Goal: Task Accomplishment & Management: Manage account settings

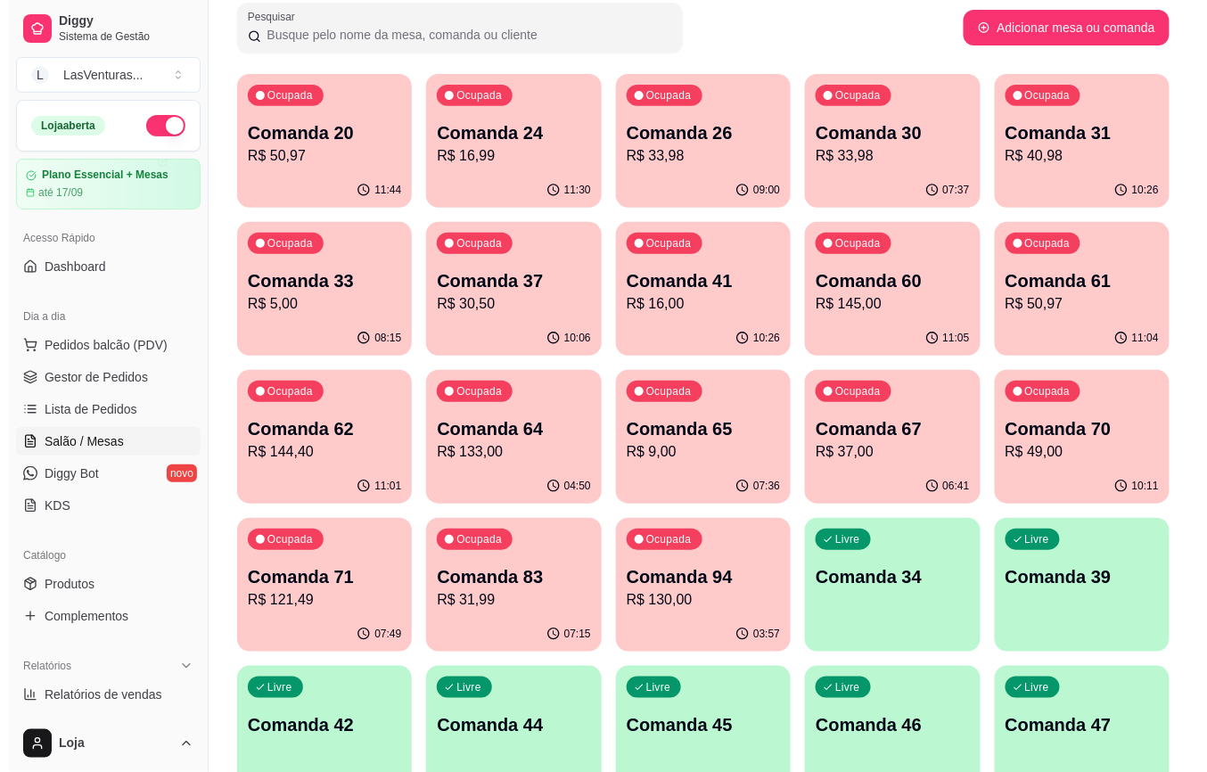
scroll to position [154, 0]
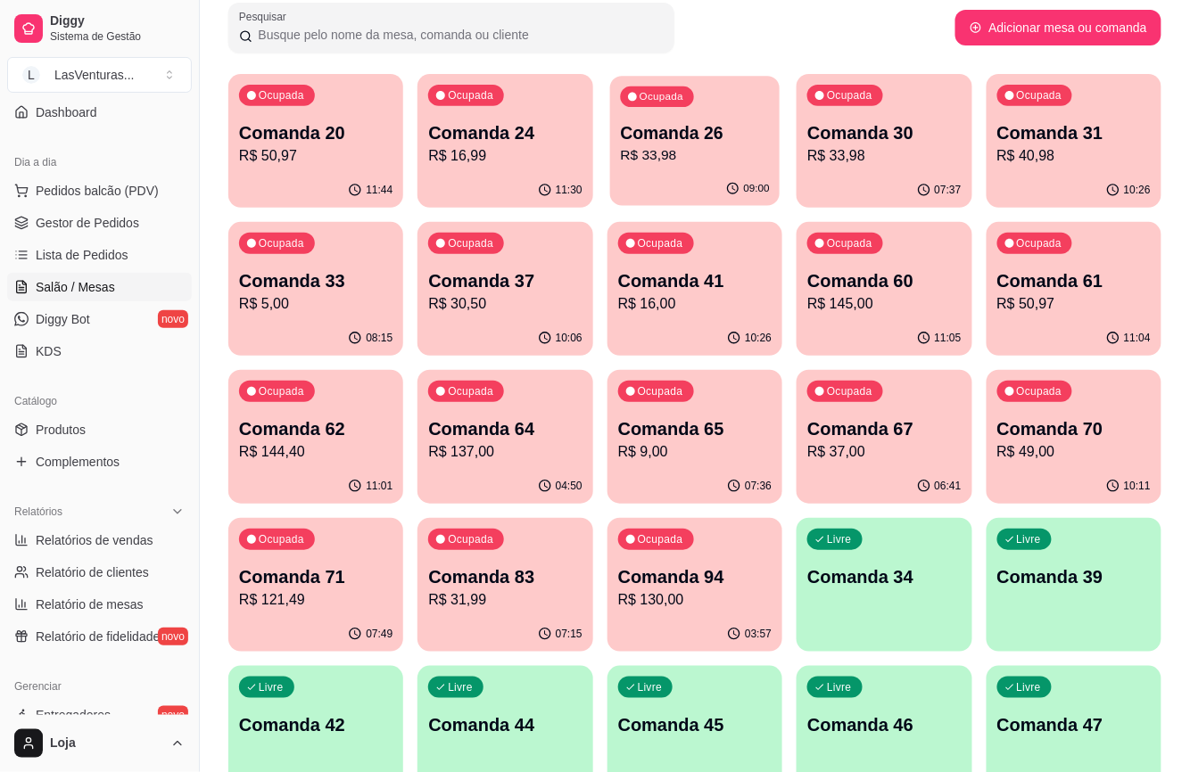
click at [699, 148] on p "R$ 33,98" at bounding box center [694, 155] width 149 height 21
click at [522, 123] on p "Comanda 24" at bounding box center [504, 132] width 153 height 25
click at [294, 136] on p "Comanda 20" at bounding box center [316, 133] width 149 height 24
click at [902, 150] on p "R$ 33,98" at bounding box center [883, 155] width 153 height 21
click at [1068, 171] on div "Ocupada Comanda 31 R$ 40,98" at bounding box center [1073, 123] width 175 height 99
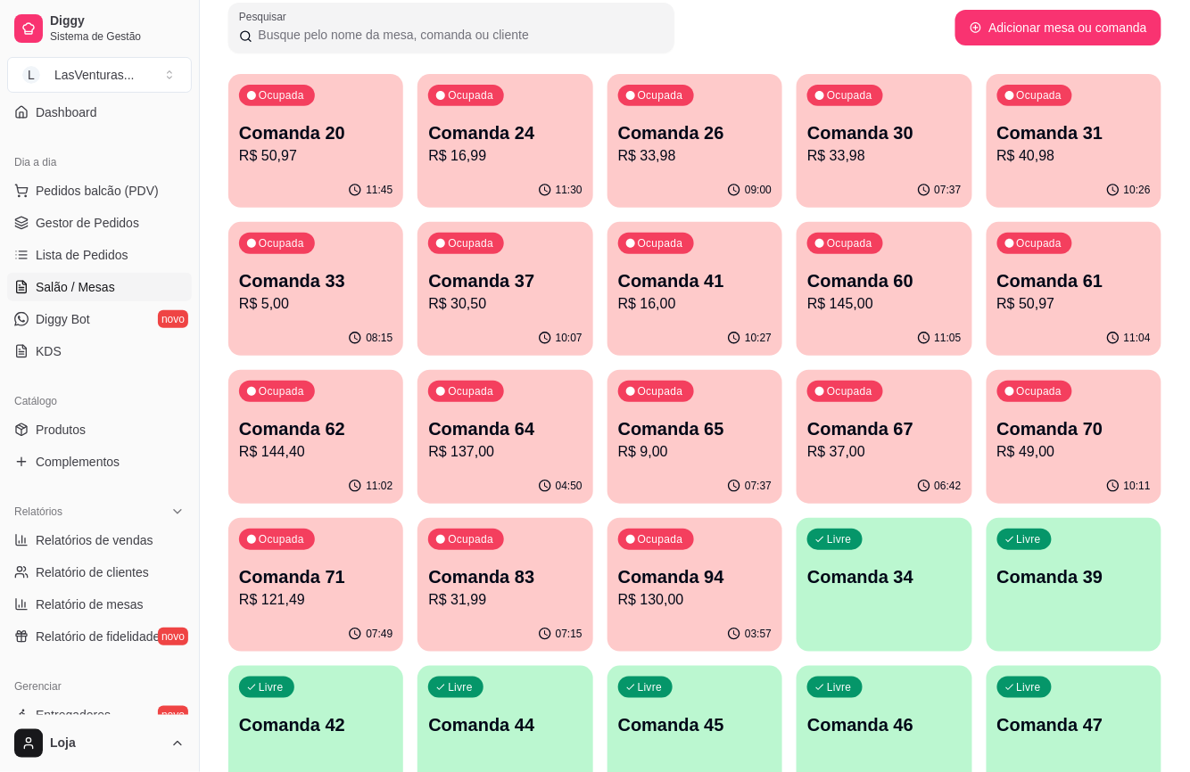
click at [283, 268] on div "Ocupada Comanda 33 R$ 5,00" at bounding box center [315, 271] width 175 height 99
click at [870, 284] on p "Comanda 60" at bounding box center [884, 281] width 149 height 24
click at [699, 314] on p "R$ 16,00" at bounding box center [694, 303] width 149 height 21
click at [490, 296] on p "R$ 30,50" at bounding box center [504, 303] width 153 height 21
click at [1061, 305] on p "R$ 50,97" at bounding box center [1073, 303] width 153 height 21
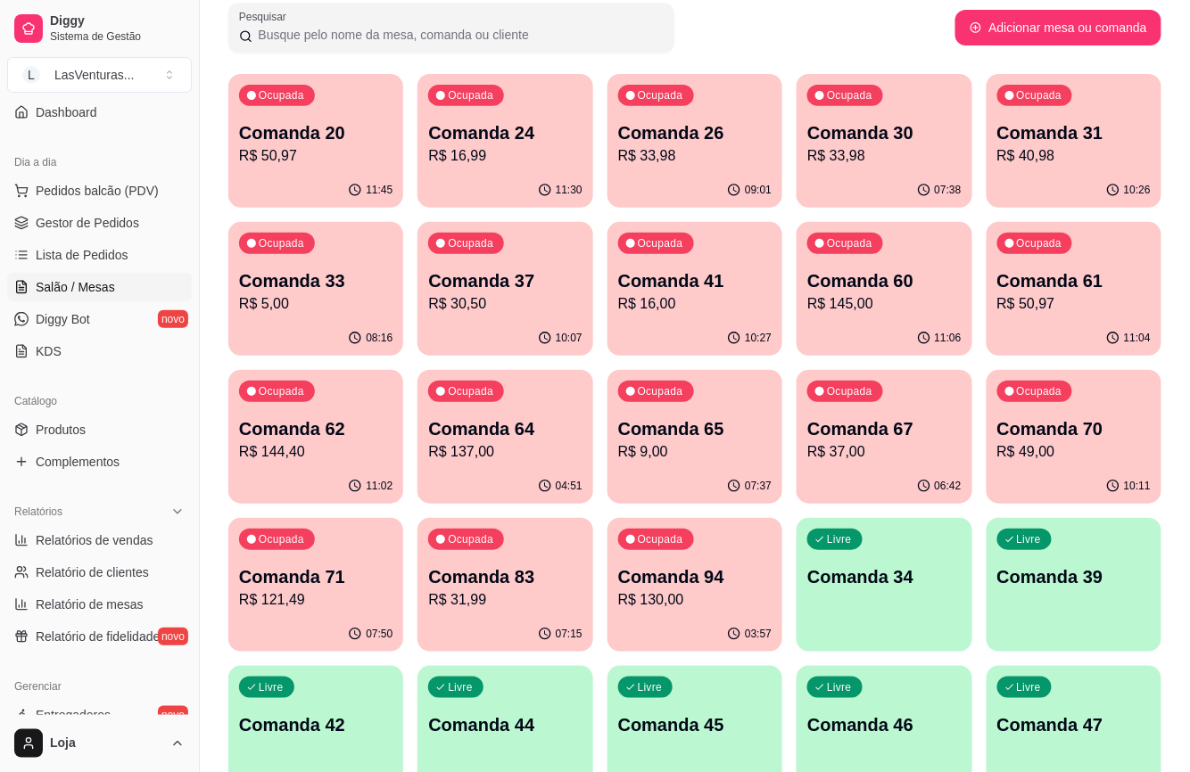
click at [348, 450] on p "R$ 144,40" at bounding box center [315, 451] width 153 height 21
click at [500, 458] on p "R$ 137,00" at bounding box center [505, 451] width 149 height 21
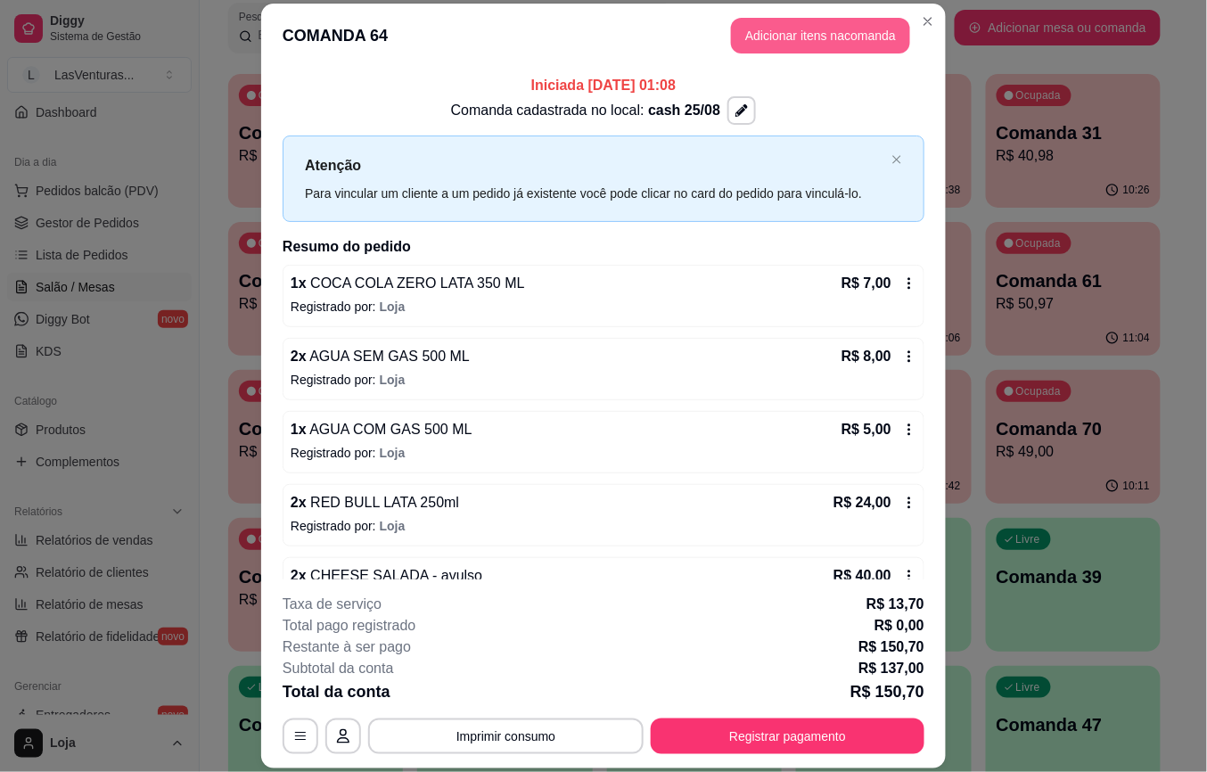
click at [846, 39] on button "Adicionar itens na comanda" at bounding box center [820, 36] width 179 height 36
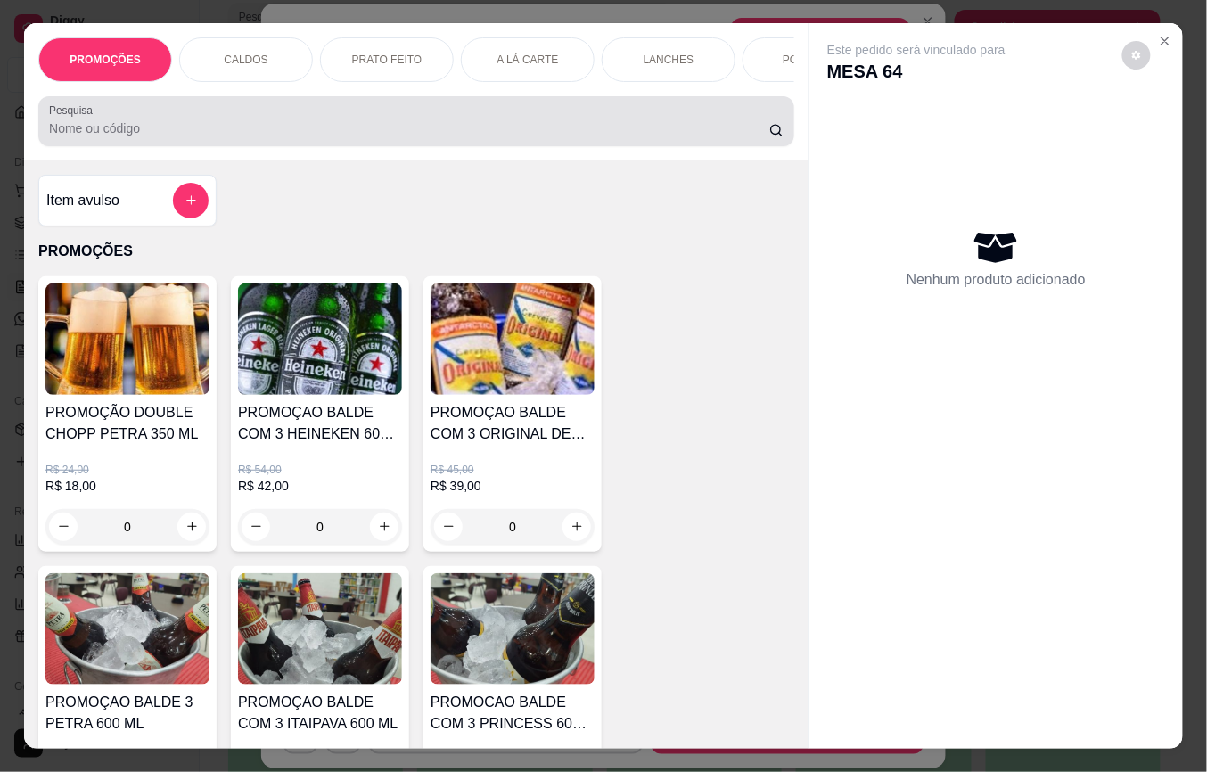
click at [465, 139] on div at bounding box center [416, 121] width 735 height 36
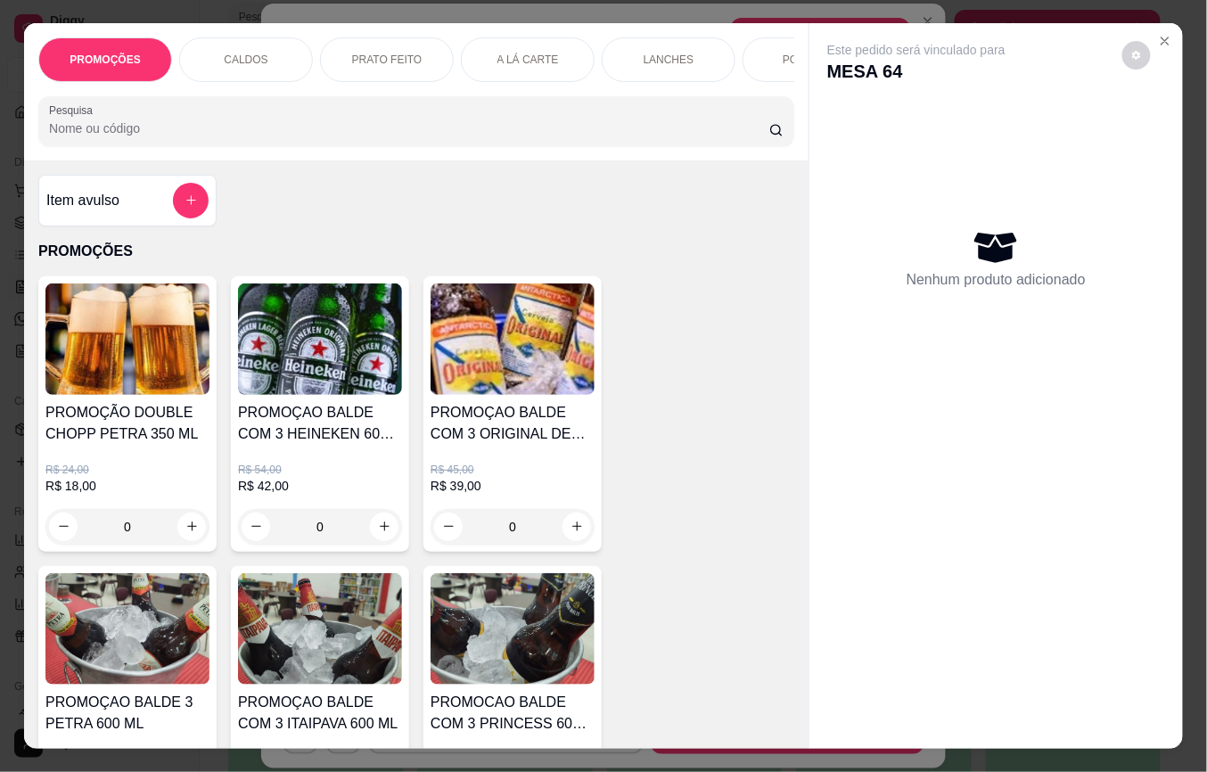
click at [348, 137] on input "Pesquisa" at bounding box center [409, 128] width 720 height 18
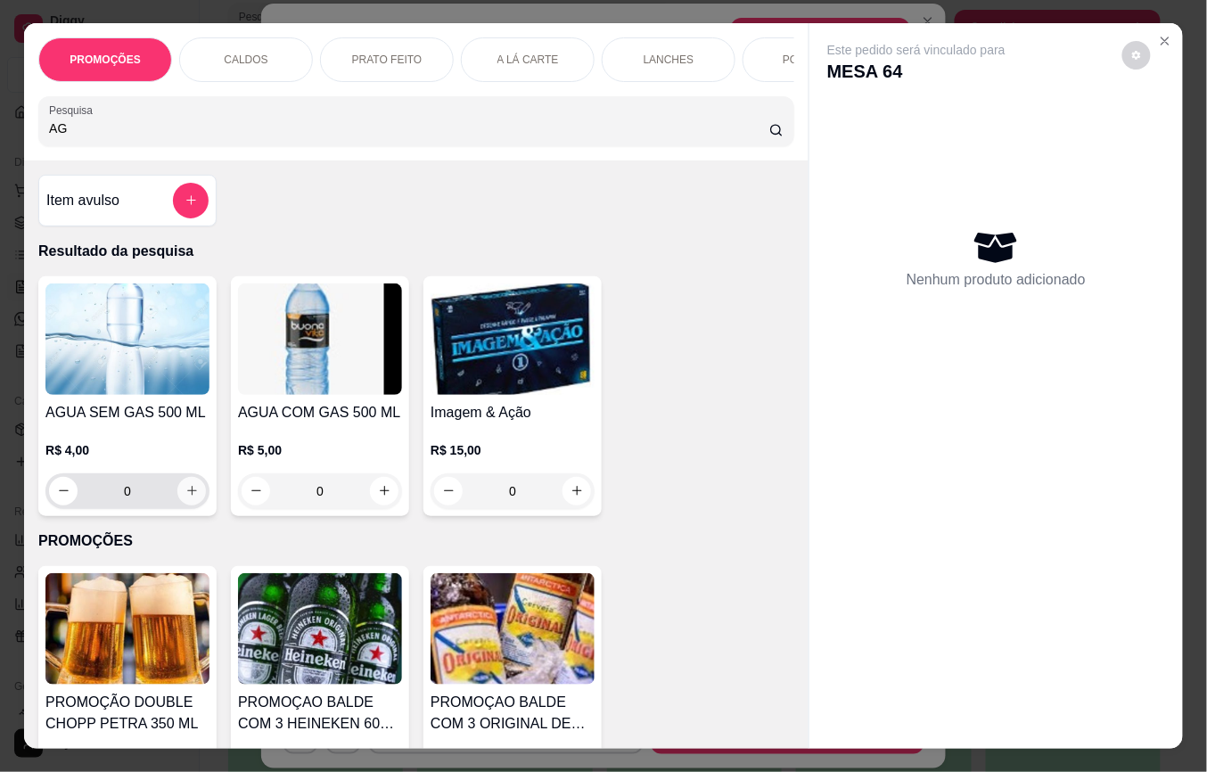
type input "AG"
click at [185, 498] on icon "increase-product-quantity" at bounding box center [191, 490] width 13 height 13
type input "1"
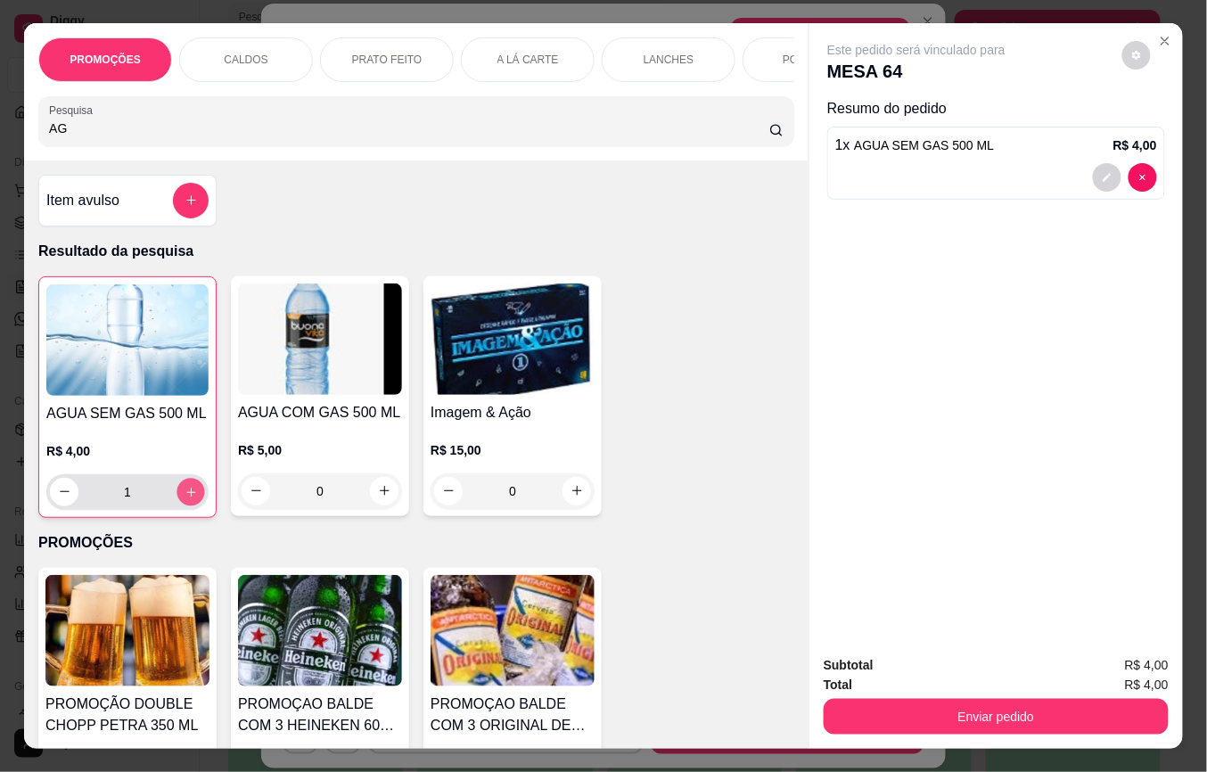
click at [185, 499] on icon "increase-product-quantity" at bounding box center [191, 492] width 13 height 13
type input "2"
click at [380, 496] on icon "increase-product-quantity" at bounding box center [384, 491] width 9 height 9
type input "1"
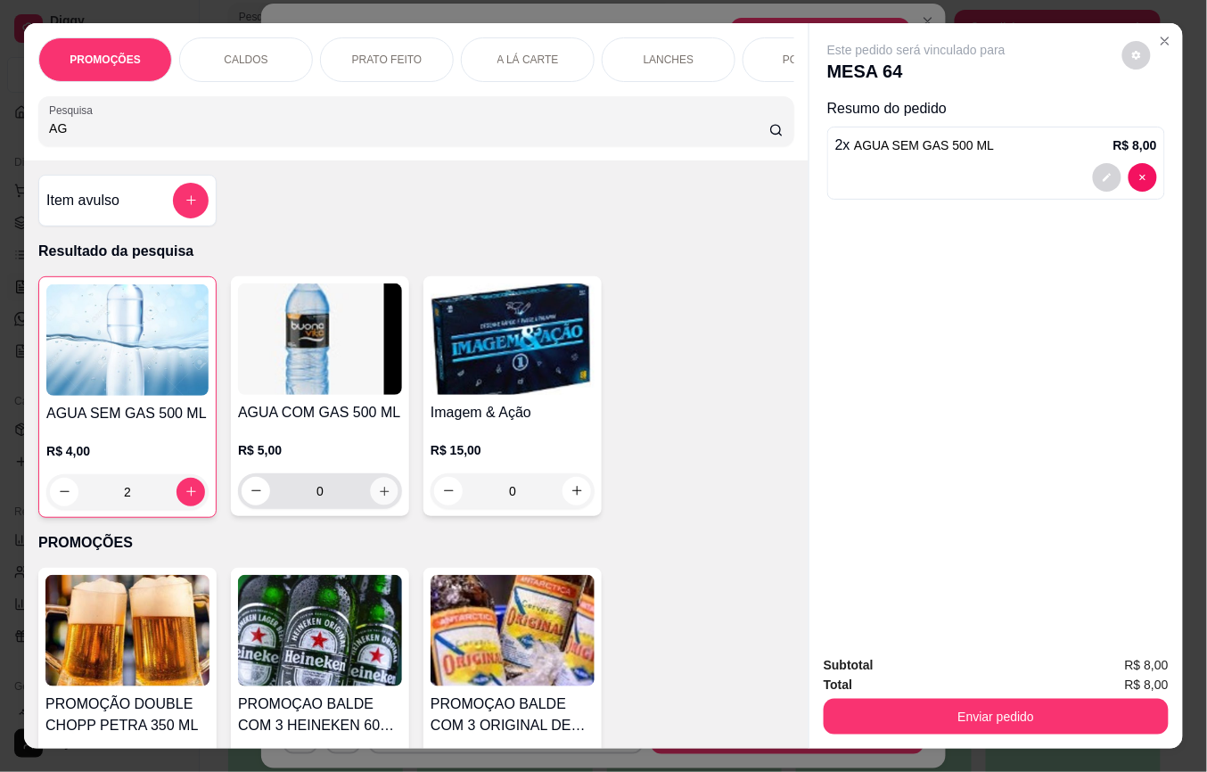
type input "1"
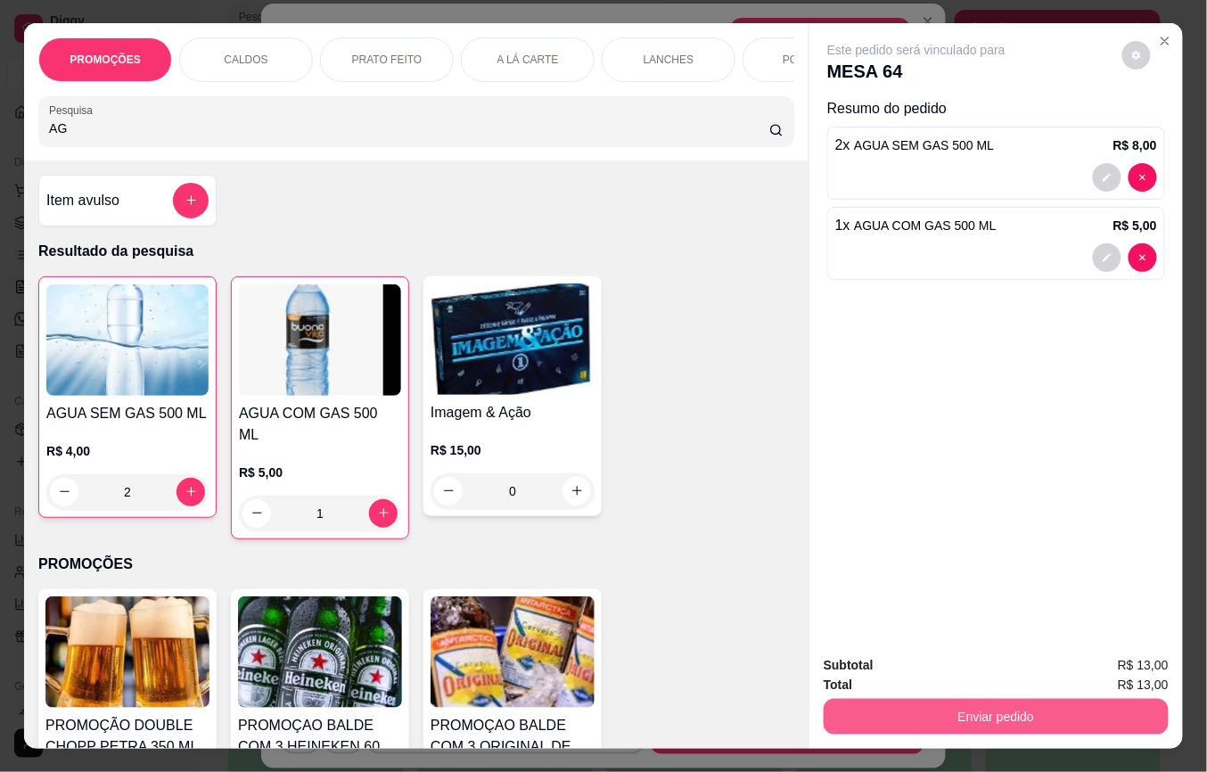
click at [983, 704] on button "Enviar pedido" at bounding box center [996, 717] width 345 height 36
click at [1017, 707] on button "Enviar pedido" at bounding box center [996, 717] width 334 height 35
click at [993, 669] on button "Não registrar e enviar pedido" at bounding box center [936, 664] width 180 height 33
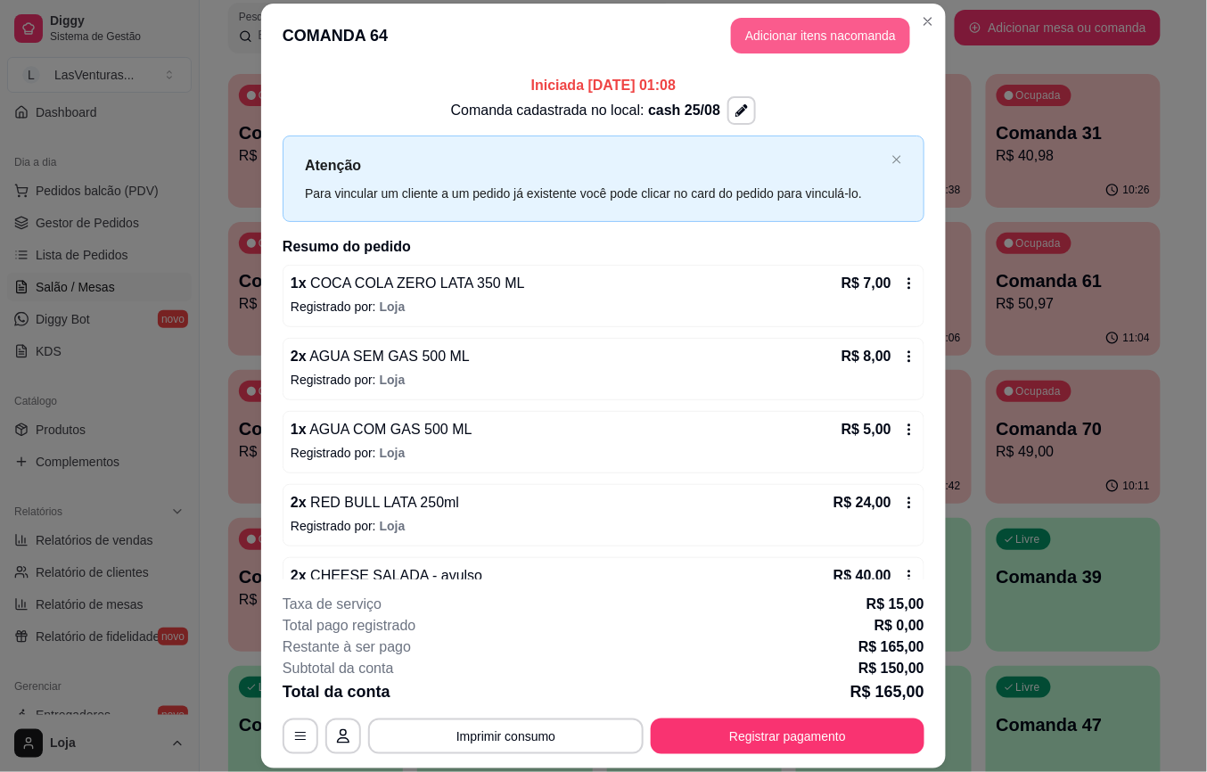
click at [849, 34] on button "Adicionar itens na comanda" at bounding box center [820, 36] width 179 height 36
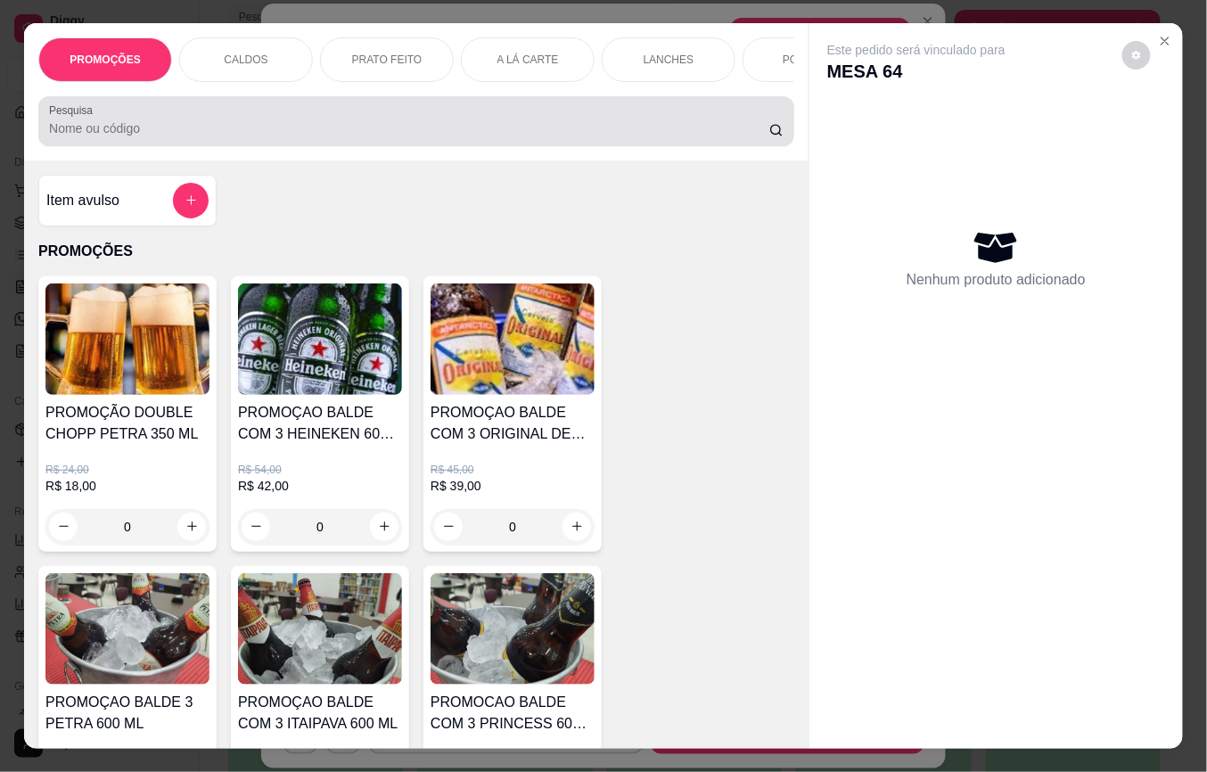
click at [351, 121] on div at bounding box center [416, 121] width 735 height 36
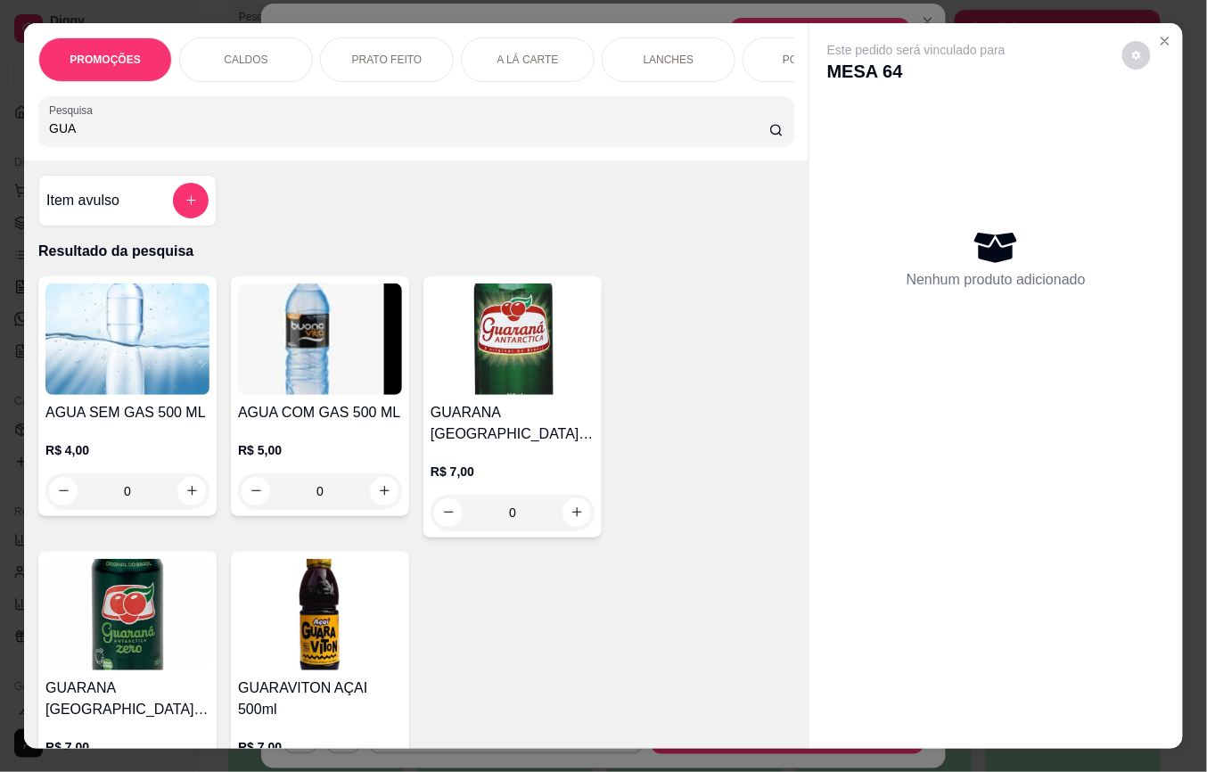
type input "GUA"
click at [366, 669] on img at bounding box center [320, 614] width 164 height 111
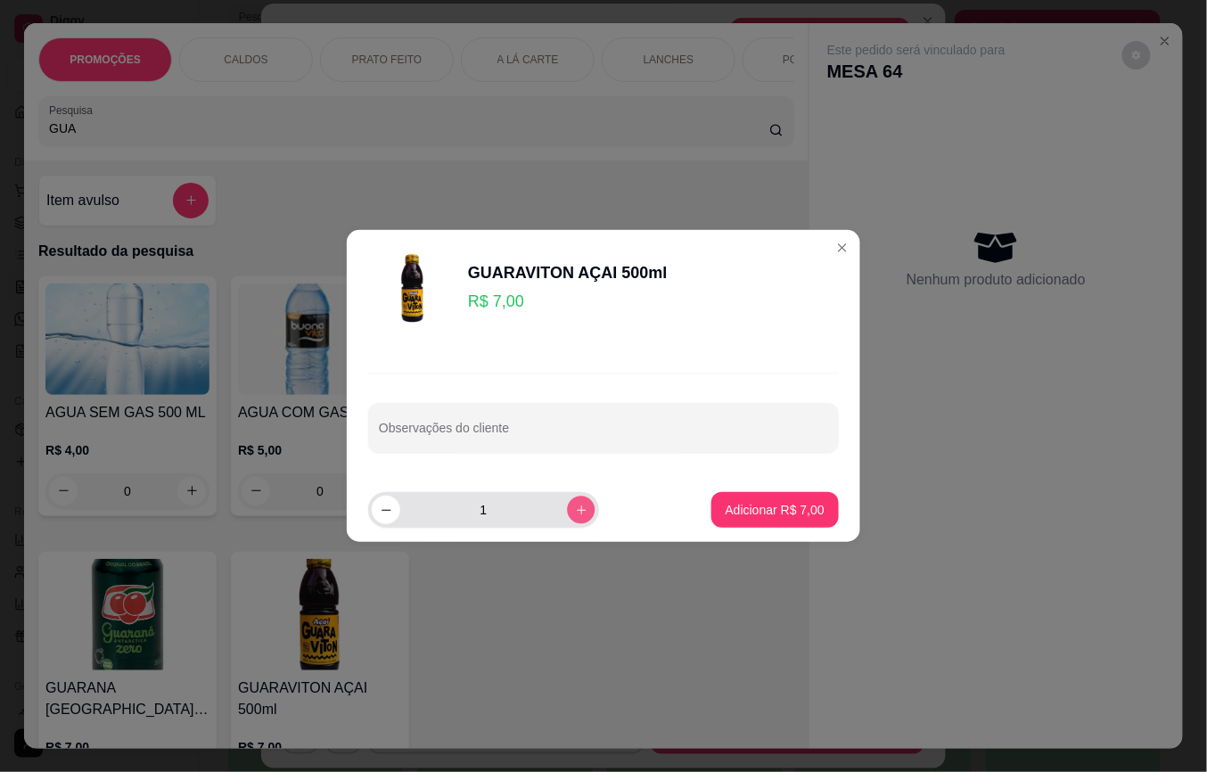
click at [575, 514] on icon "increase-product-quantity" at bounding box center [581, 510] width 13 height 13
click at [383, 508] on icon "decrease-product-quantity" at bounding box center [386, 510] width 13 height 13
type input "1"
click at [758, 517] on p "Adicionar R$ 7,00" at bounding box center [775, 510] width 99 height 18
type input "1"
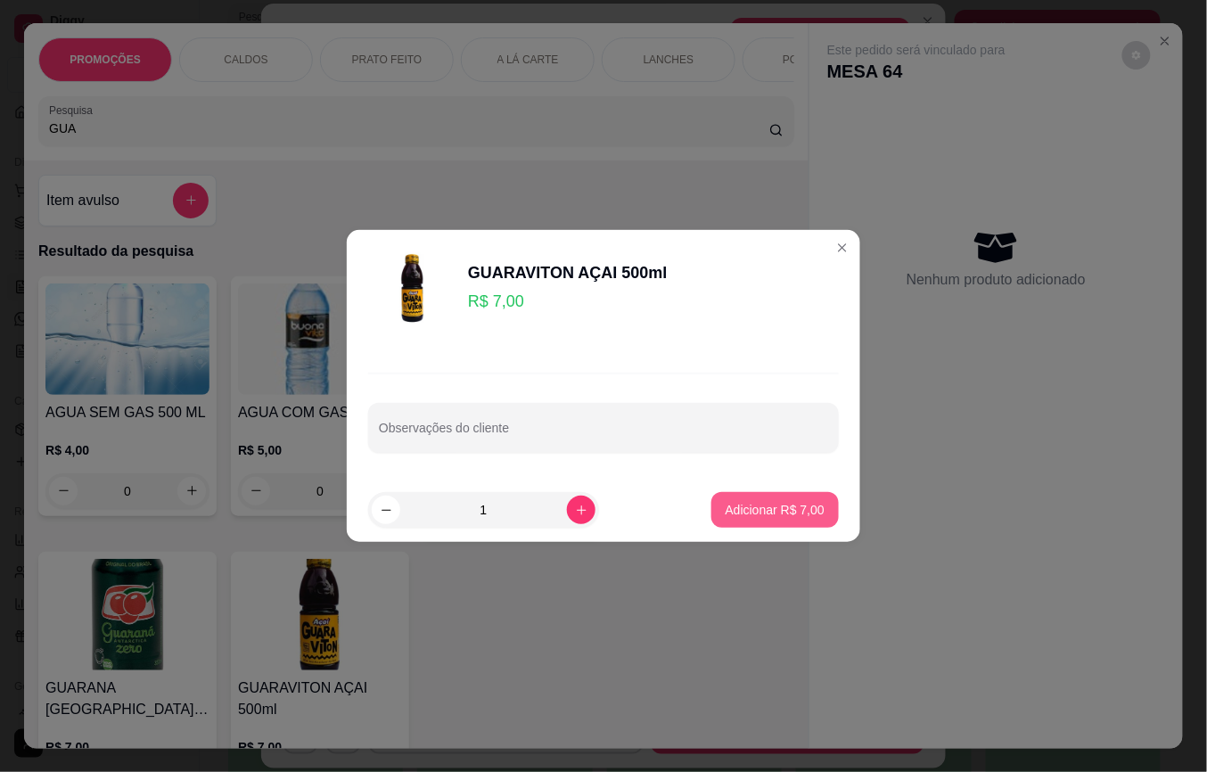
type input "1"
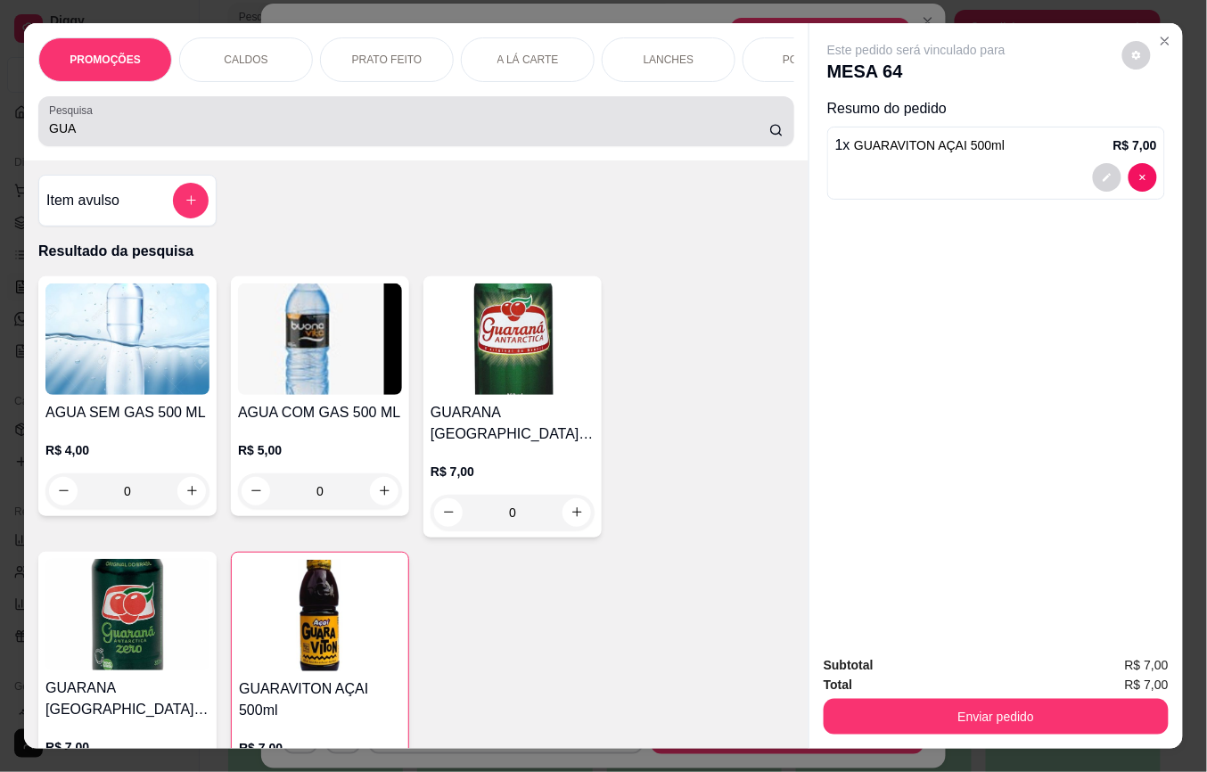
click at [243, 125] on div "GUA" at bounding box center [416, 121] width 735 height 36
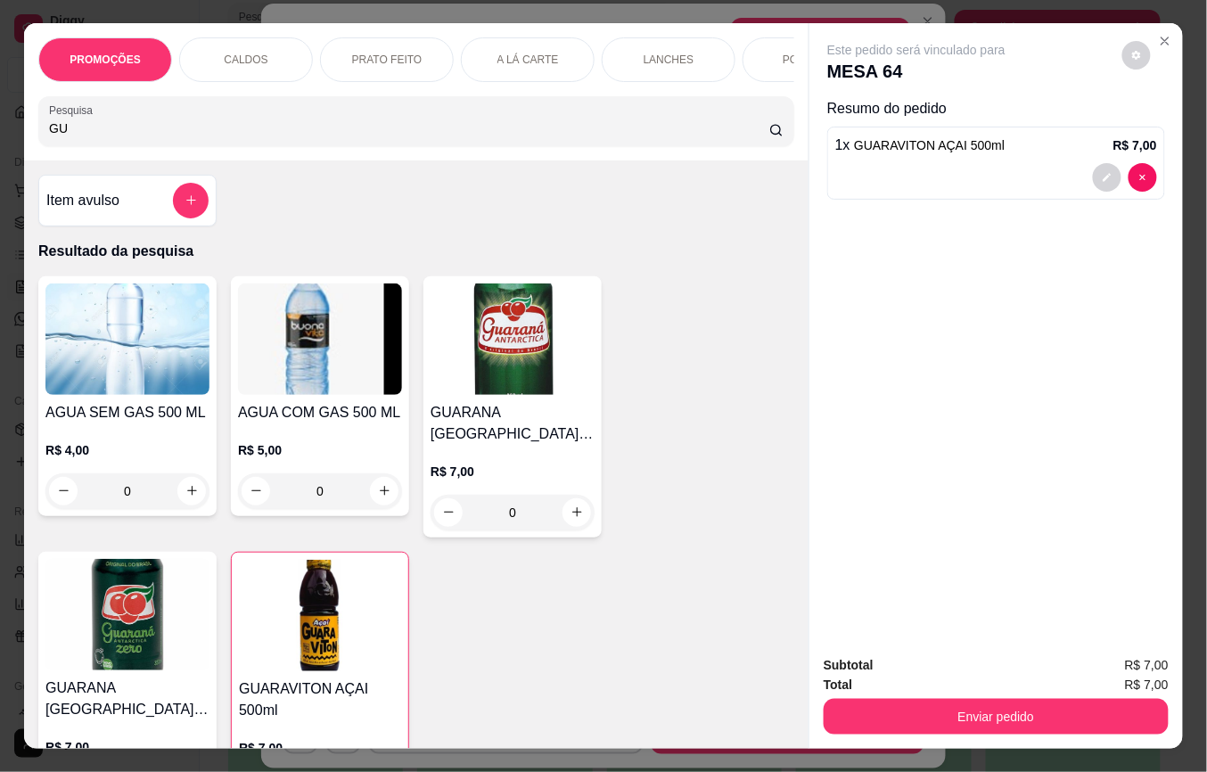
type input "G"
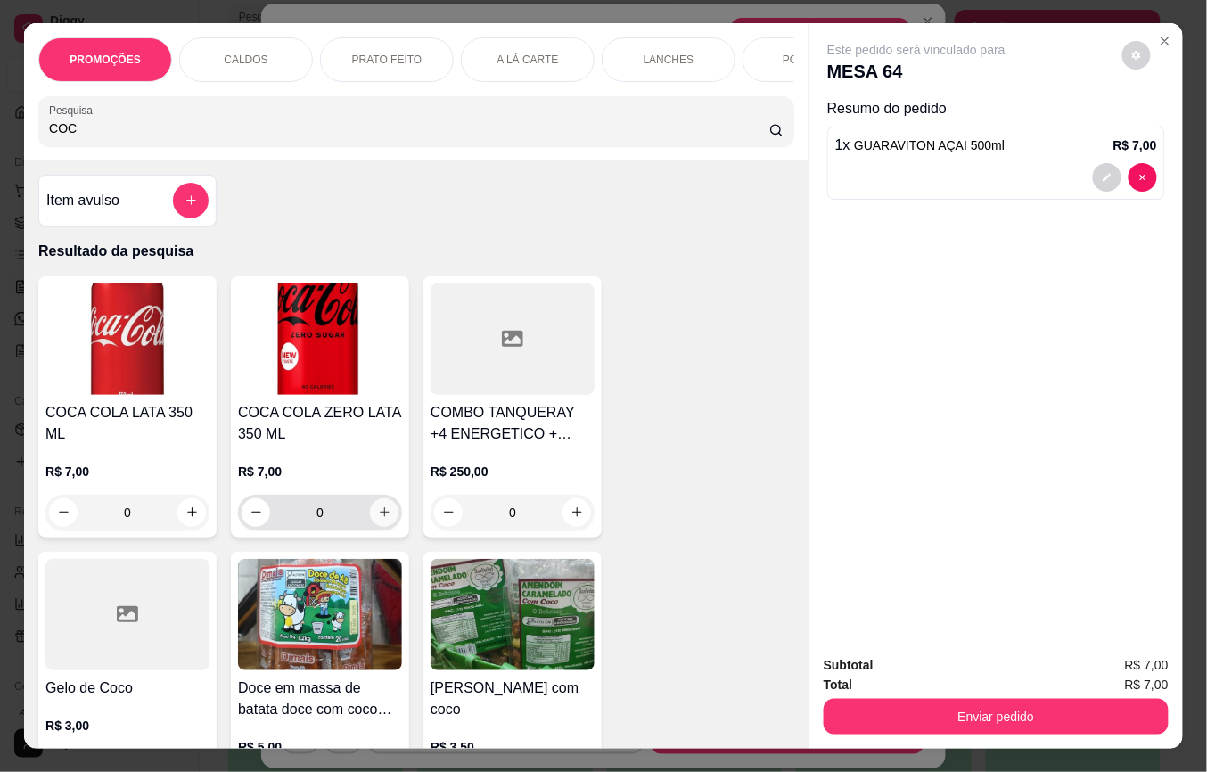
type input "COC"
click at [378, 520] on icon "increase-product-quantity" at bounding box center [384, 512] width 13 height 13
type input "1"
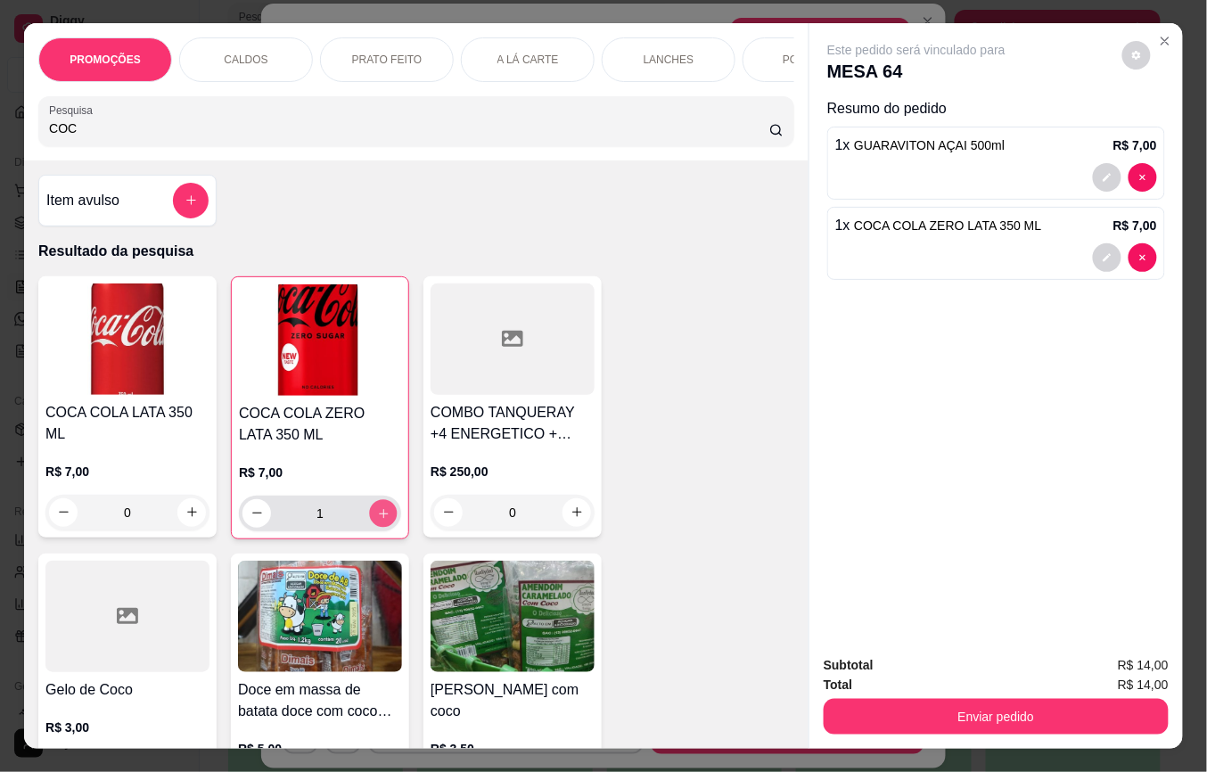
click at [377, 521] on icon "increase-product-quantity" at bounding box center [383, 513] width 13 height 13
type input "2"
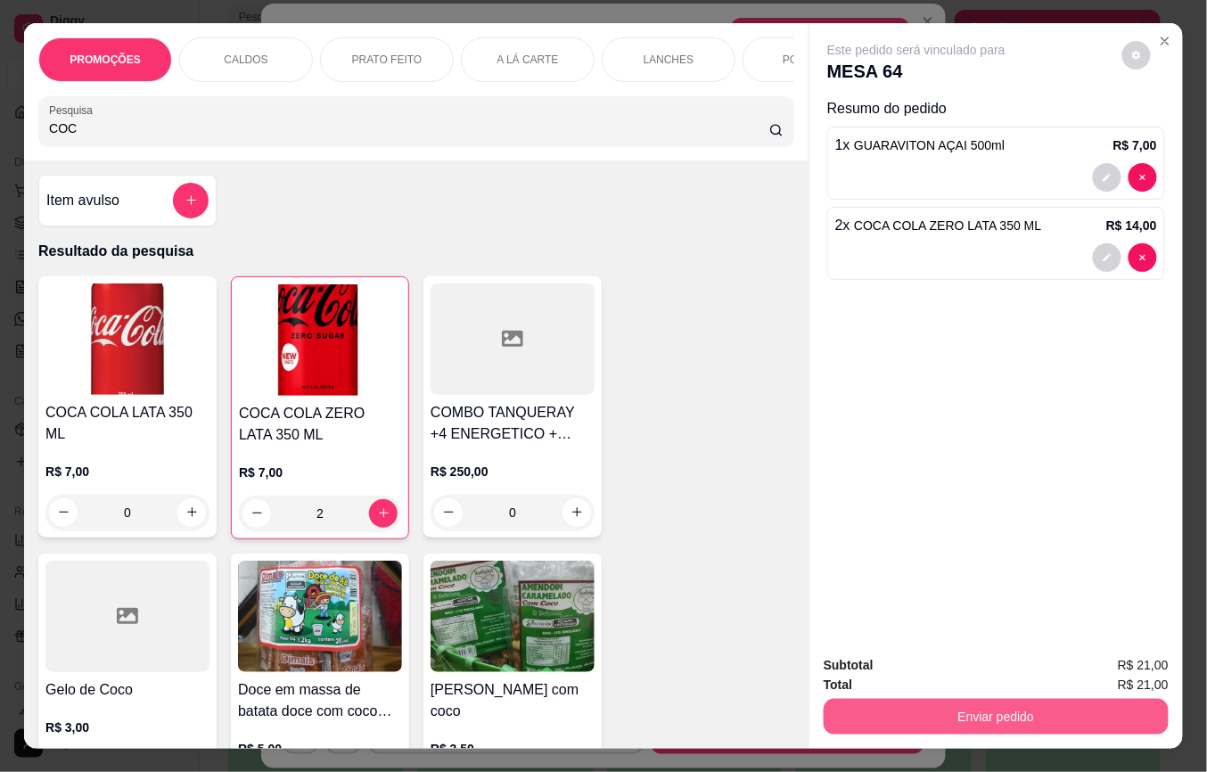
click at [986, 714] on button "Enviar pedido" at bounding box center [996, 717] width 345 height 36
click at [964, 657] on button "Não registrar e enviar pedido" at bounding box center [936, 665] width 185 height 34
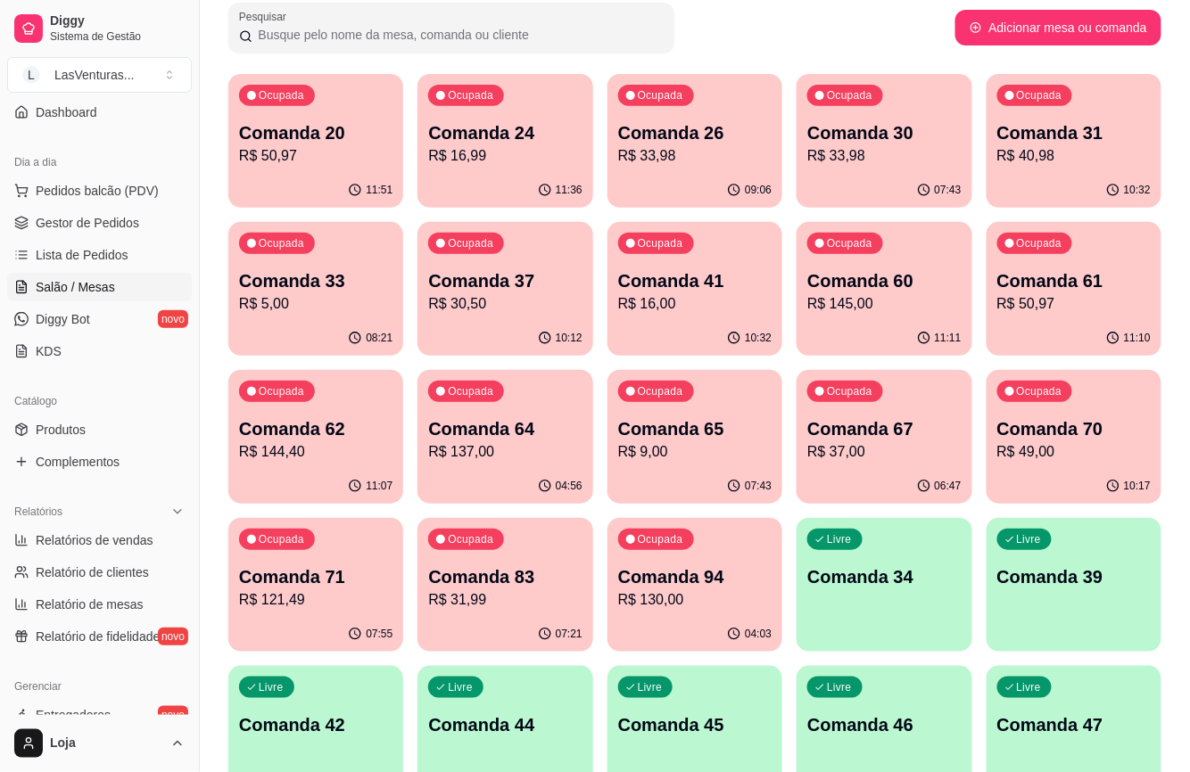
click at [707, 583] on p "Comanda 94" at bounding box center [694, 576] width 153 height 25
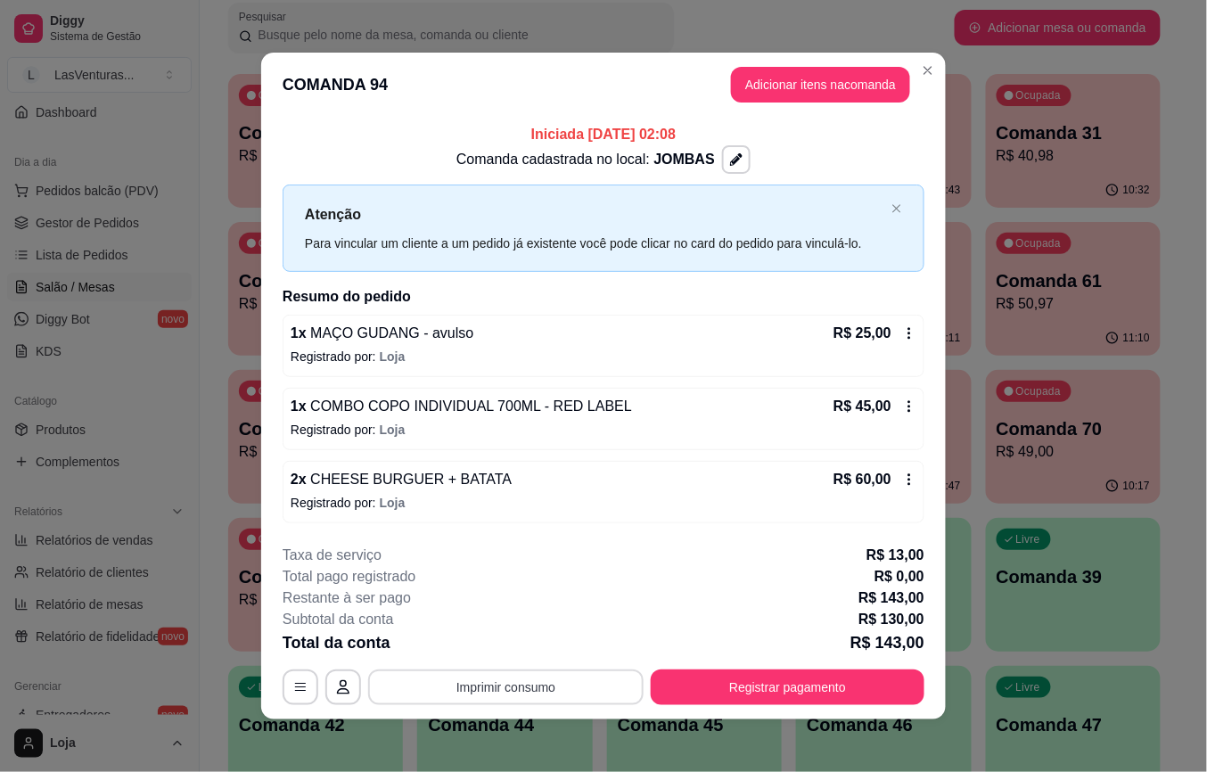
click at [537, 685] on button "Imprimir consumo" at bounding box center [506, 688] width 276 height 36
click at [497, 646] on button "IMPRESSORA" at bounding box center [502, 647] width 125 height 28
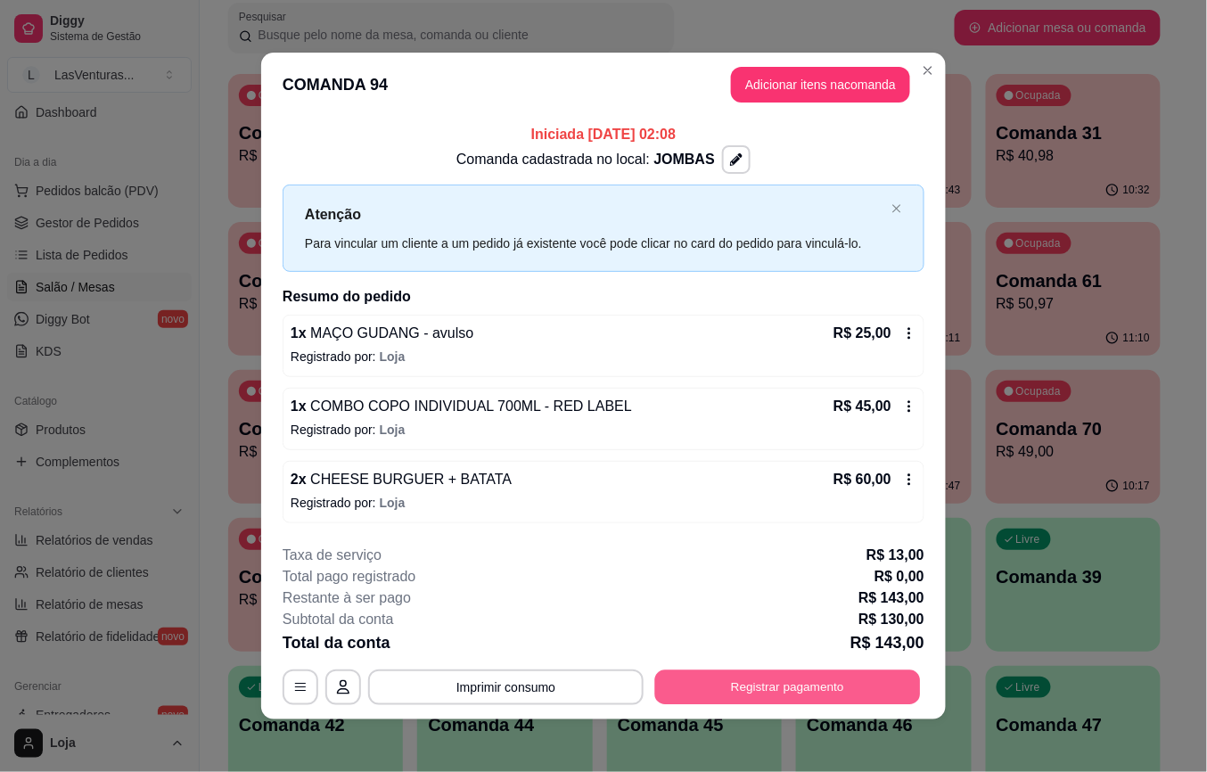
click at [781, 693] on button "Registrar pagamento" at bounding box center [788, 687] width 266 height 35
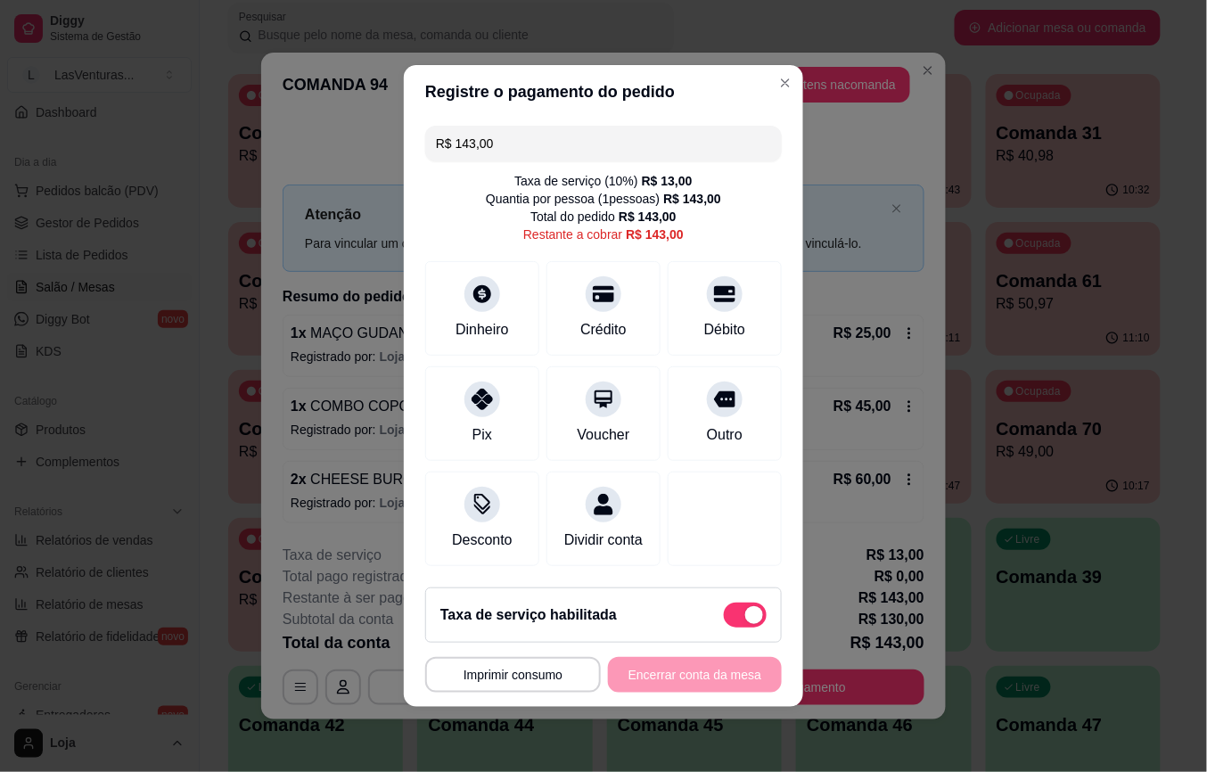
scroll to position [4, 0]
click at [745, 622] on span at bounding box center [754, 615] width 18 height 18
click at [729, 622] on input "checkbox" at bounding box center [729, 625] width 12 height 12
checkbox input "true"
type input "R$ 130,00"
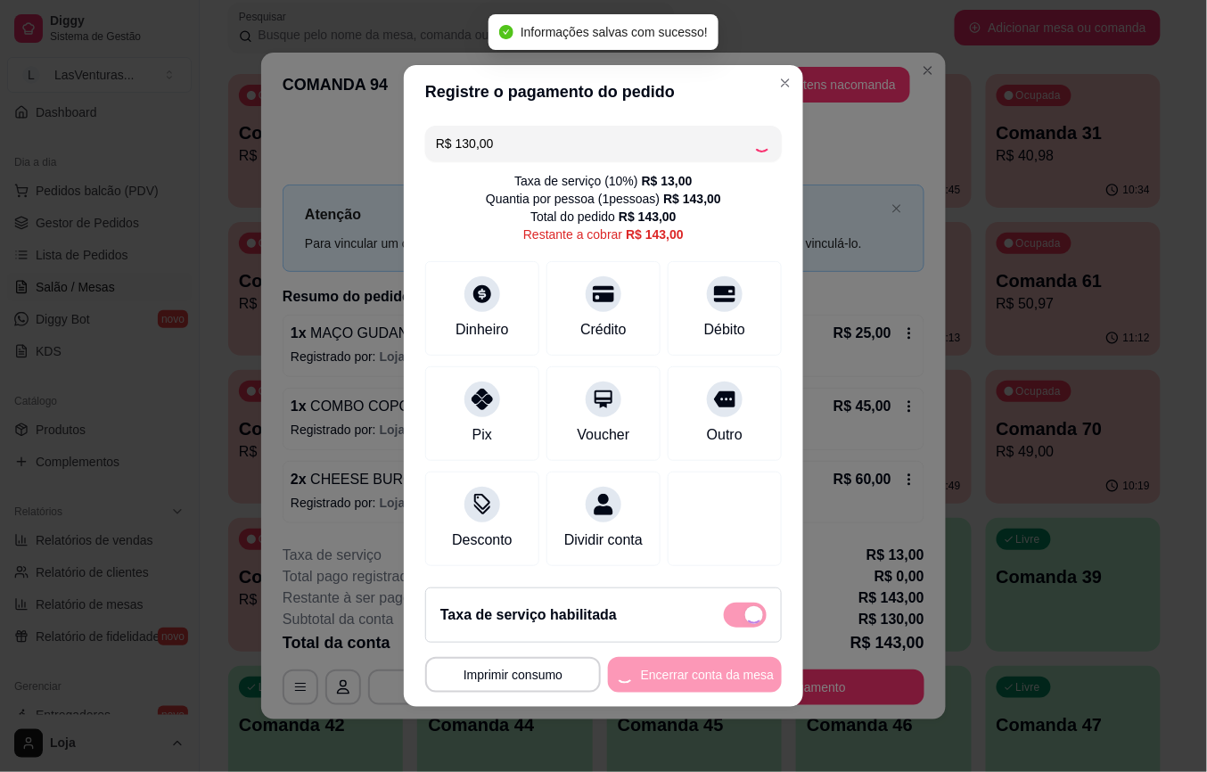
checkbox input "false"
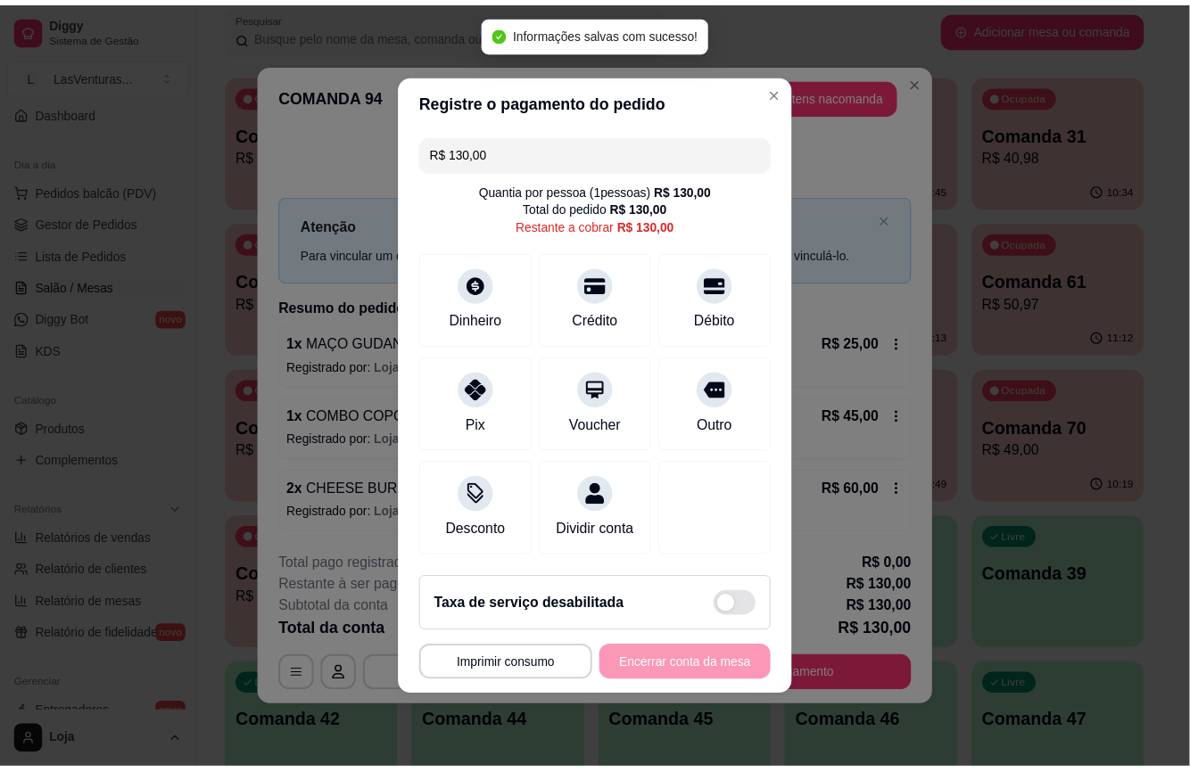
scroll to position [0, 0]
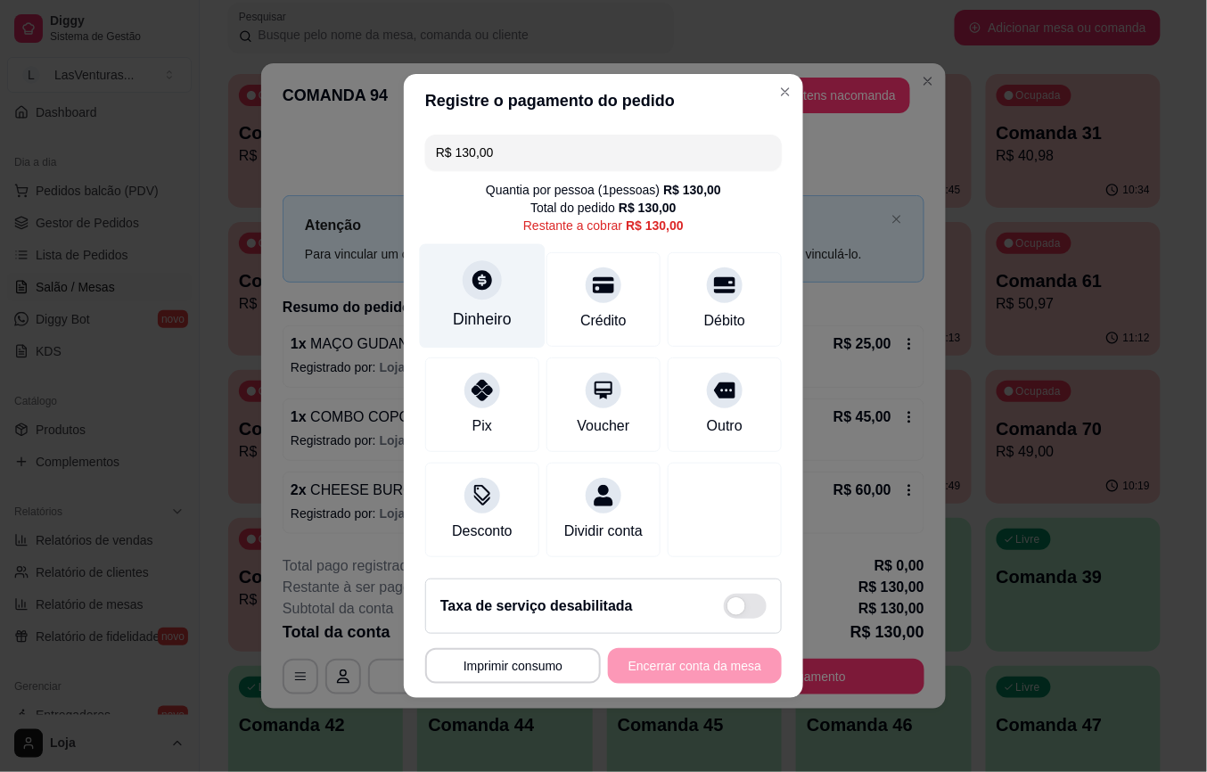
click at [482, 280] on icon at bounding box center [482, 279] width 23 height 23
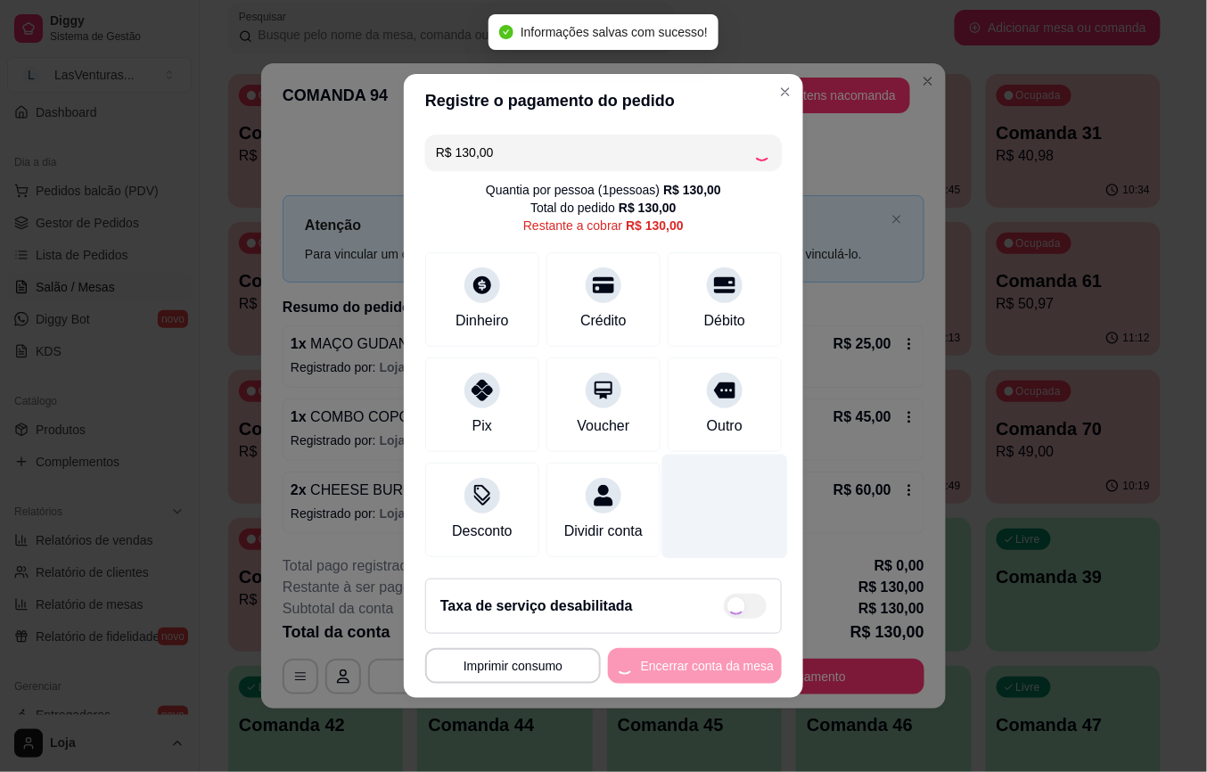
type input "R$ 0,00"
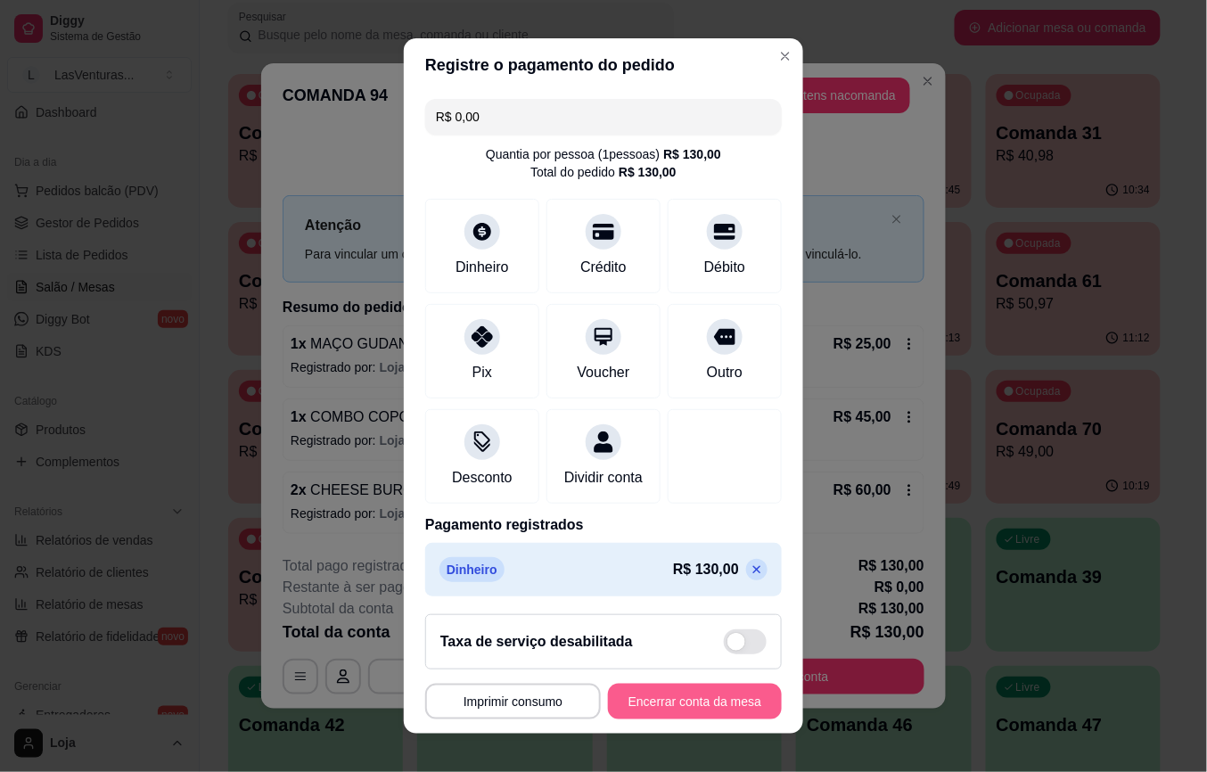
click at [692, 700] on button "Encerrar conta da mesa" at bounding box center [695, 702] width 174 height 36
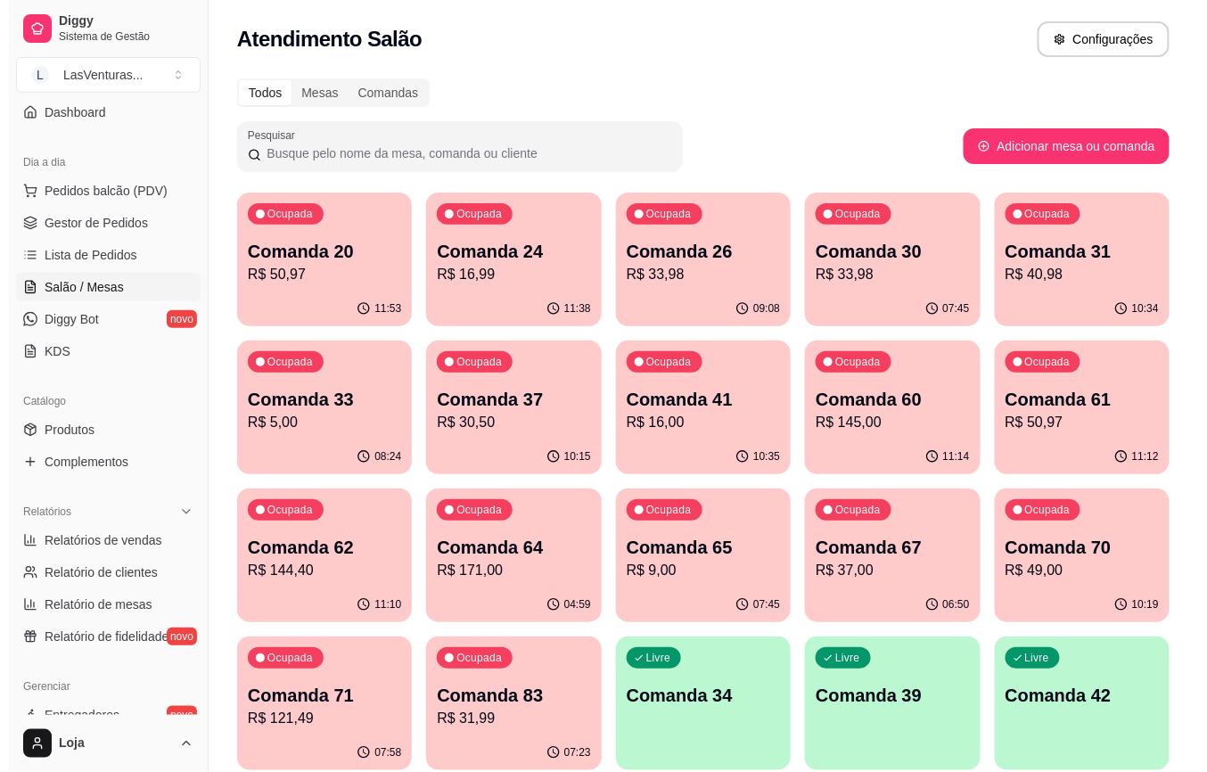
scroll to position [119, 0]
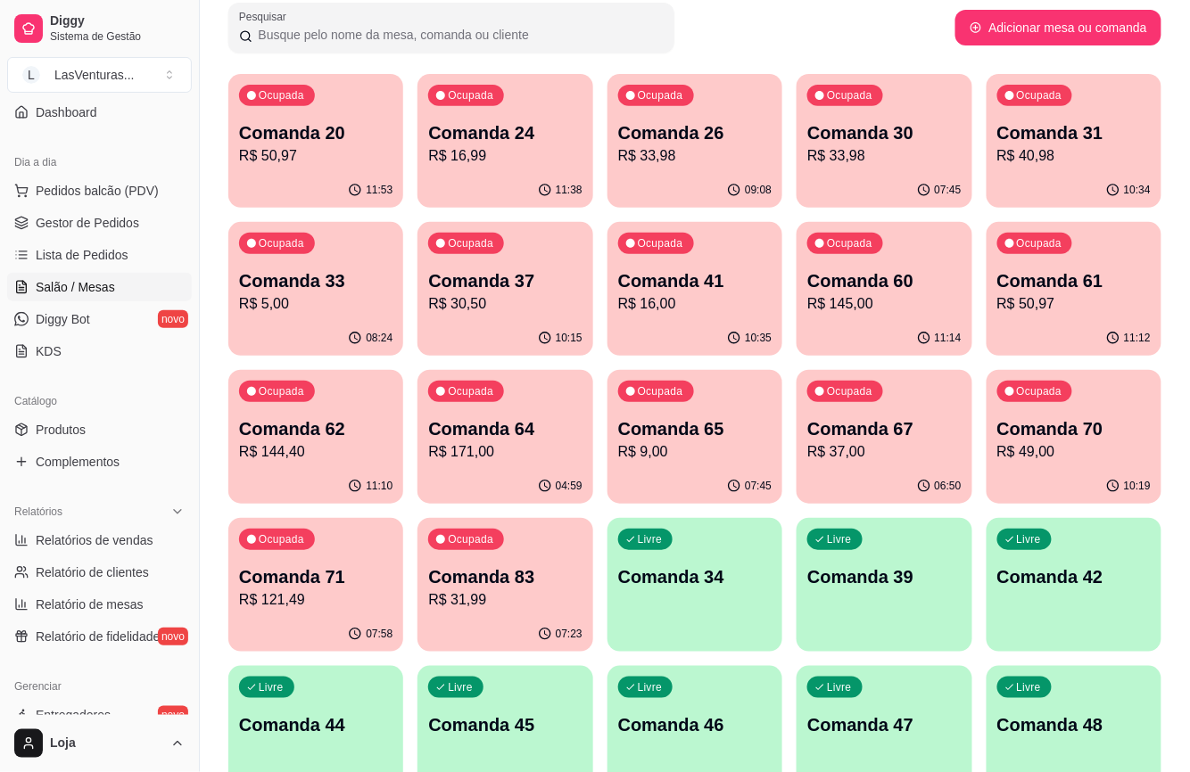
click at [1056, 439] on p "Comanda 70" at bounding box center [1073, 428] width 153 height 25
click at [1052, 448] on p "R$ 49,00" at bounding box center [1073, 451] width 153 height 21
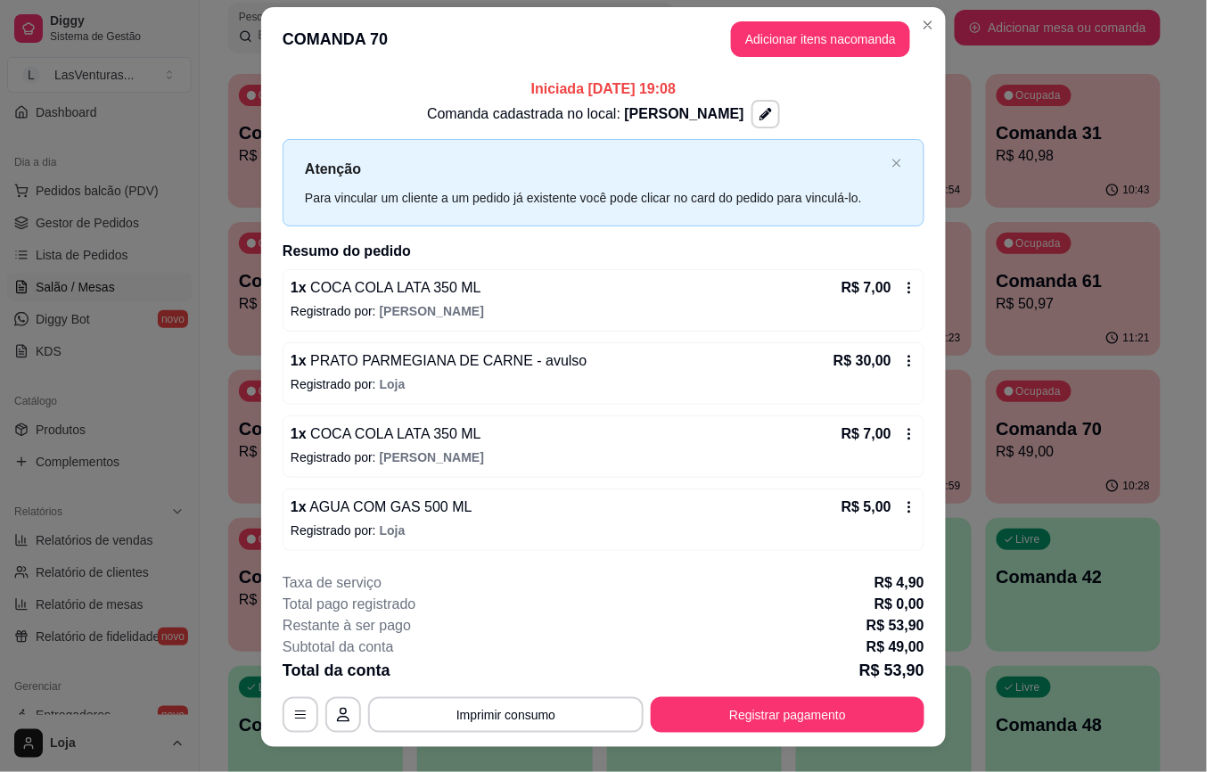
scroll to position [0, 0]
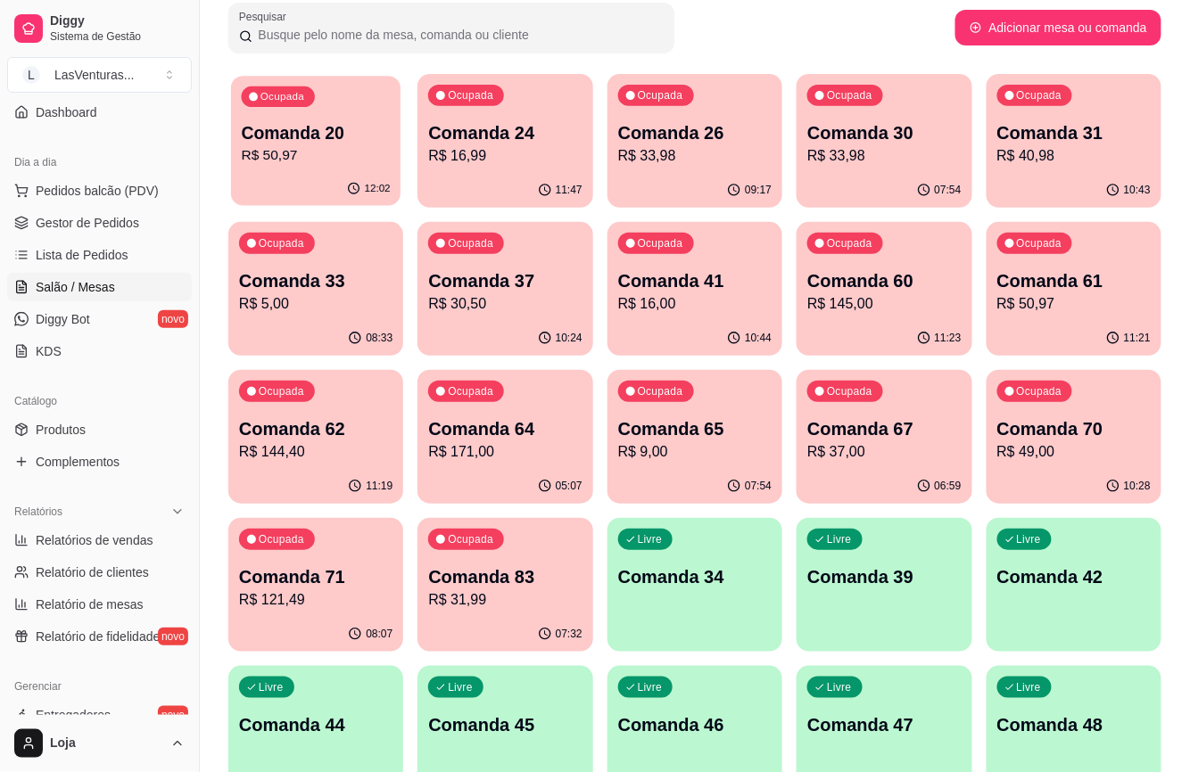
click at [365, 146] on p "R$ 50,97" at bounding box center [316, 155] width 149 height 21
click at [464, 147] on p "R$ 16,99" at bounding box center [504, 155] width 153 height 21
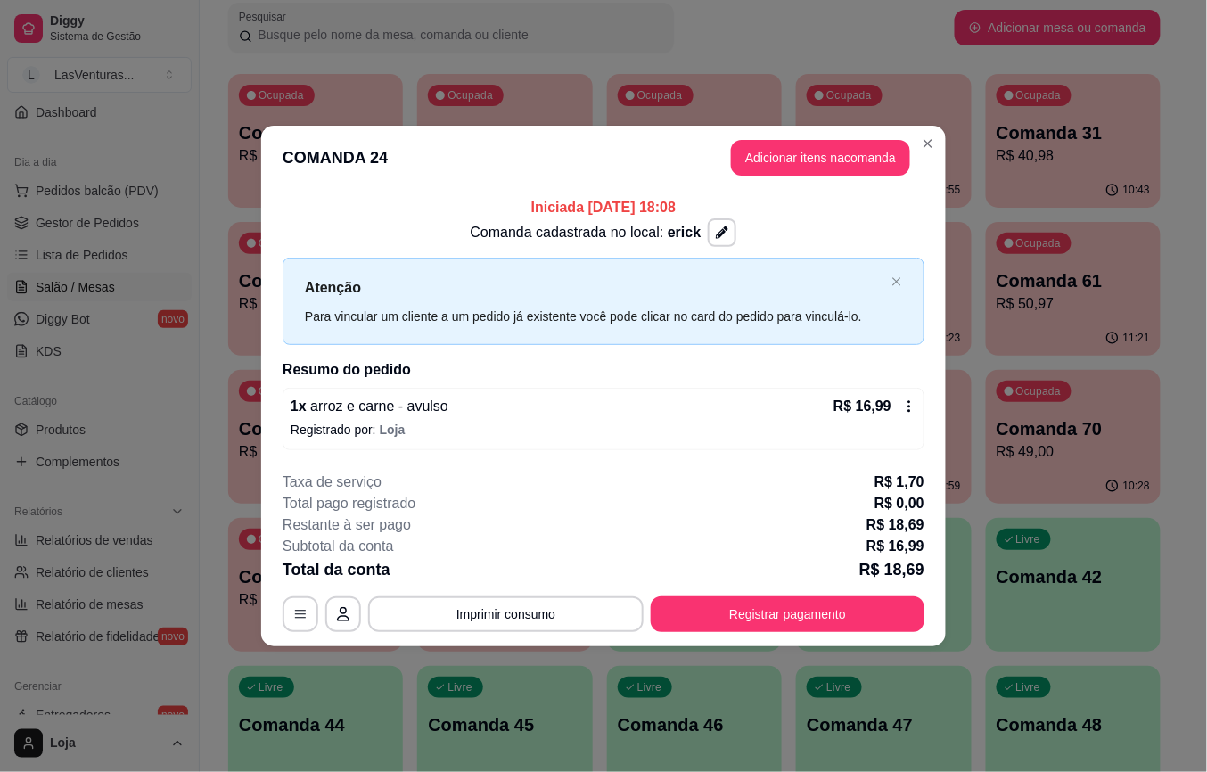
click at [672, 235] on span "erick" at bounding box center [684, 232] width 33 height 15
click at [678, 237] on span "erick" at bounding box center [684, 232] width 33 height 15
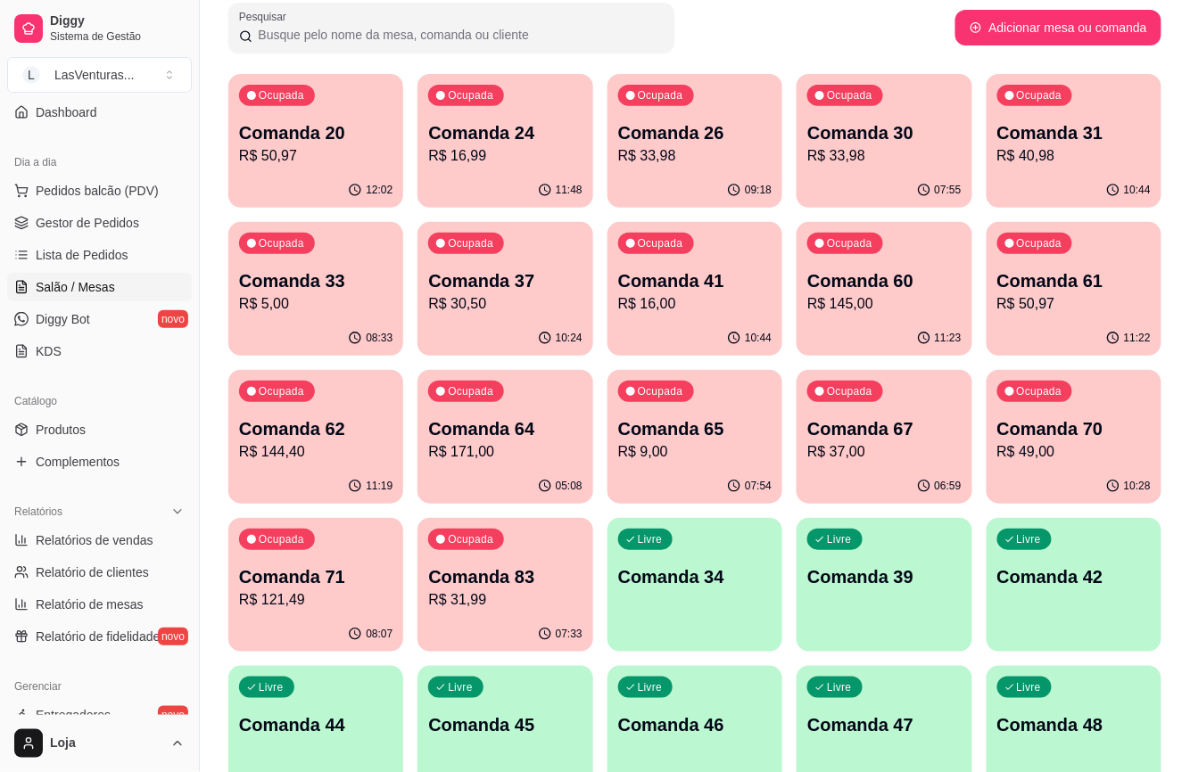
click at [296, 140] on p "Comanda 20" at bounding box center [315, 132] width 153 height 25
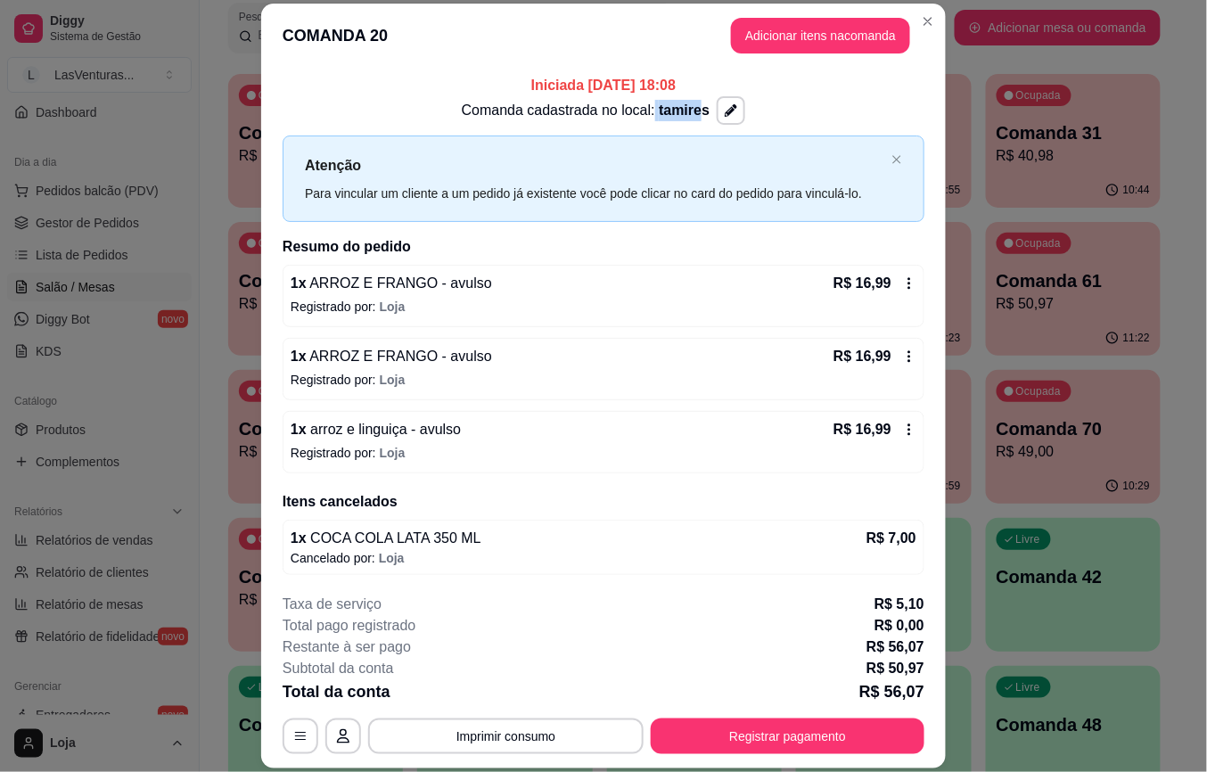
drag, startPoint x: 638, startPoint y: 107, endPoint x: 683, endPoint y: 111, distance: 44.7
click at [683, 111] on p "Comanda cadastrada no local: tamires" at bounding box center [586, 110] width 248 height 21
click at [792, 119] on div "Comanda cadastrada no local: tamires" at bounding box center [604, 110] width 642 height 29
click at [893, 119] on div "Comanda cadastrada no local: tamires" at bounding box center [604, 110] width 642 height 29
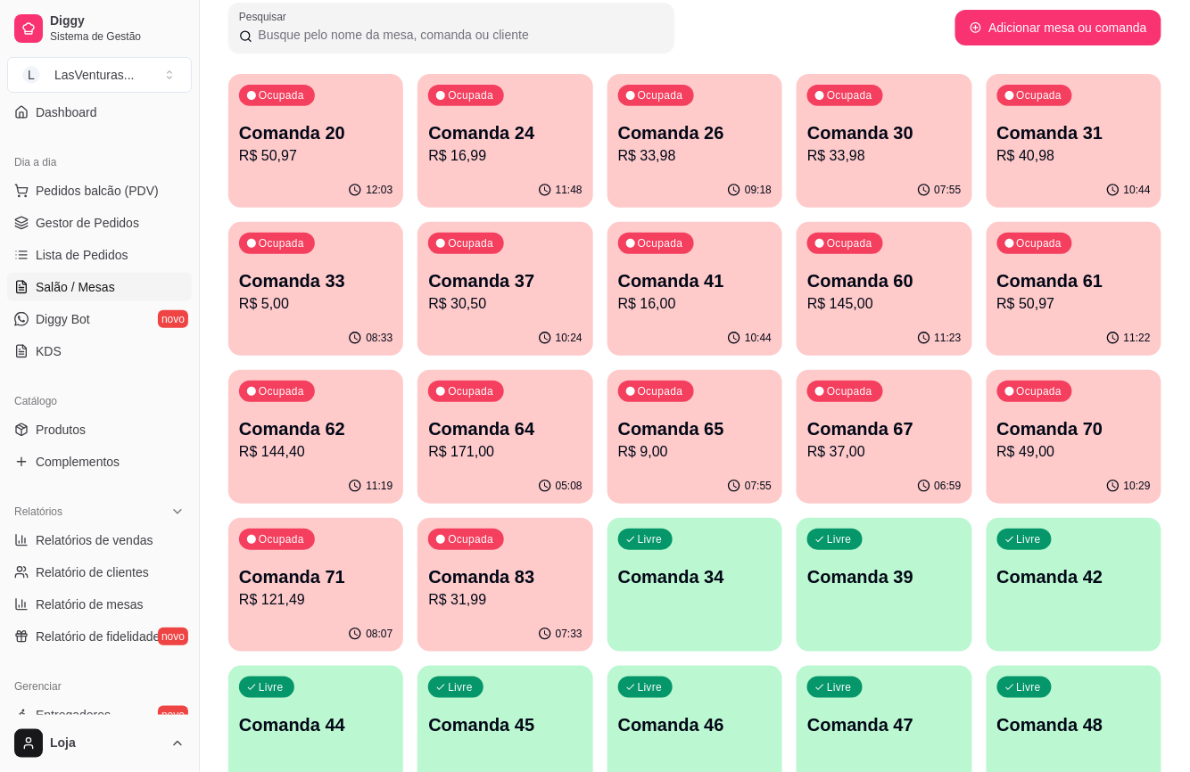
click at [654, 144] on div "Comanda 26 R$ 33,98" at bounding box center [694, 143] width 153 height 46
click at [906, 194] on div "07:55" at bounding box center [883, 190] width 175 height 35
click at [1050, 132] on p "Comanda 31" at bounding box center [1073, 132] width 153 height 25
click at [272, 300] on p "R$ 5,00" at bounding box center [316, 303] width 149 height 21
click at [587, 296] on div "Ocupada Comanda 37 R$ 30,50" at bounding box center [504, 271] width 175 height 99
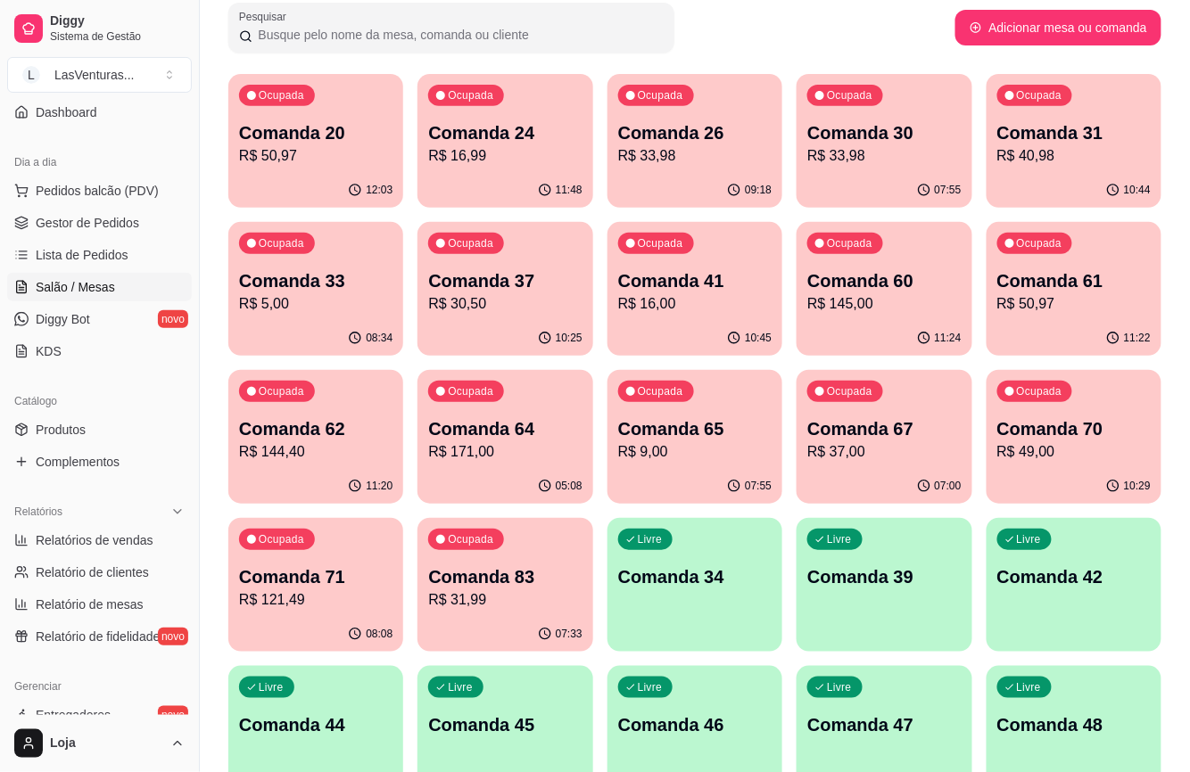
click at [690, 305] on p "R$ 16,00" at bounding box center [694, 303] width 153 height 21
click at [877, 280] on p "Comanda 60" at bounding box center [884, 281] width 149 height 24
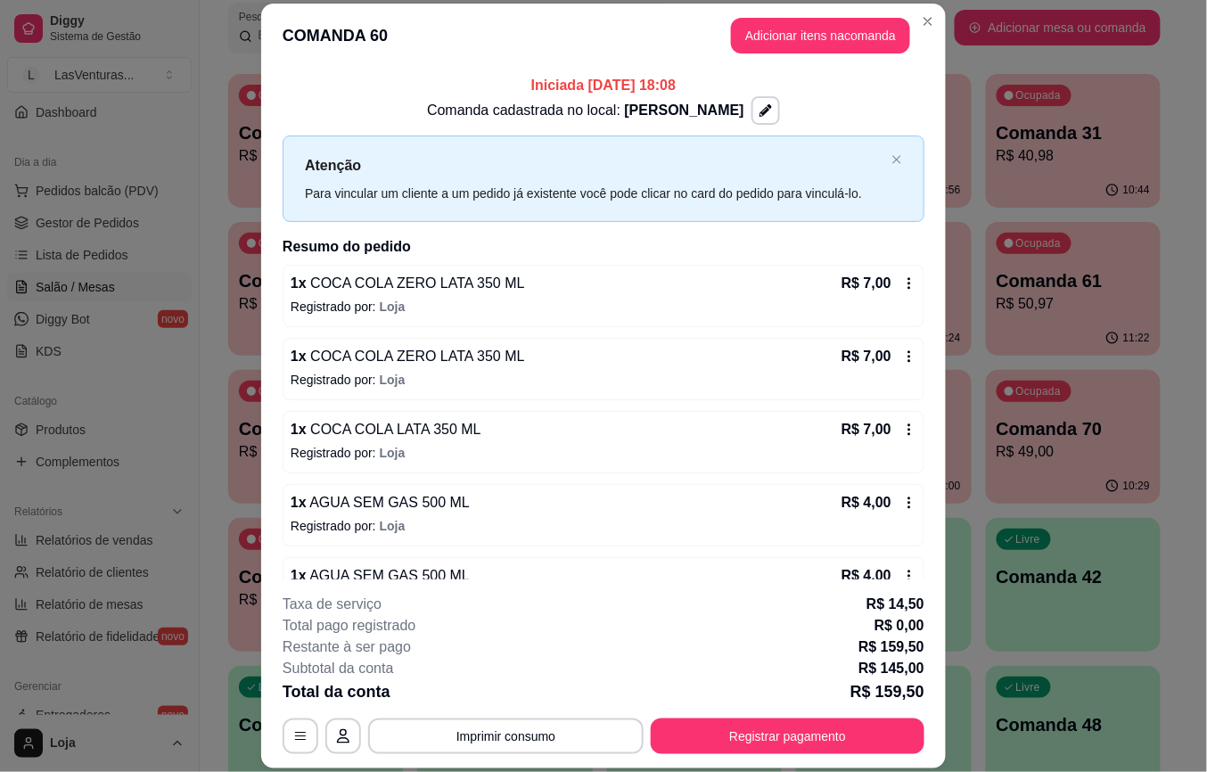
click at [1022, 280] on p "Comanda 61" at bounding box center [1073, 280] width 153 height 25
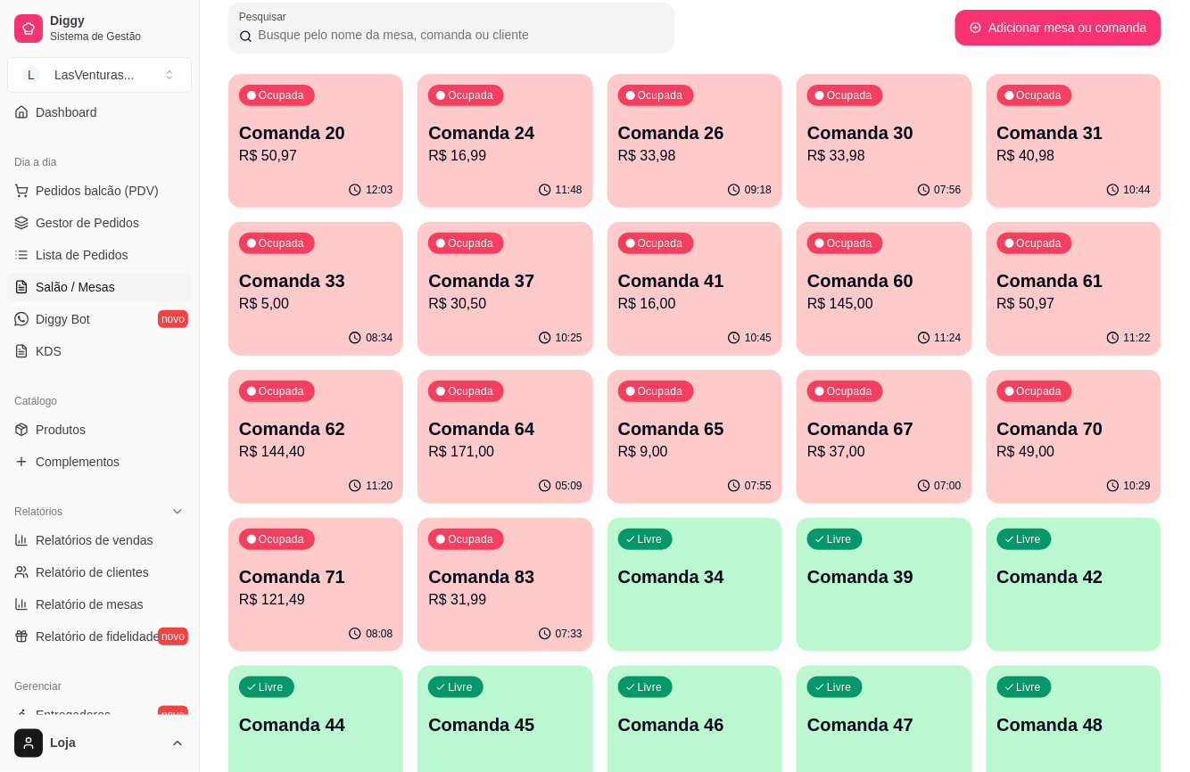
click at [316, 410] on div "Ocupada Comanda 62 R$ 144,40" at bounding box center [315, 419] width 175 height 99
click at [500, 457] on p "R$ 171,00" at bounding box center [505, 451] width 149 height 21
click at [770, 429] on div "Ocupada Comanda 65 R$ 9,00" at bounding box center [694, 420] width 169 height 96
click at [886, 423] on p "Comanda 67" at bounding box center [883, 428] width 153 height 25
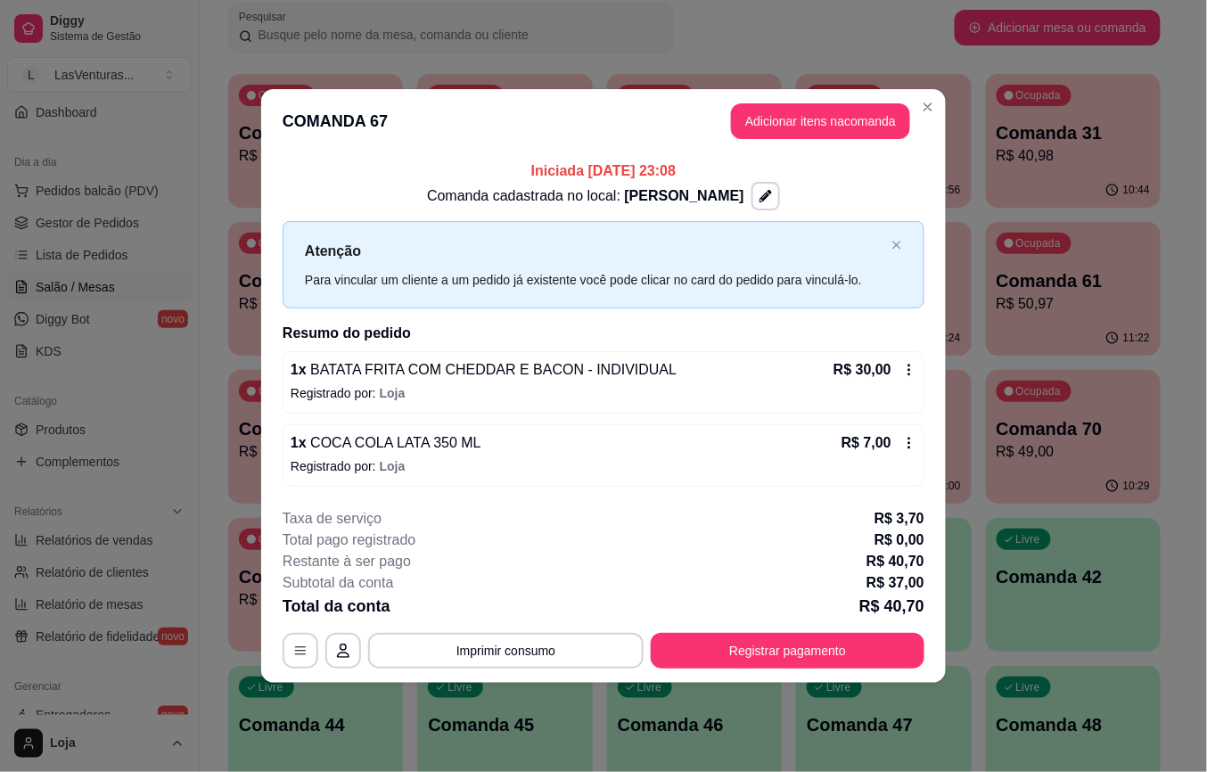
click at [1021, 392] on p "Ocupada" at bounding box center [1039, 391] width 45 height 14
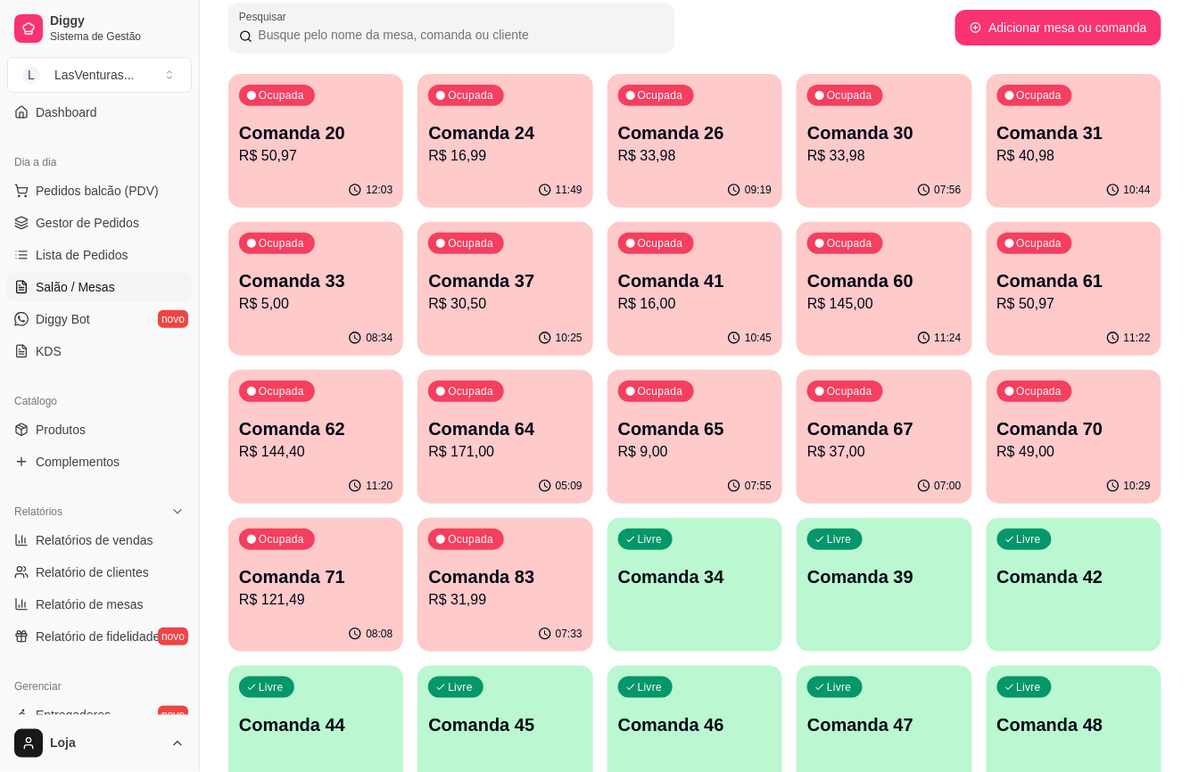
click at [1039, 432] on p "Comanda 70" at bounding box center [1073, 428] width 153 height 25
click at [294, 578] on p "Comanda 71" at bounding box center [316, 577] width 149 height 24
click at [542, 560] on div "Ocupada Comanda 83 R$ 31,99" at bounding box center [504, 567] width 175 height 99
click at [292, 164] on p "R$ 50,97" at bounding box center [315, 155] width 153 height 21
click at [521, 133] on p "Comanda 24" at bounding box center [504, 132] width 153 height 25
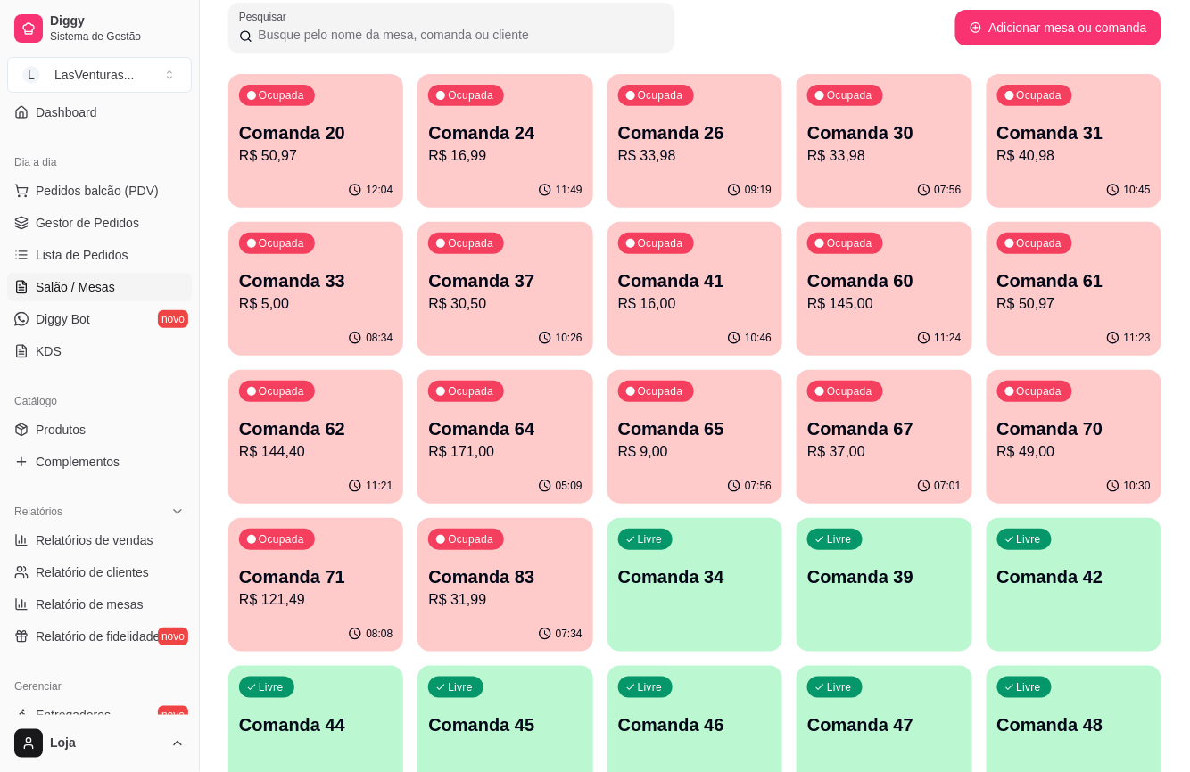
click at [718, 152] on p "R$ 33,98" at bounding box center [694, 155] width 153 height 21
click at [910, 161] on p "R$ 33,98" at bounding box center [883, 155] width 153 height 21
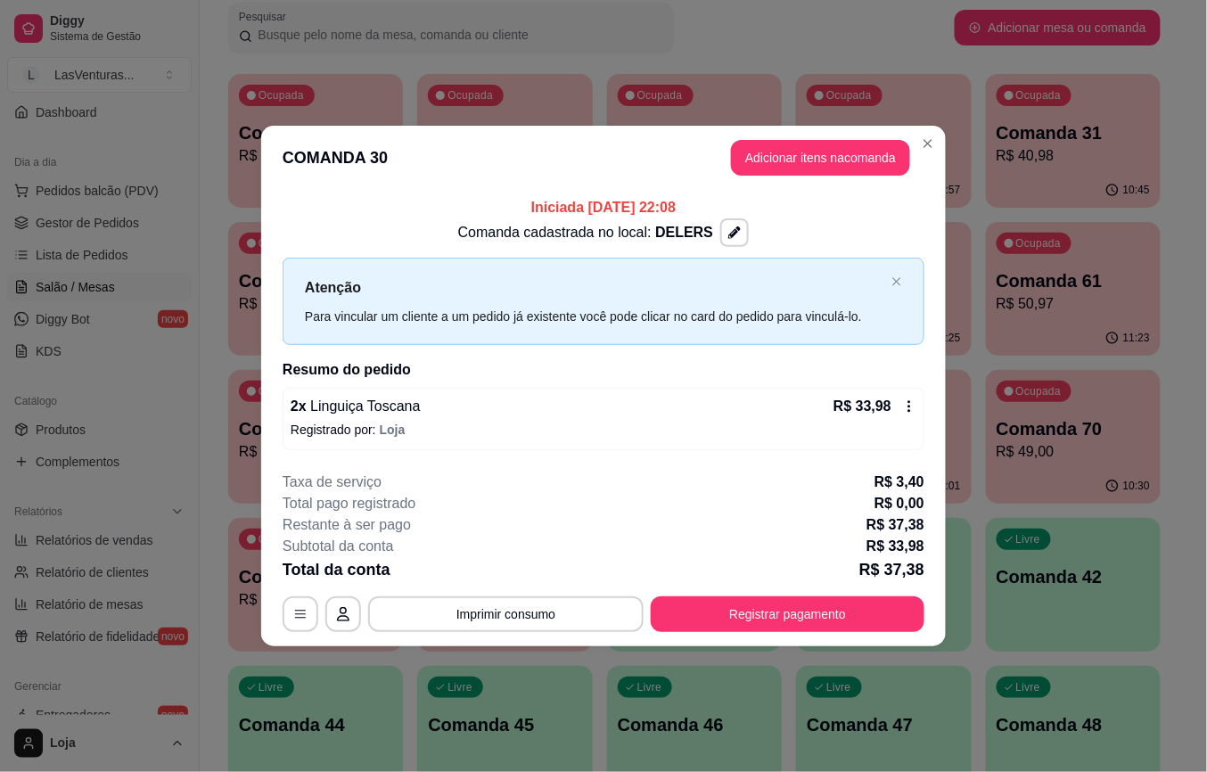
click at [911, 407] on icon at bounding box center [909, 406] width 14 height 14
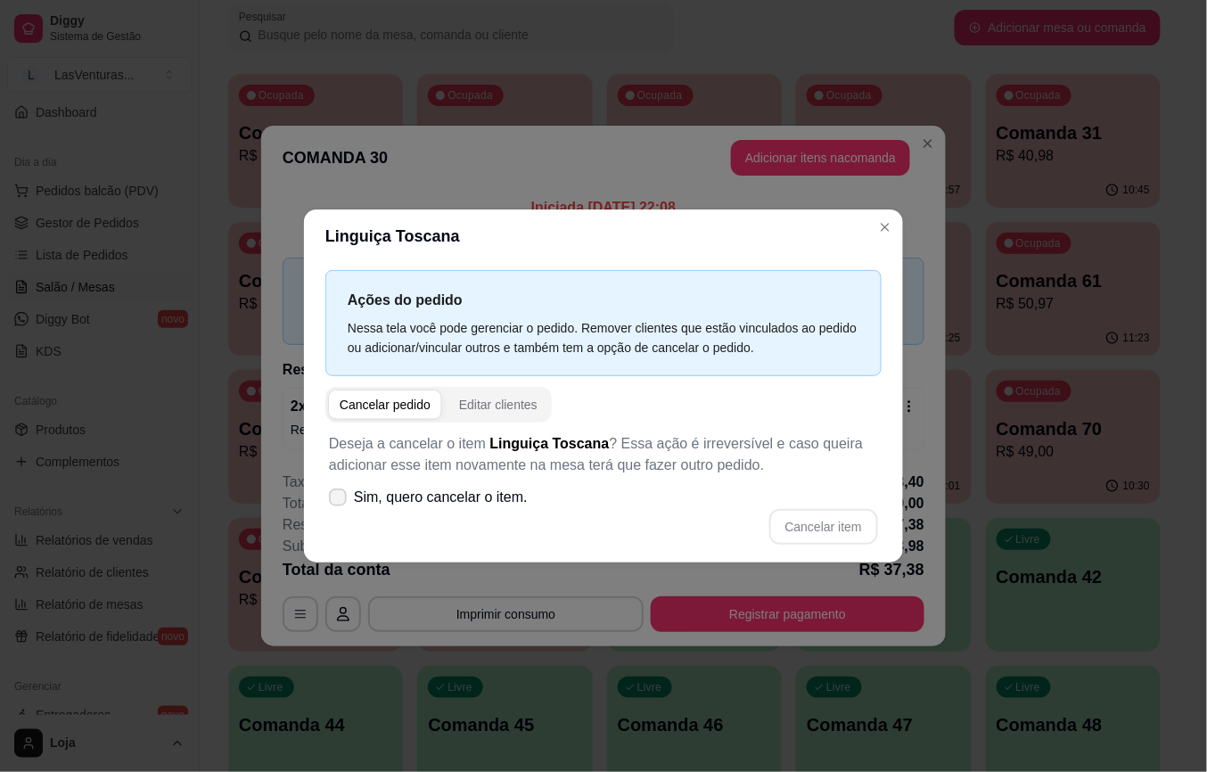
click at [346, 500] on span at bounding box center [338, 498] width 18 height 18
click at [340, 501] on input "Sim, quero cancelar o item." at bounding box center [334, 507] width 12 height 12
checkbox input "true"
click at [810, 525] on button "Cancelar item" at bounding box center [823, 527] width 106 height 35
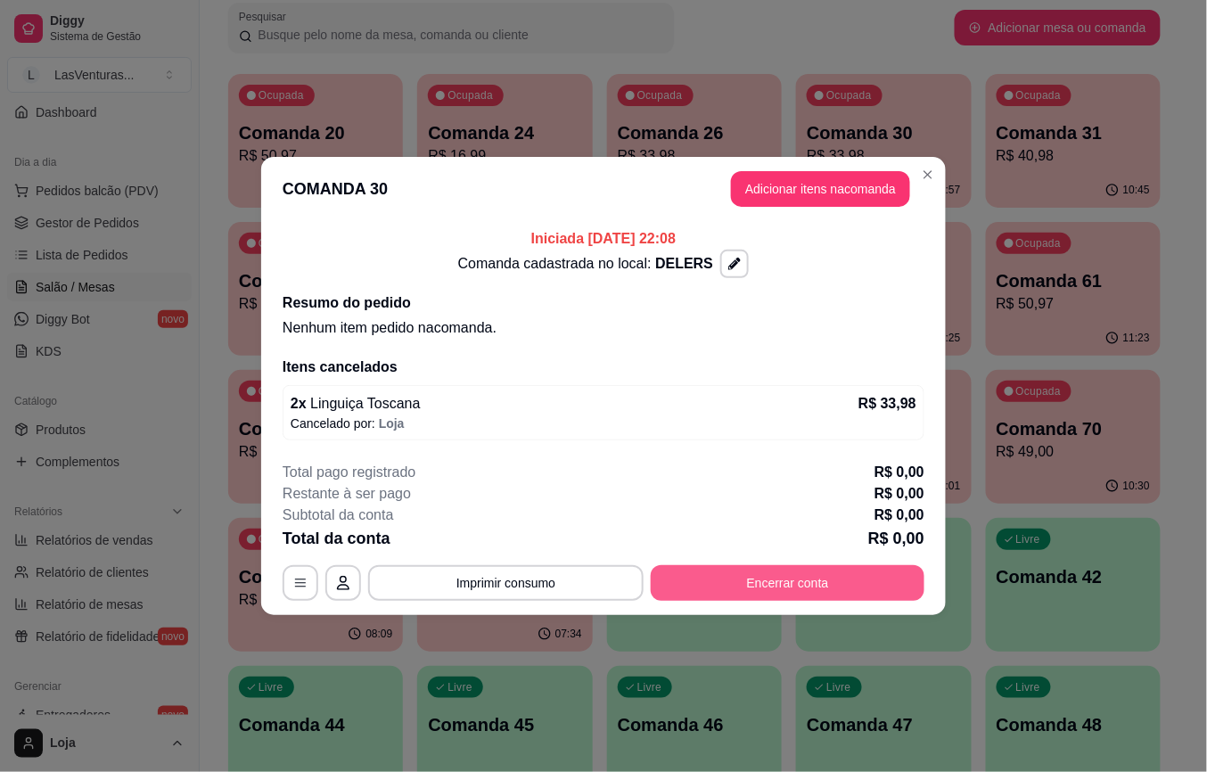
click at [797, 572] on button "Encerrar conta" at bounding box center [788, 583] width 274 height 36
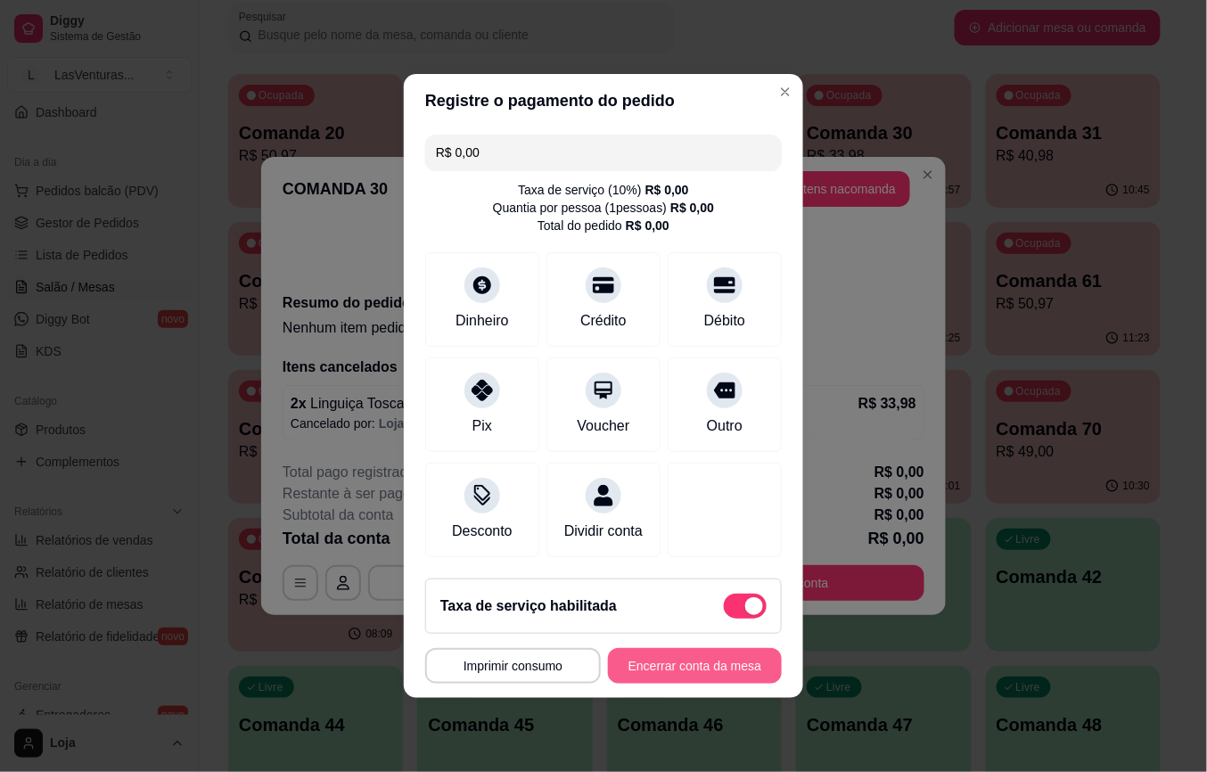
click at [704, 678] on button "Encerrar conta da mesa" at bounding box center [695, 666] width 174 height 36
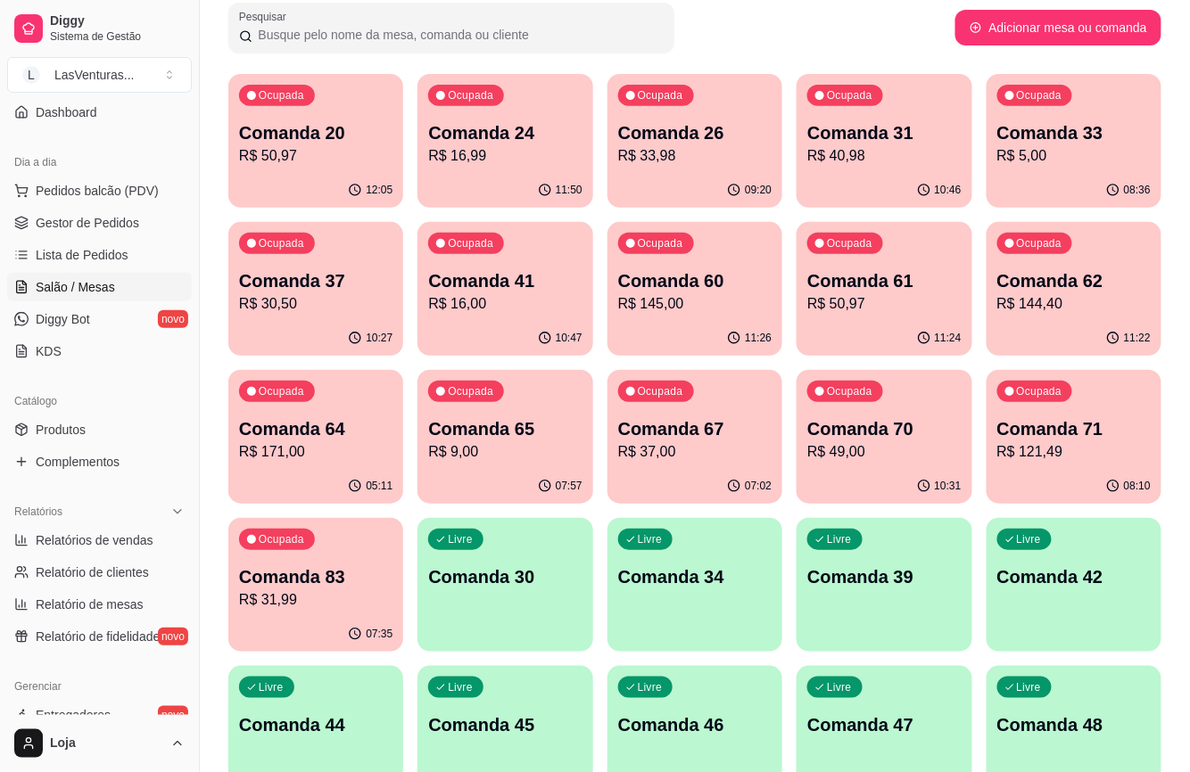
click at [292, 457] on p "R$ 171,00" at bounding box center [315, 451] width 153 height 21
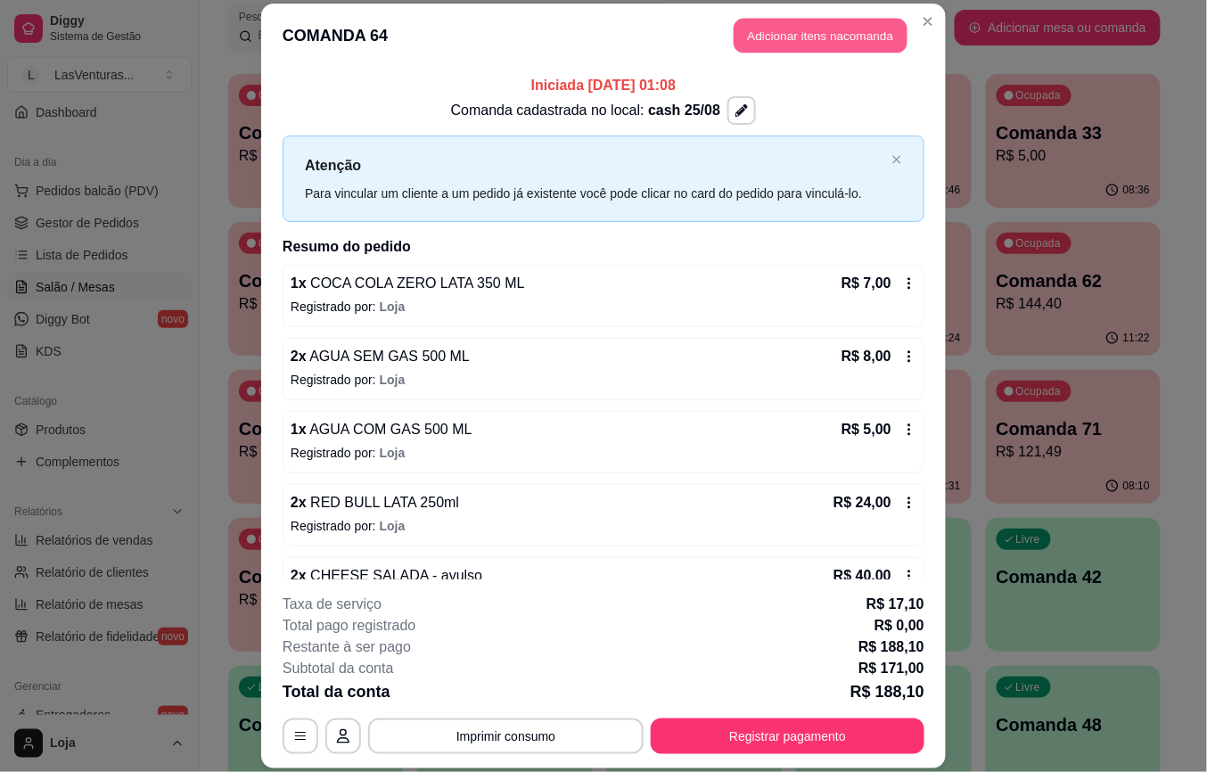
click at [850, 39] on button "Adicionar itens na comanda" at bounding box center [821, 36] width 174 height 35
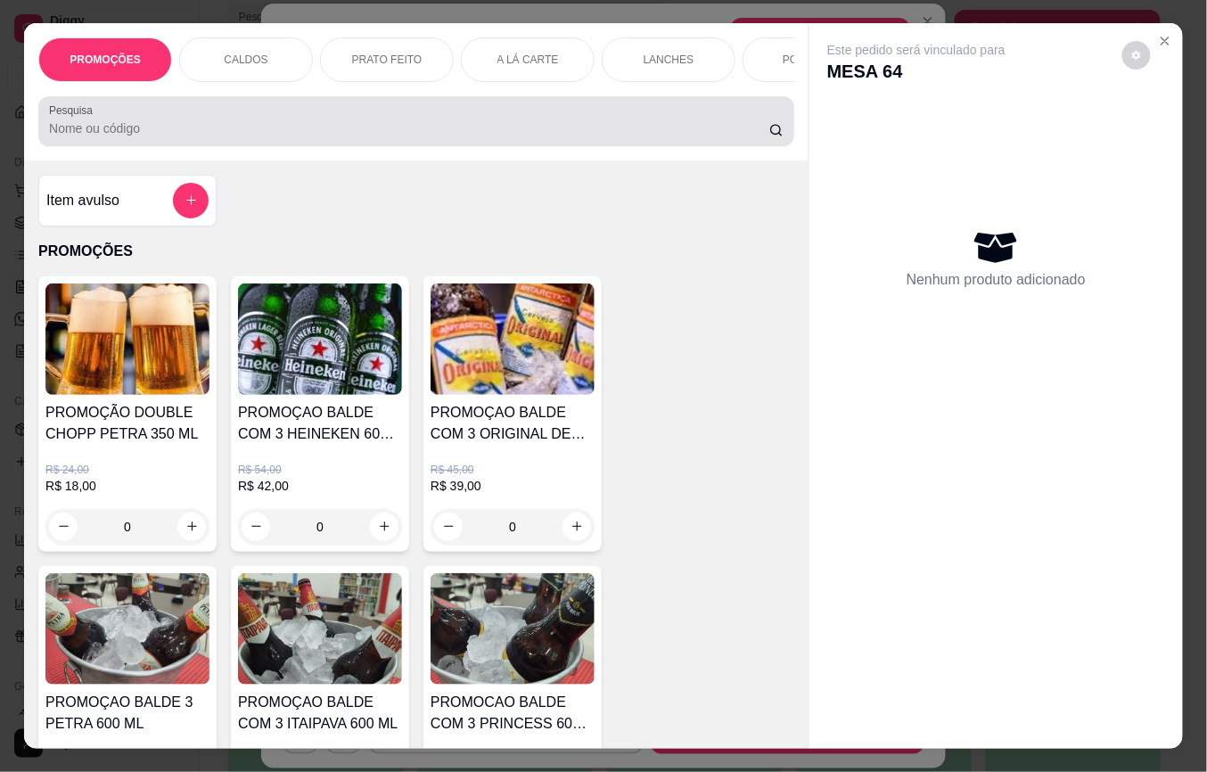
click at [333, 130] on input "Pesquisa" at bounding box center [409, 128] width 720 height 18
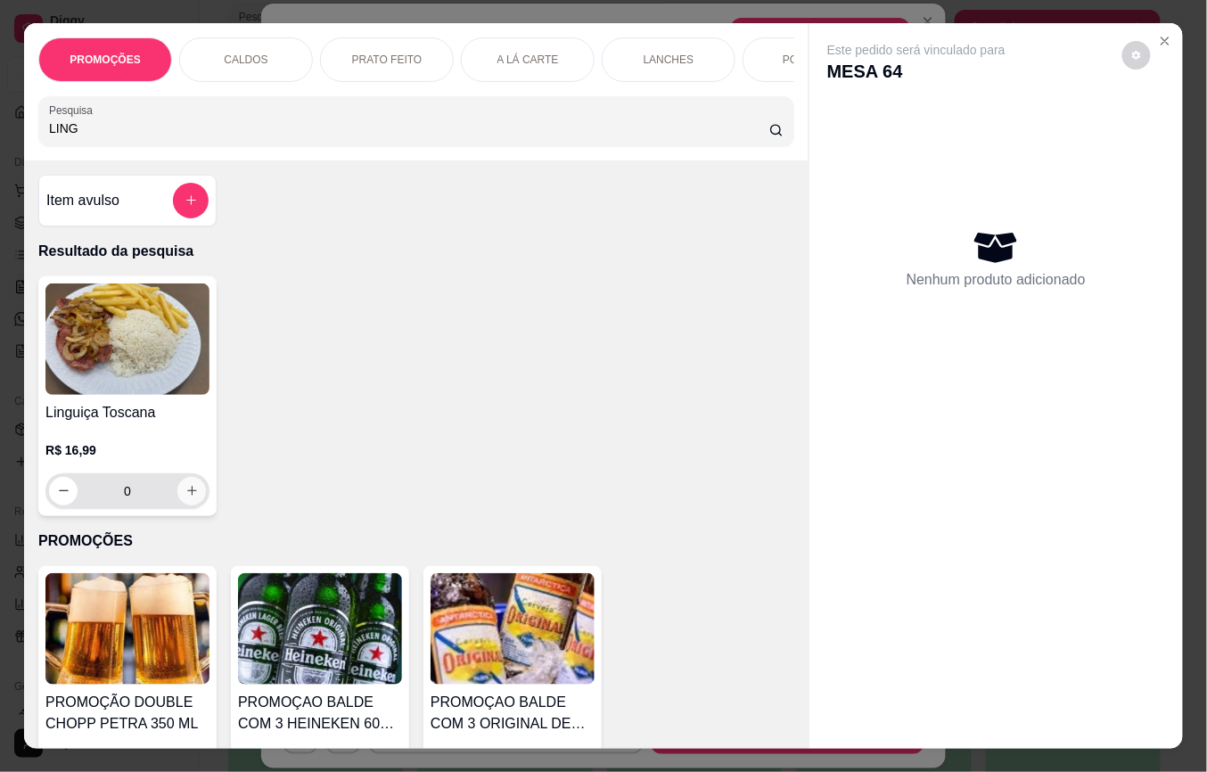
type input "LING"
click at [184, 490] on button "increase-product-quantity" at bounding box center [192, 491] width 28 height 28
type input "1"
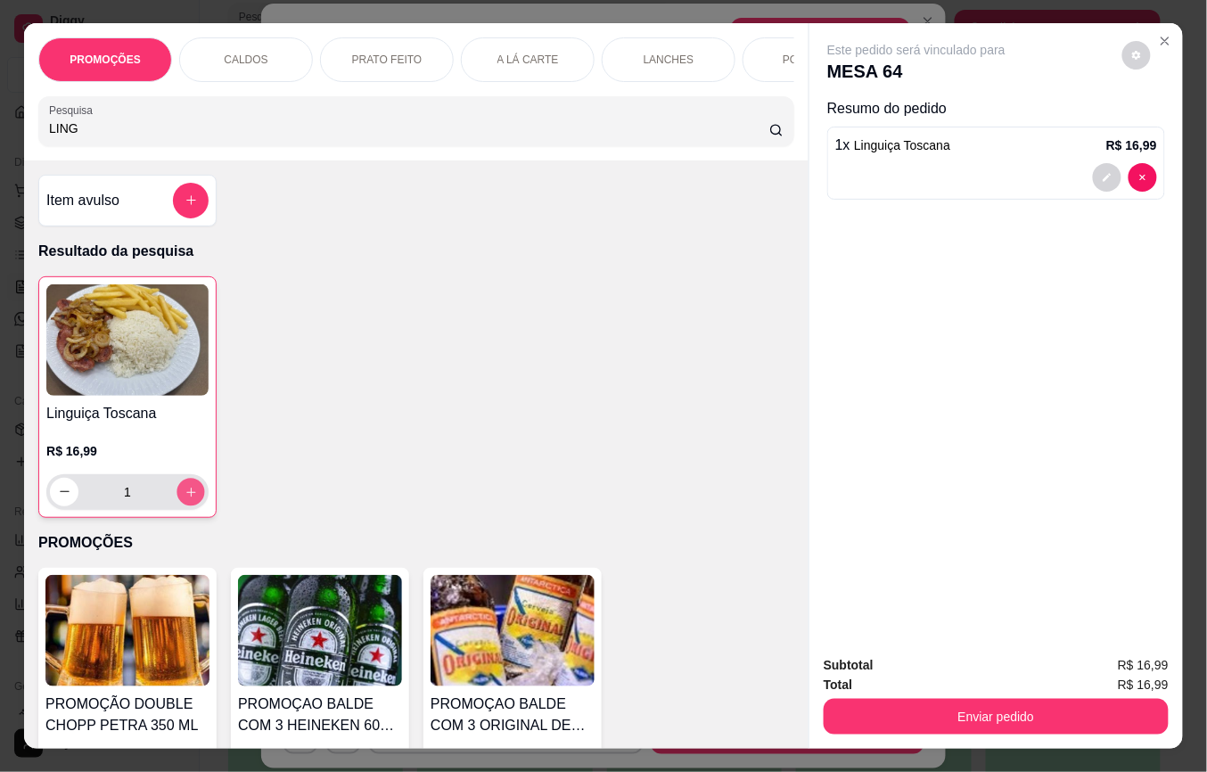
click at [186, 497] on icon "increase-product-quantity" at bounding box center [190, 492] width 9 height 9
type input "2"
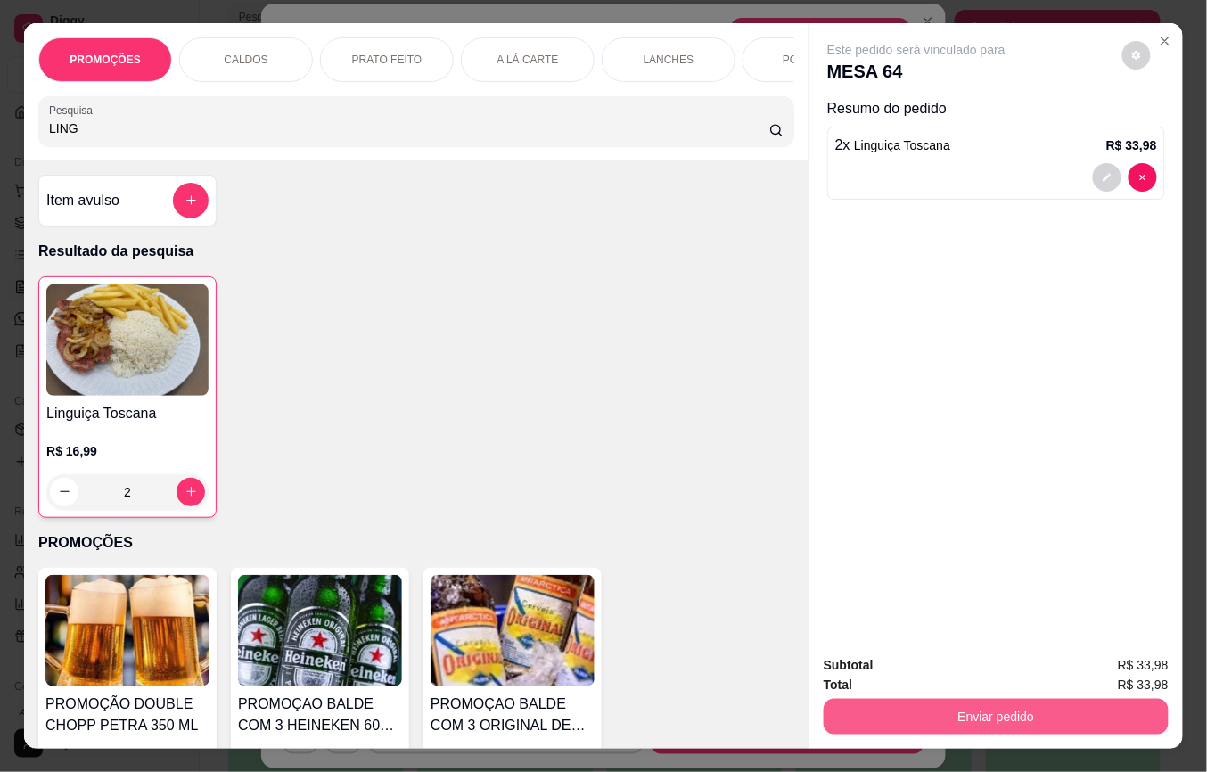
click at [975, 703] on button "Enviar pedido" at bounding box center [996, 717] width 345 height 36
click at [958, 665] on button "Não registrar e enviar pedido" at bounding box center [936, 664] width 180 height 33
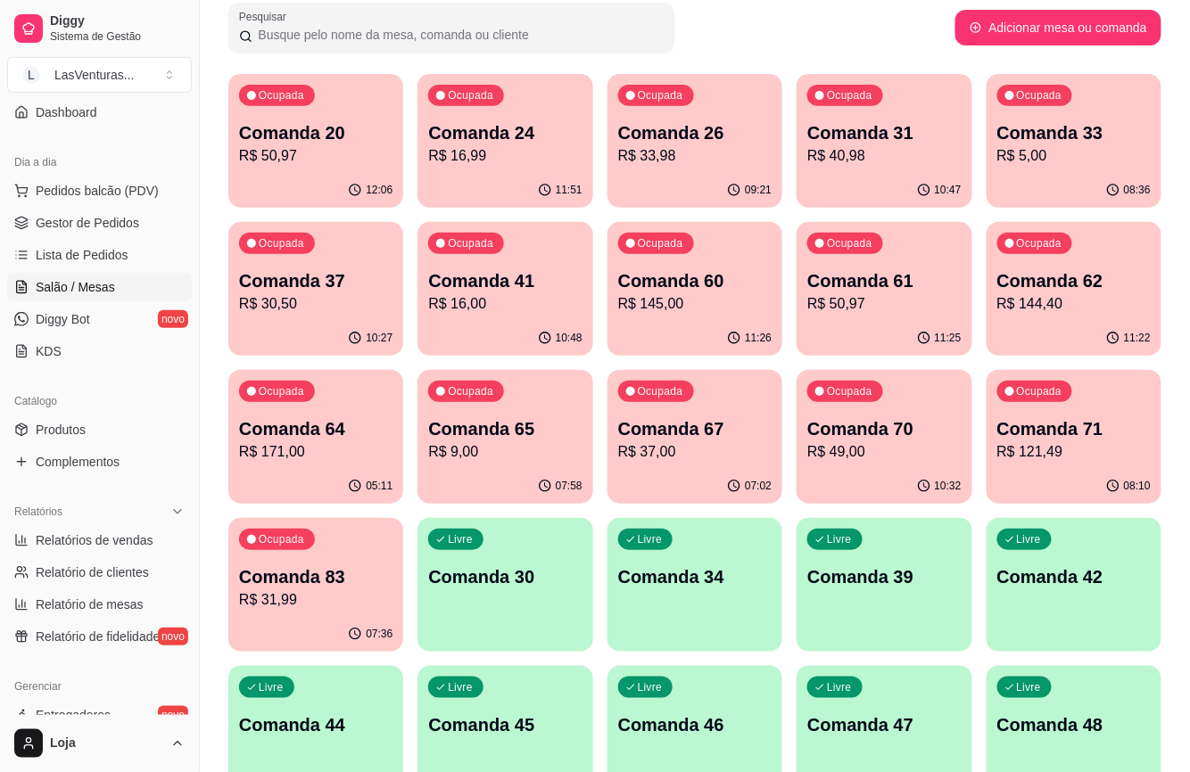
click at [1078, 453] on p "R$ 121,49" at bounding box center [1073, 451] width 153 height 21
click at [877, 425] on p "Comanda 70" at bounding box center [883, 428] width 153 height 25
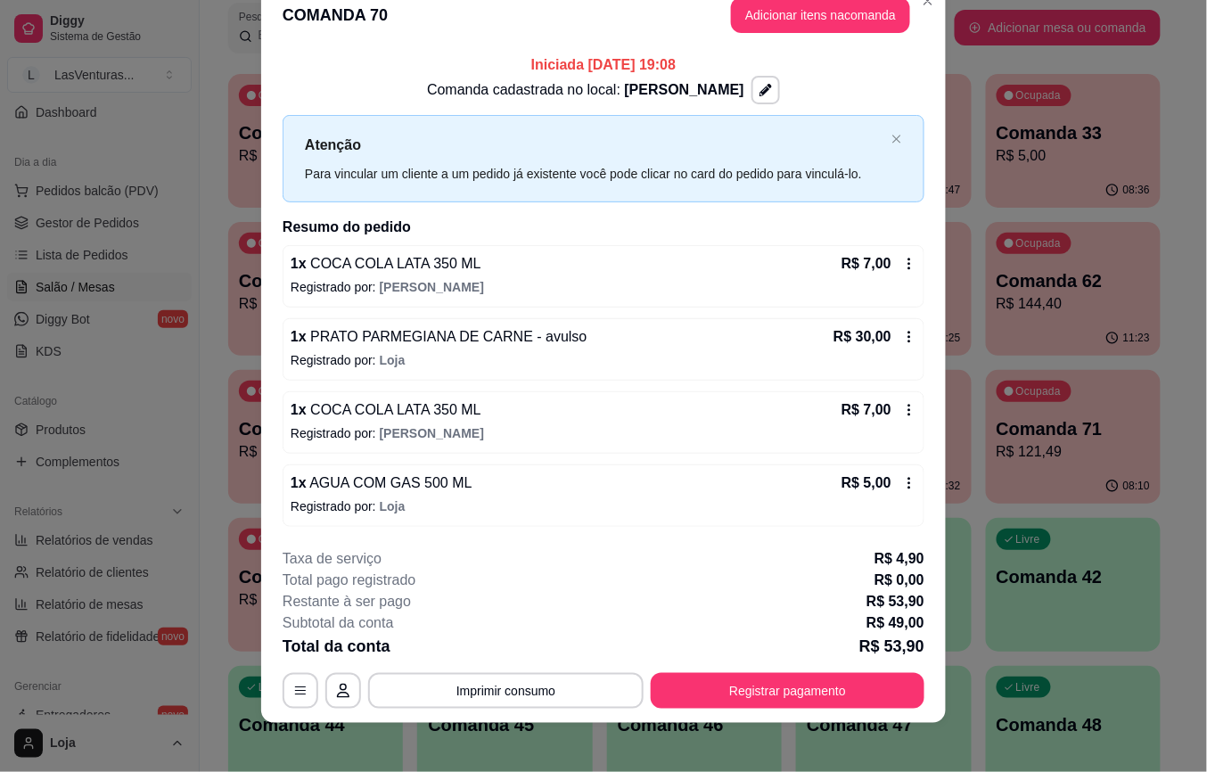
scroll to position [41, 0]
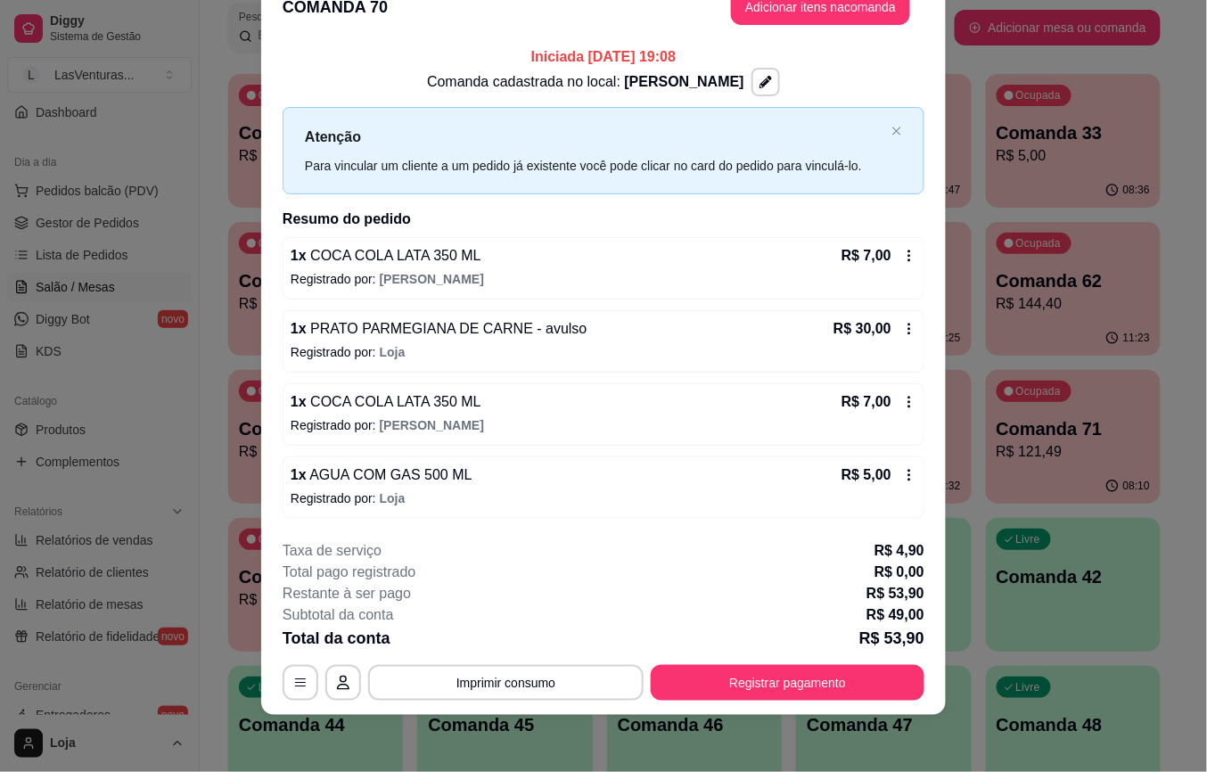
click at [902, 254] on icon at bounding box center [909, 256] width 14 height 14
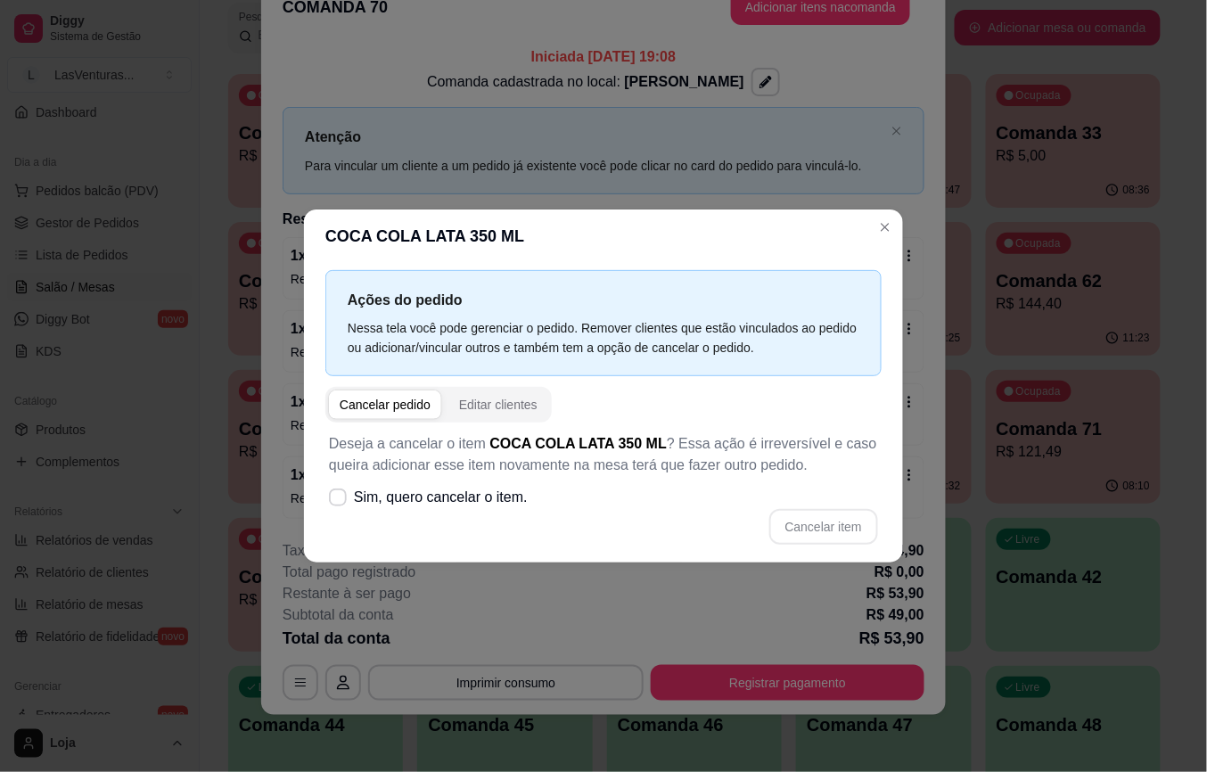
click at [379, 401] on div "Cancelar pedido" at bounding box center [385, 405] width 91 height 18
click at [383, 494] on span "Sim, quero cancelar o item." at bounding box center [441, 497] width 174 height 21
click at [340, 501] on input "Sim, quero cancelar o item." at bounding box center [334, 507] width 12 height 12
checkbox input "true"
click at [856, 525] on button "Cancelar item" at bounding box center [823, 527] width 106 height 35
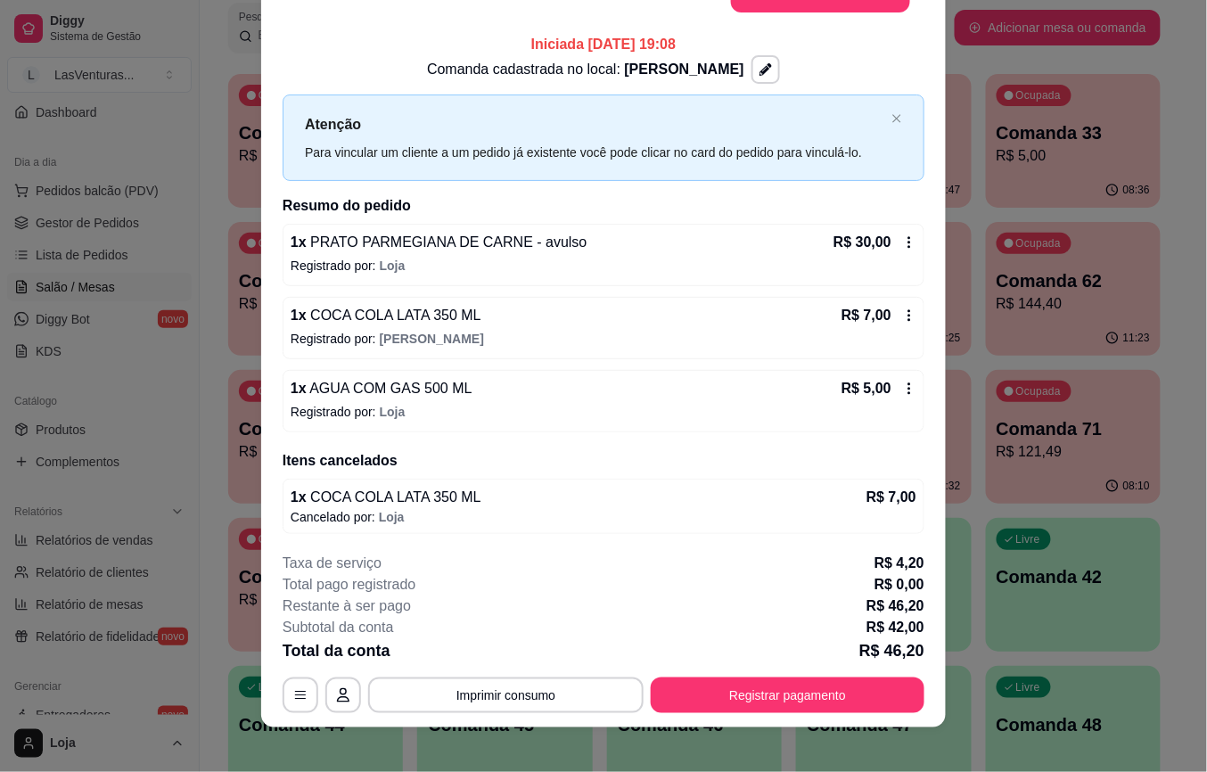
click at [902, 237] on icon at bounding box center [909, 242] width 14 height 14
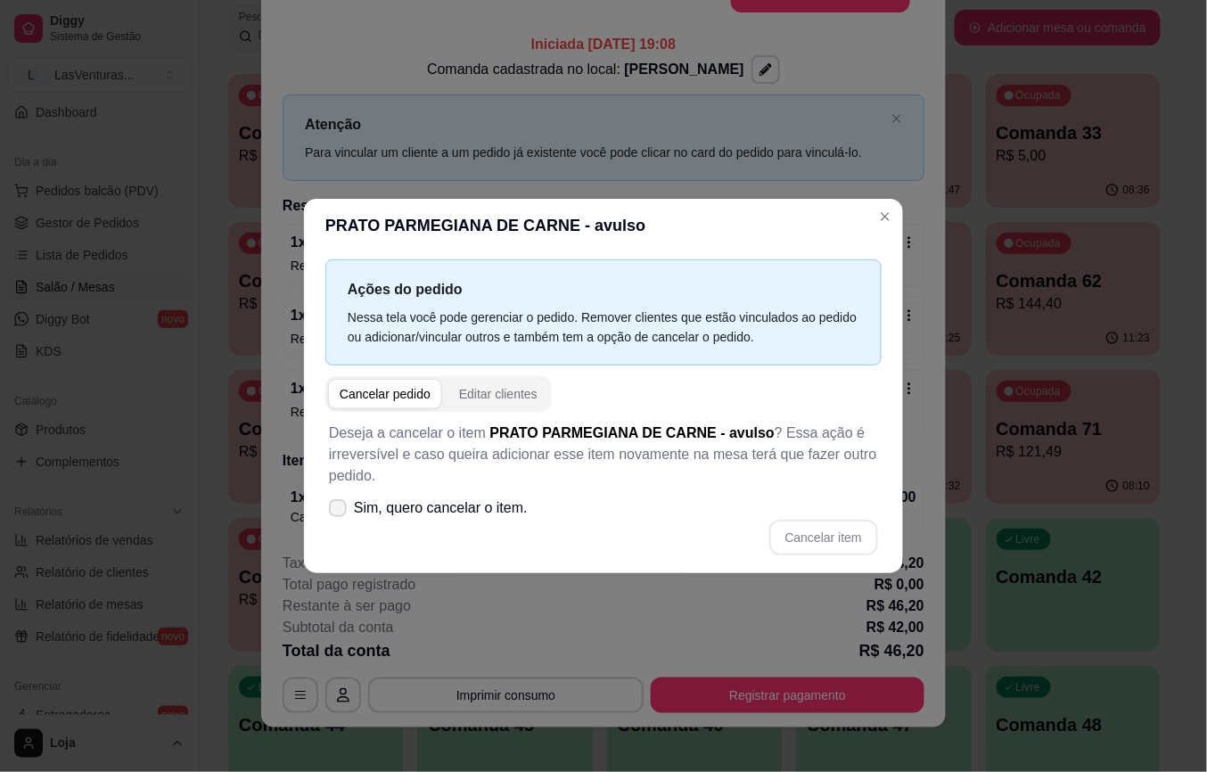
click at [358, 506] on span "Sim, quero cancelar o item." at bounding box center [441, 508] width 174 height 21
click at [340, 512] on input "Sim, quero cancelar o item." at bounding box center [334, 518] width 12 height 12
checkbox input "true"
click at [833, 530] on button "Cancelar item" at bounding box center [824, 538] width 109 height 36
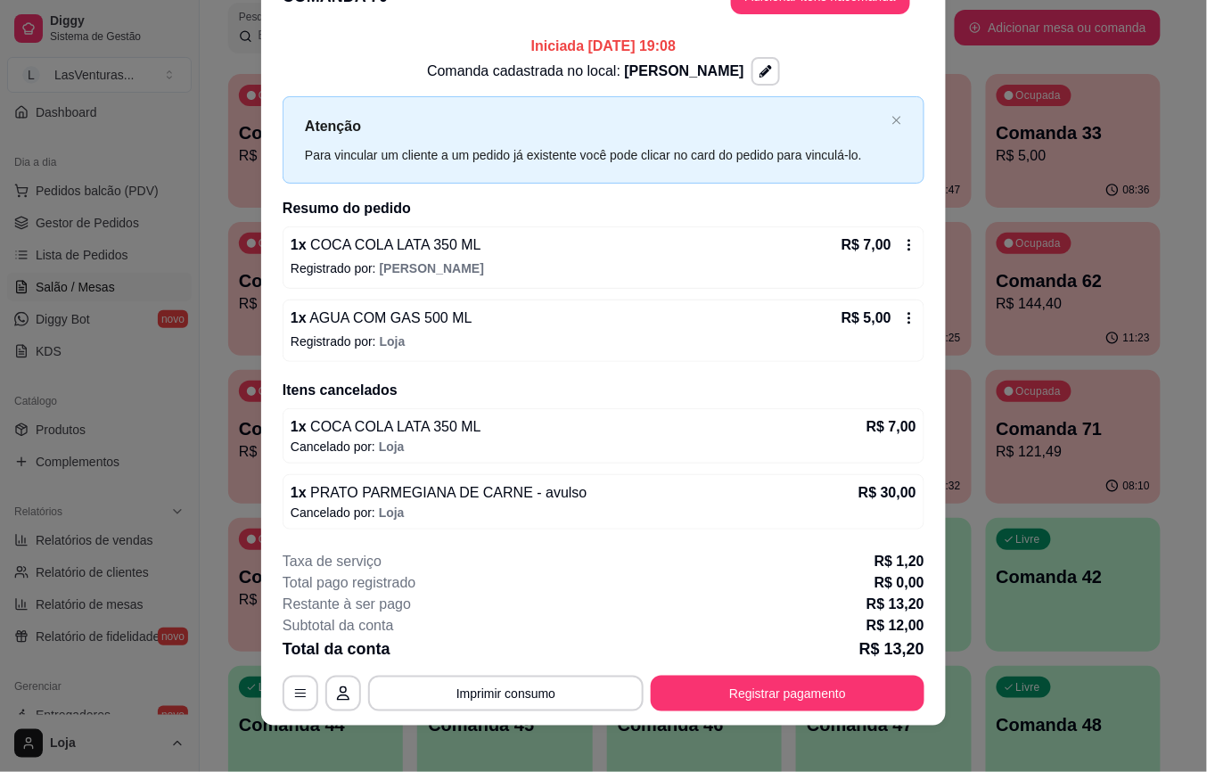
click at [902, 247] on icon at bounding box center [909, 245] width 14 height 14
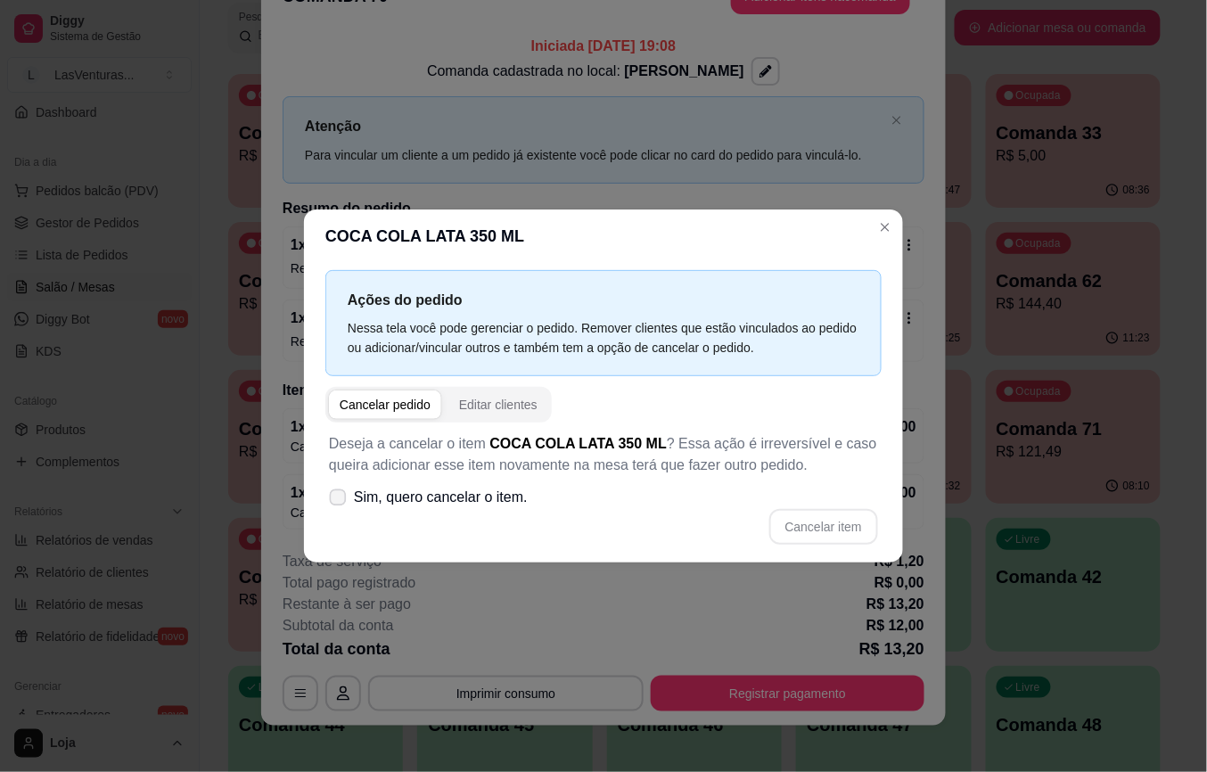
click at [343, 494] on icon at bounding box center [337, 497] width 13 height 10
click at [340, 501] on input "Sim, quero cancelar o item." at bounding box center [334, 507] width 12 height 12
checkbox input "true"
click at [803, 532] on button "Cancelar item" at bounding box center [823, 527] width 106 height 35
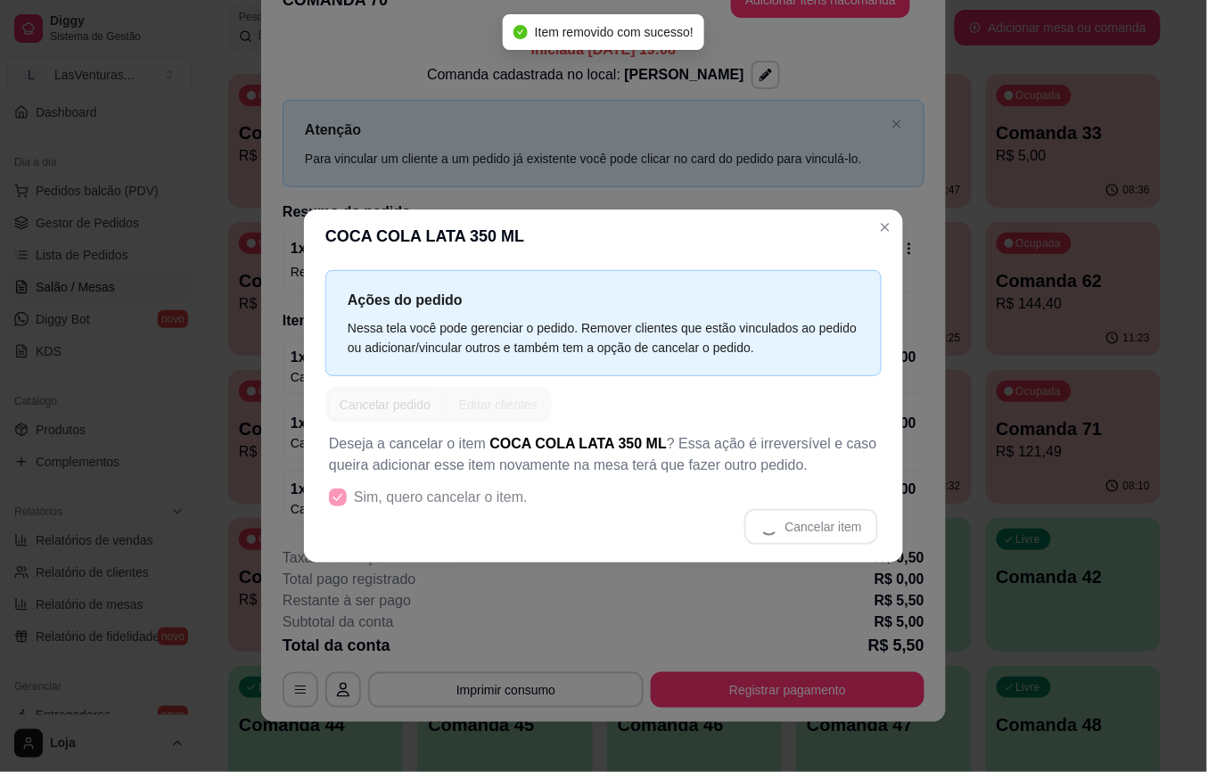
scroll to position [45, 0]
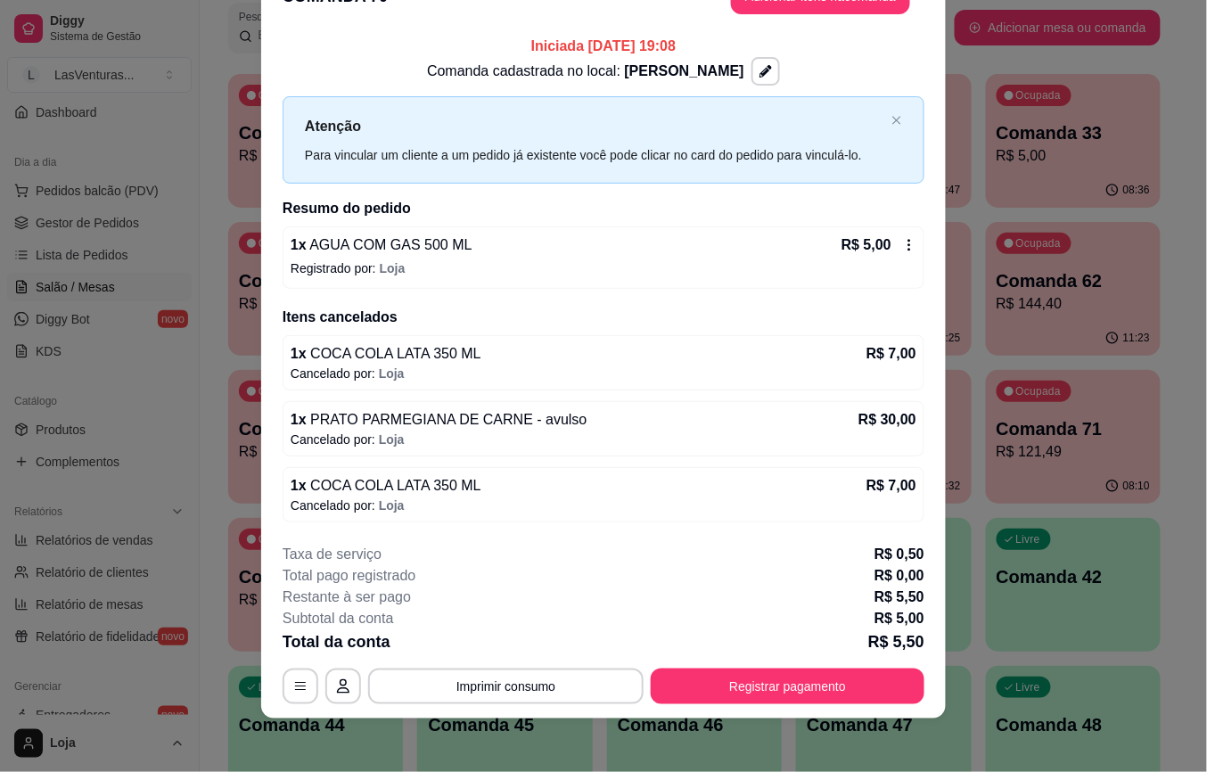
click at [903, 240] on icon at bounding box center [909, 245] width 14 height 14
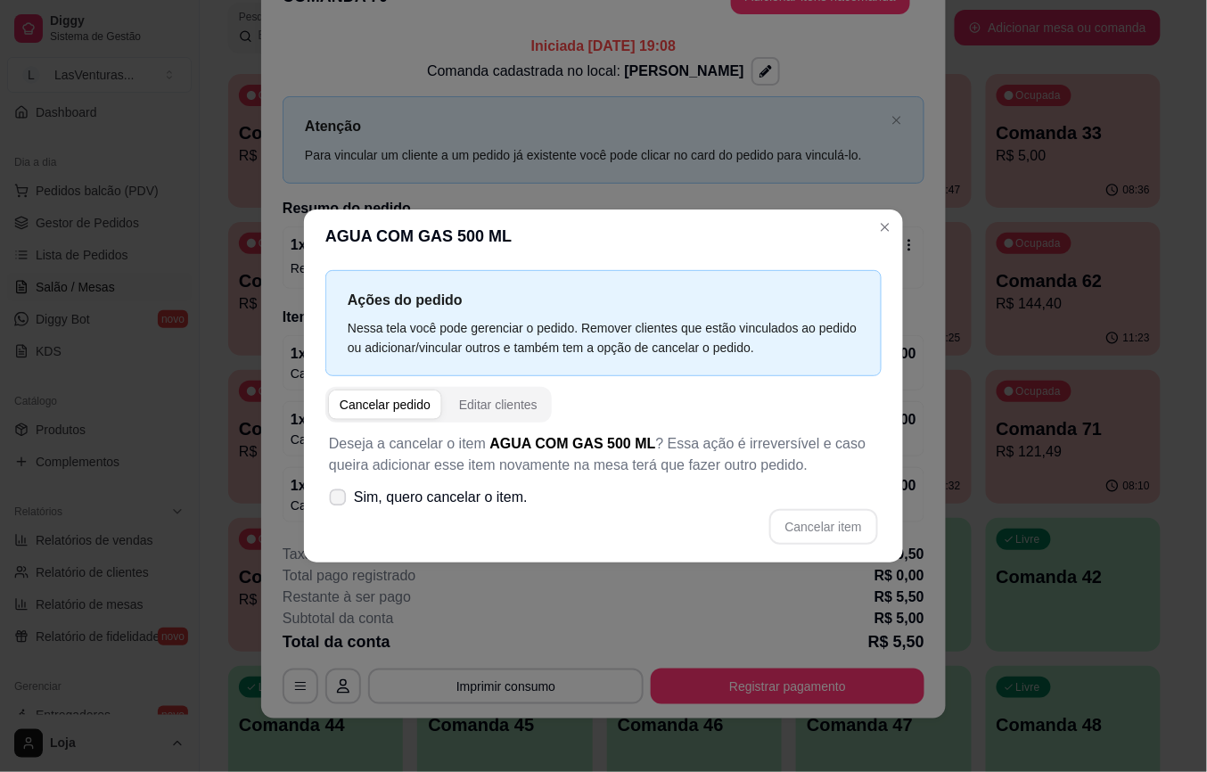
click at [347, 493] on label "Sim, quero cancelar o item." at bounding box center [428, 498] width 213 height 36
click at [340, 501] on input "Sim, quero cancelar o item." at bounding box center [334, 507] width 12 height 12
checkbox input "true"
click at [821, 531] on button "Cancelar item" at bounding box center [824, 527] width 109 height 36
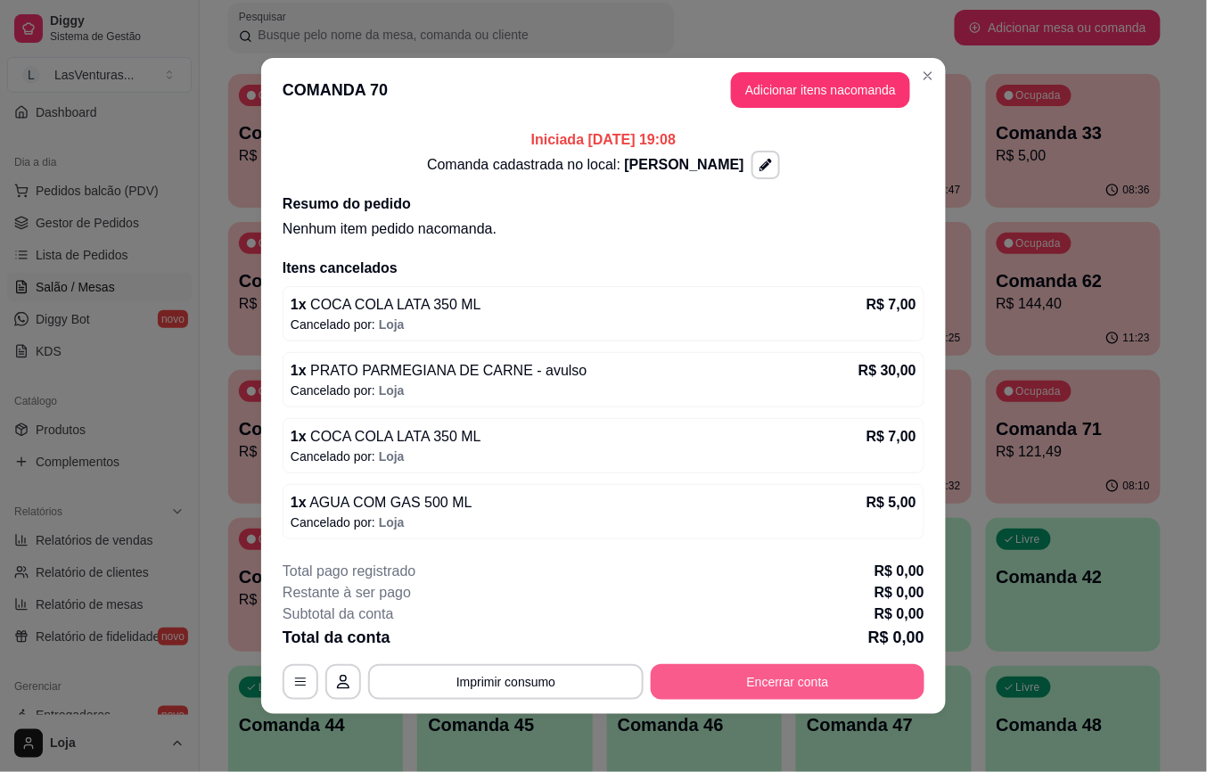
click at [785, 681] on button "Encerrar conta" at bounding box center [788, 682] width 274 height 36
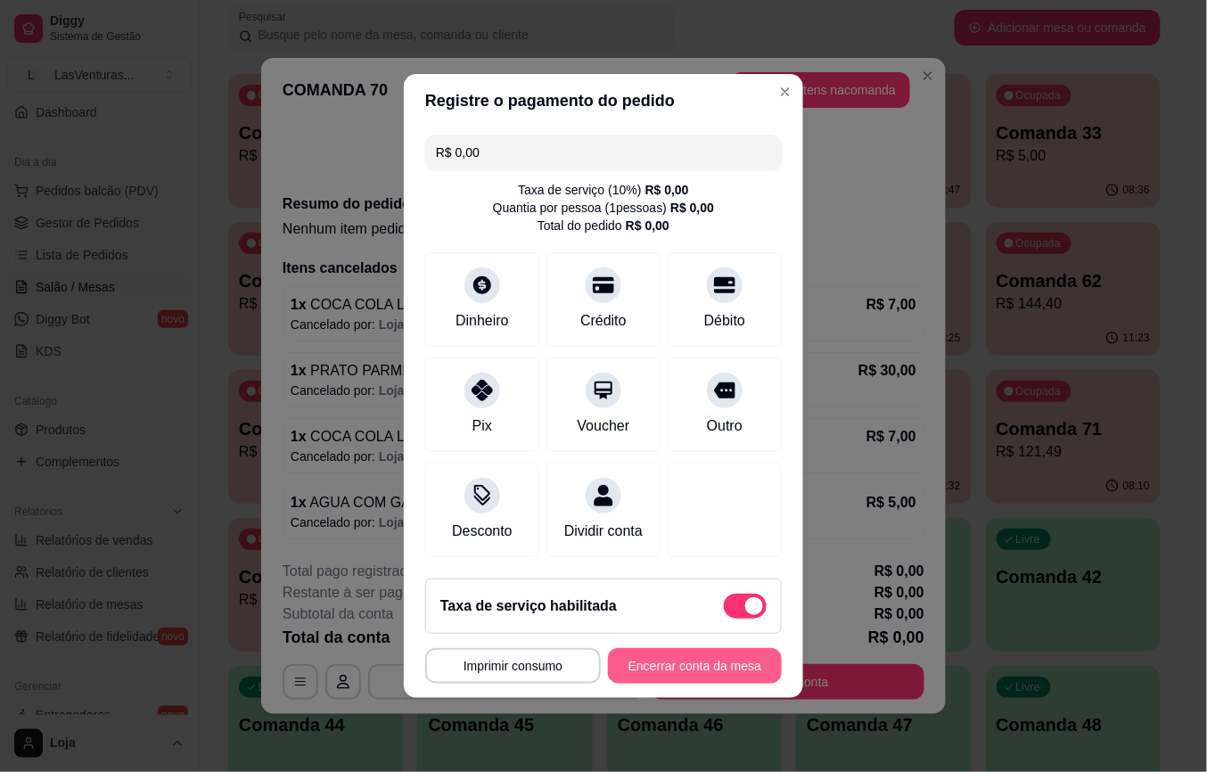
click at [699, 676] on button "Encerrar conta da mesa" at bounding box center [695, 666] width 174 height 36
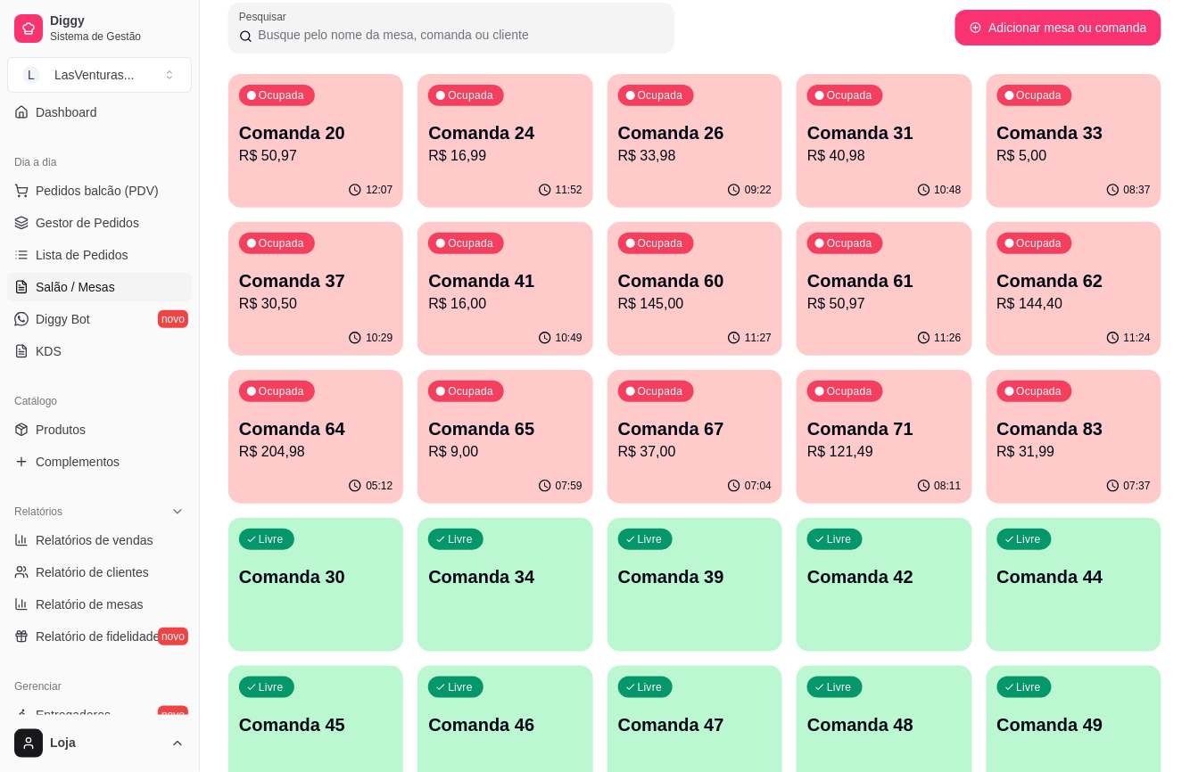
click at [315, 442] on p "R$ 204,98" at bounding box center [315, 451] width 153 height 21
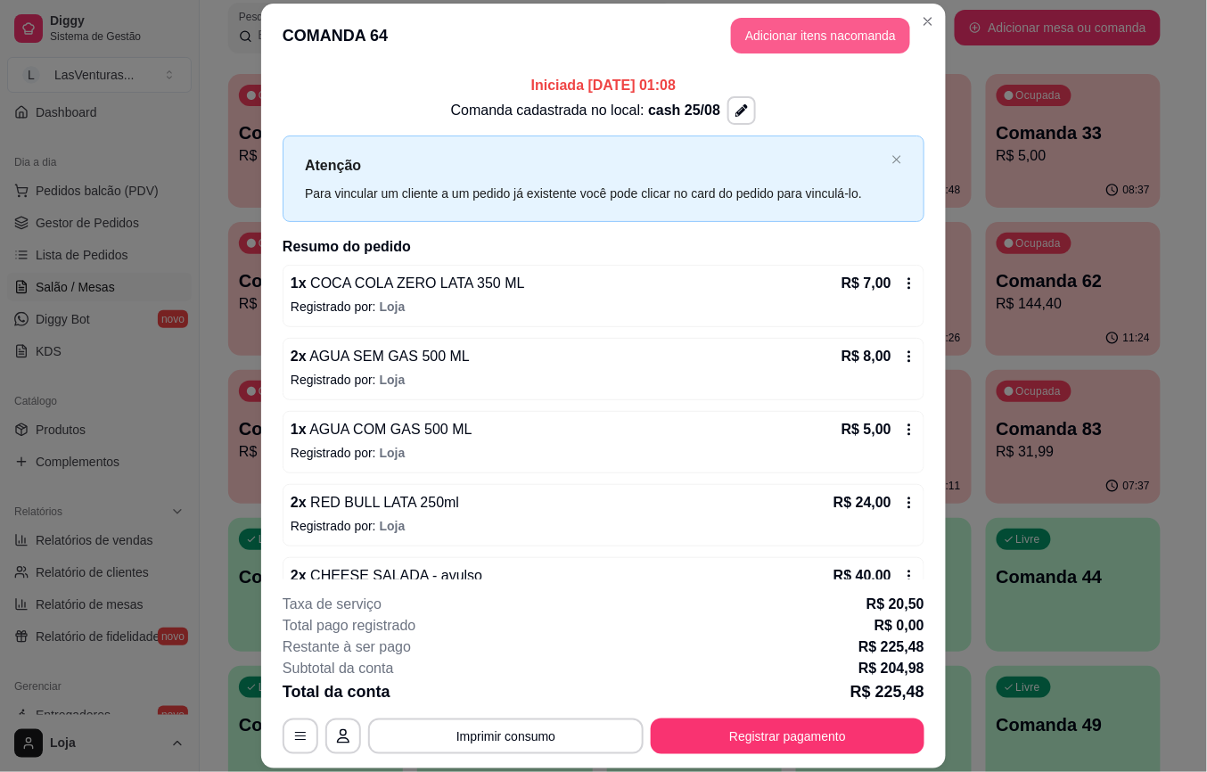
click at [781, 30] on button "Adicionar itens na comanda" at bounding box center [820, 36] width 179 height 36
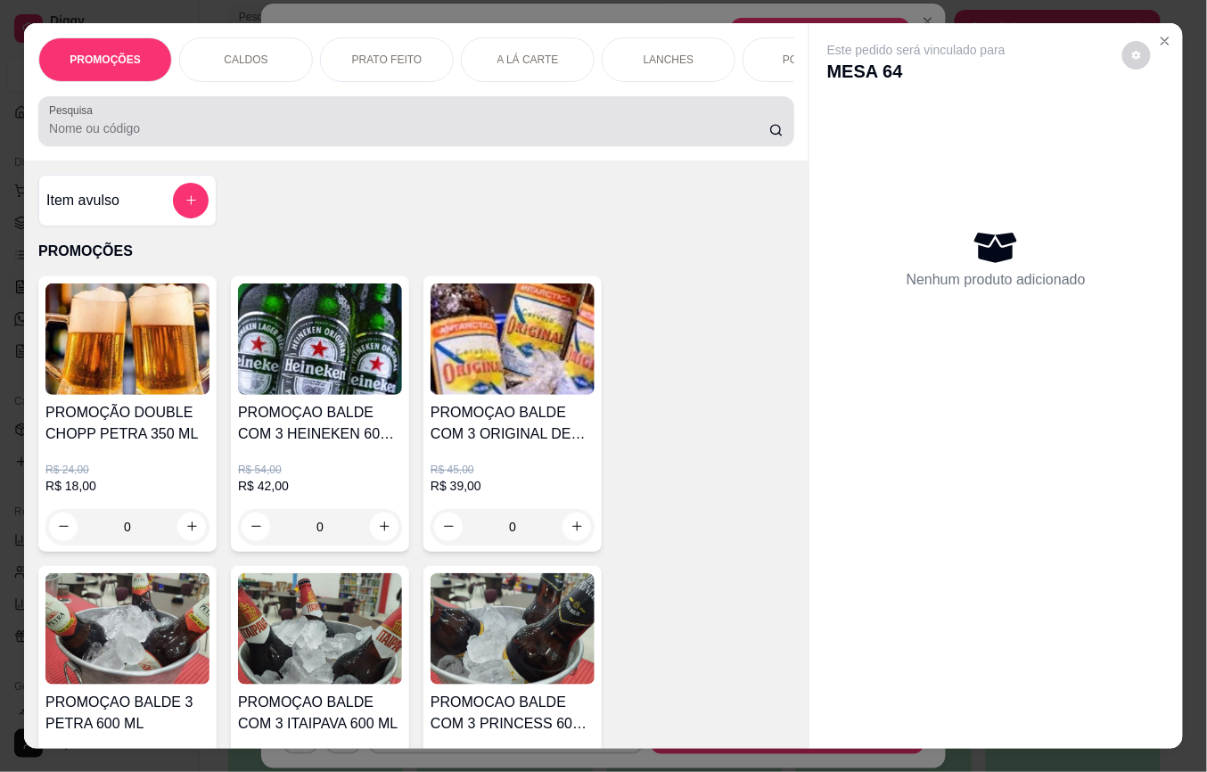
click at [305, 137] on input "Pesquisa" at bounding box center [409, 128] width 720 height 18
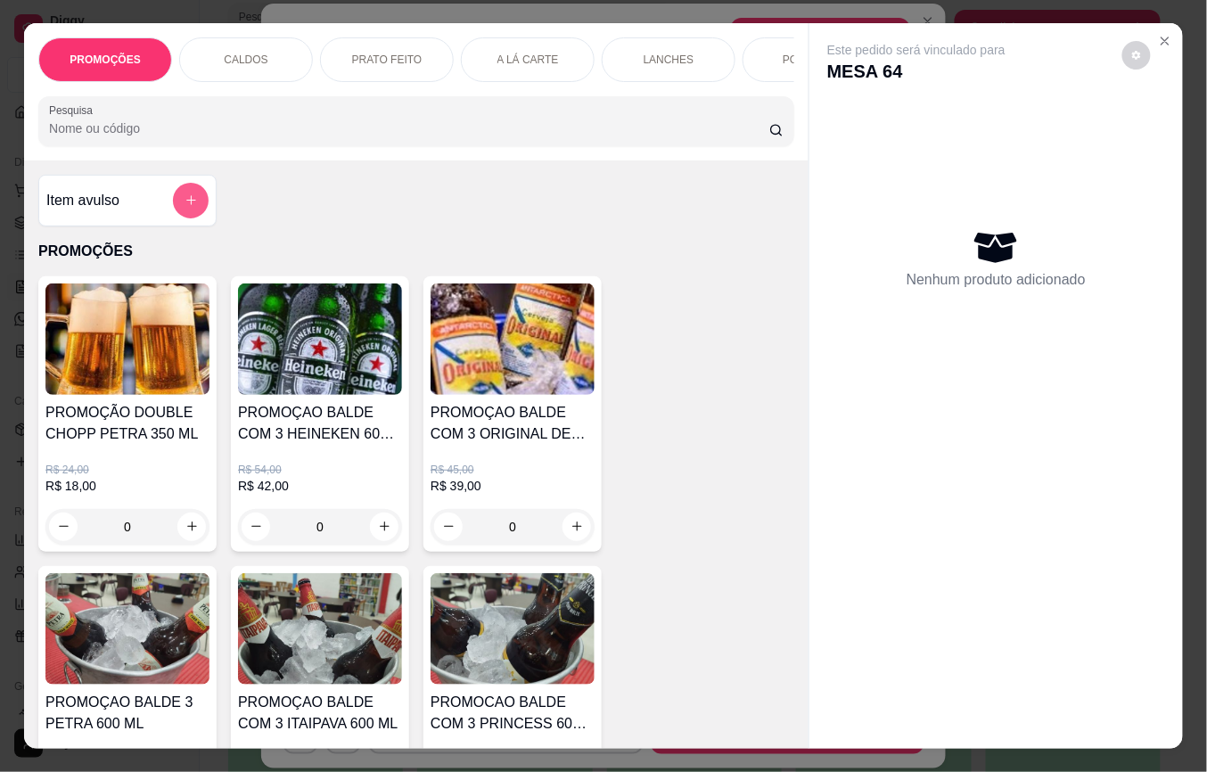
click at [185, 207] on icon "add-separate-item" at bounding box center [191, 199] width 13 height 13
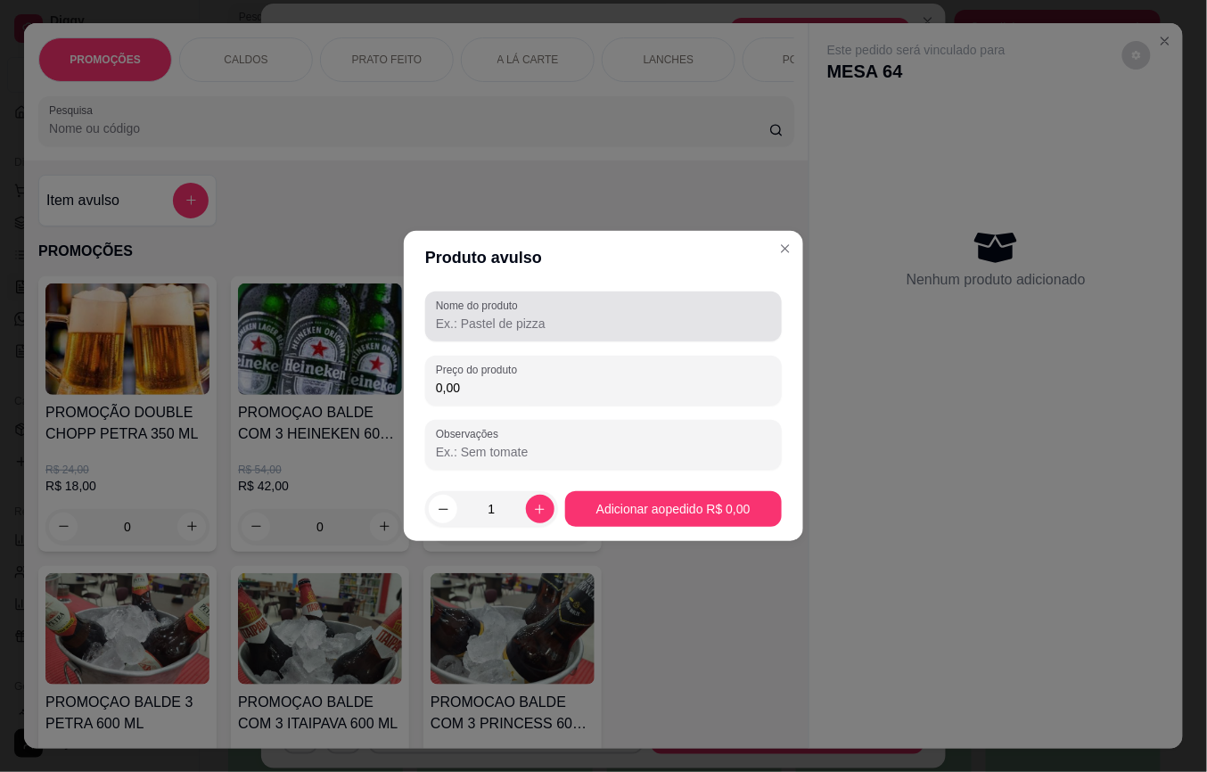
click at [493, 332] on input "Nome do produto" at bounding box center [603, 324] width 335 height 18
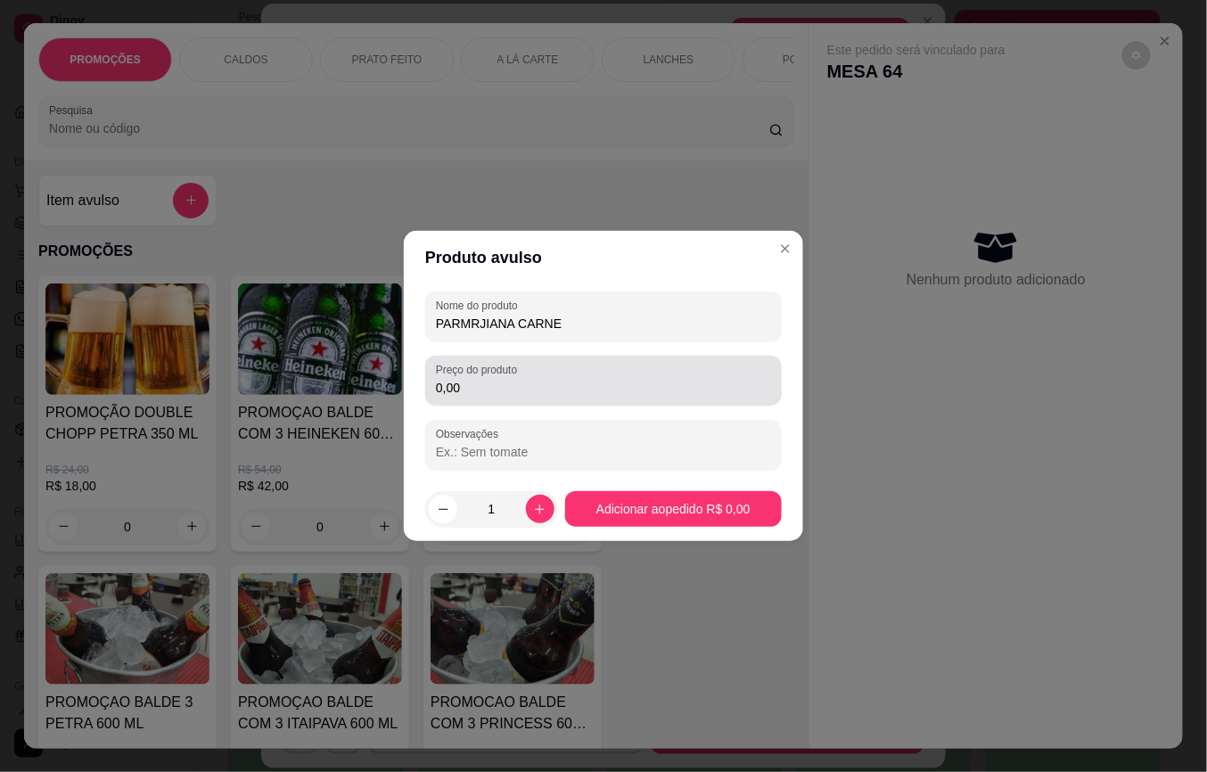
type input "PARMRJIANA CARNE"
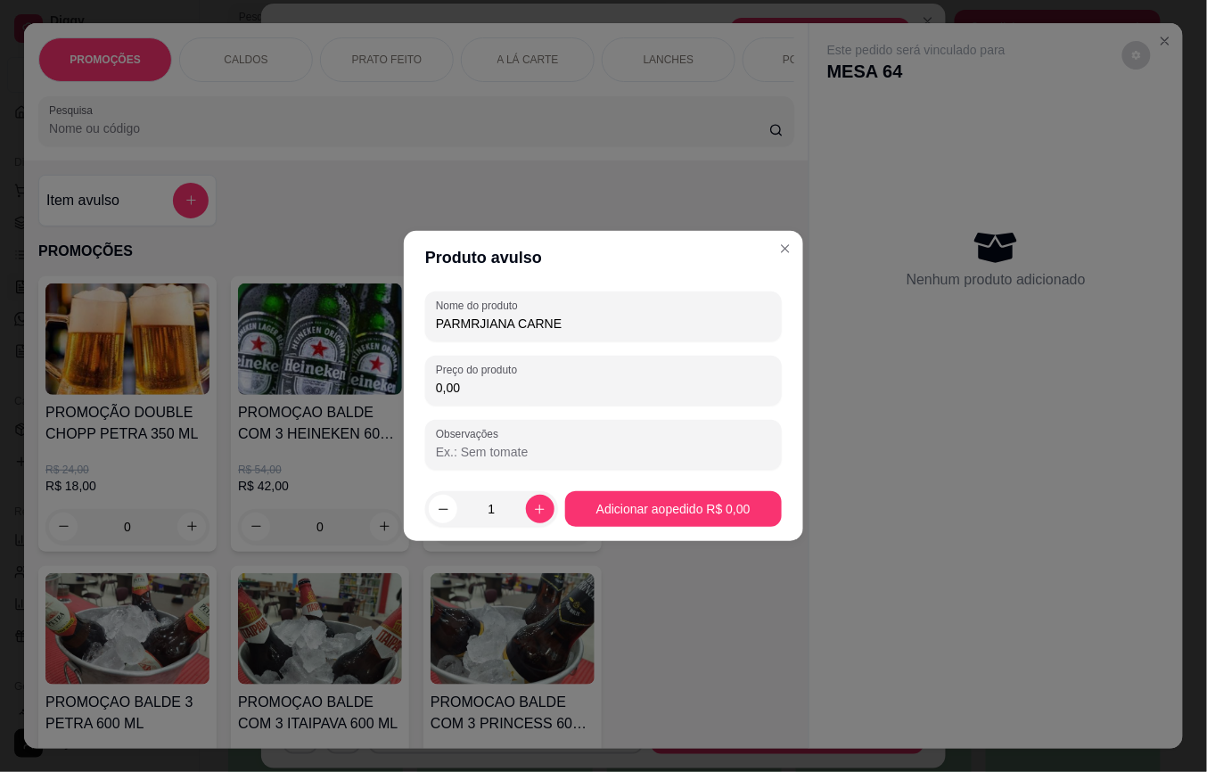
click at [479, 386] on input "0,00" at bounding box center [603, 388] width 335 height 18
type input "30,00"
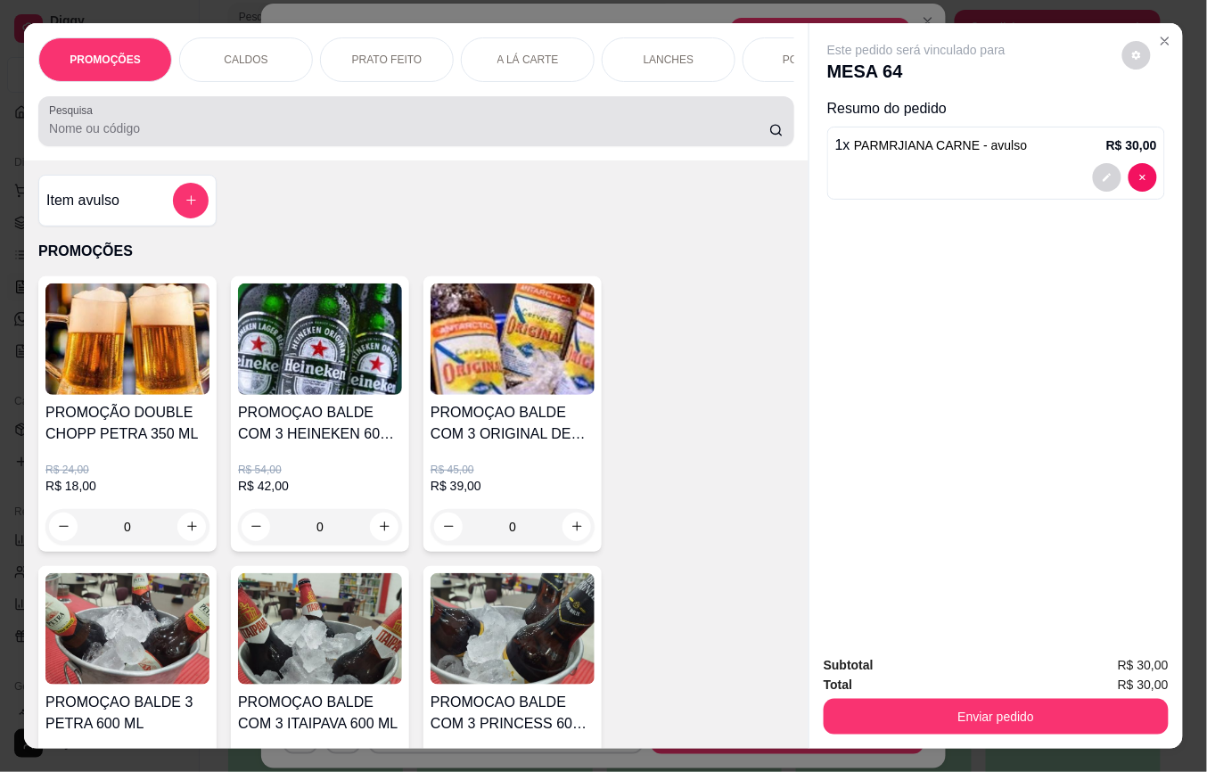
click at [247, 146] on div "Pesquisa" at bounding box center [416, 121] width 756 height 50
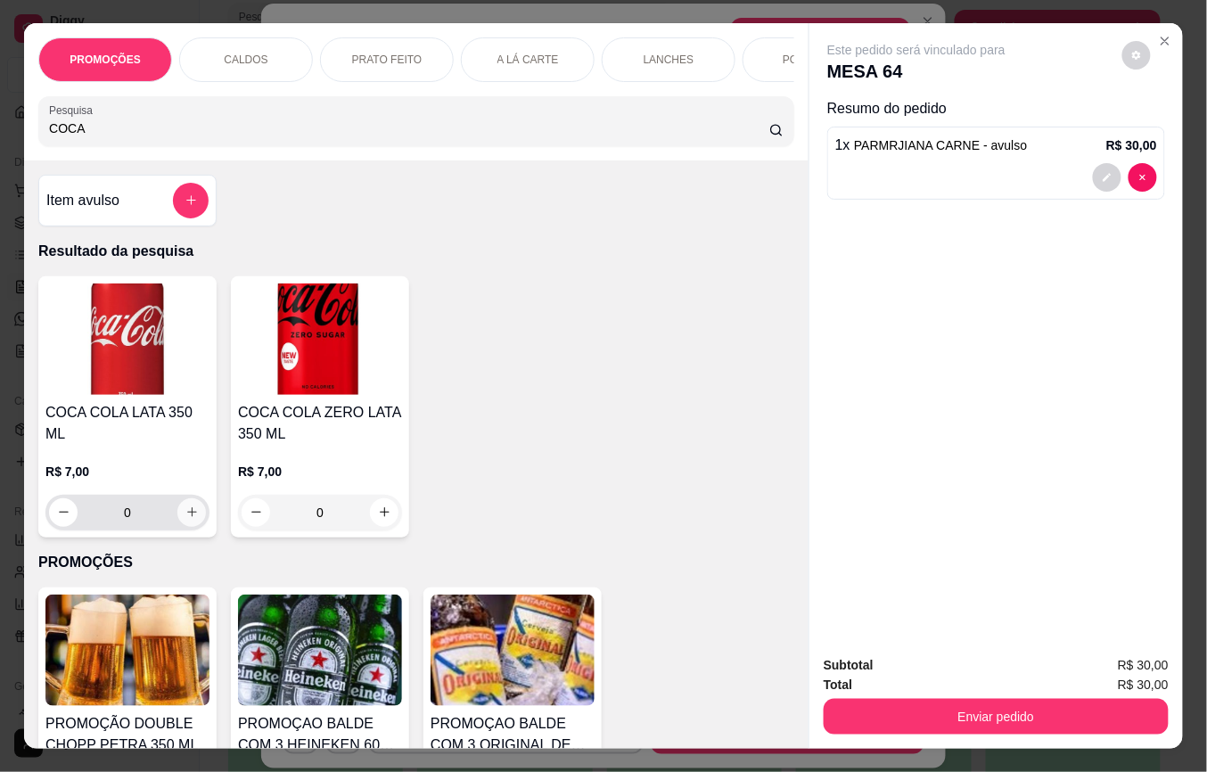
type input "COCA"
click at [185, 506] on icon "increase-product-quantity" at bounding box center [191, 512] width 13 height 13
type input "1"
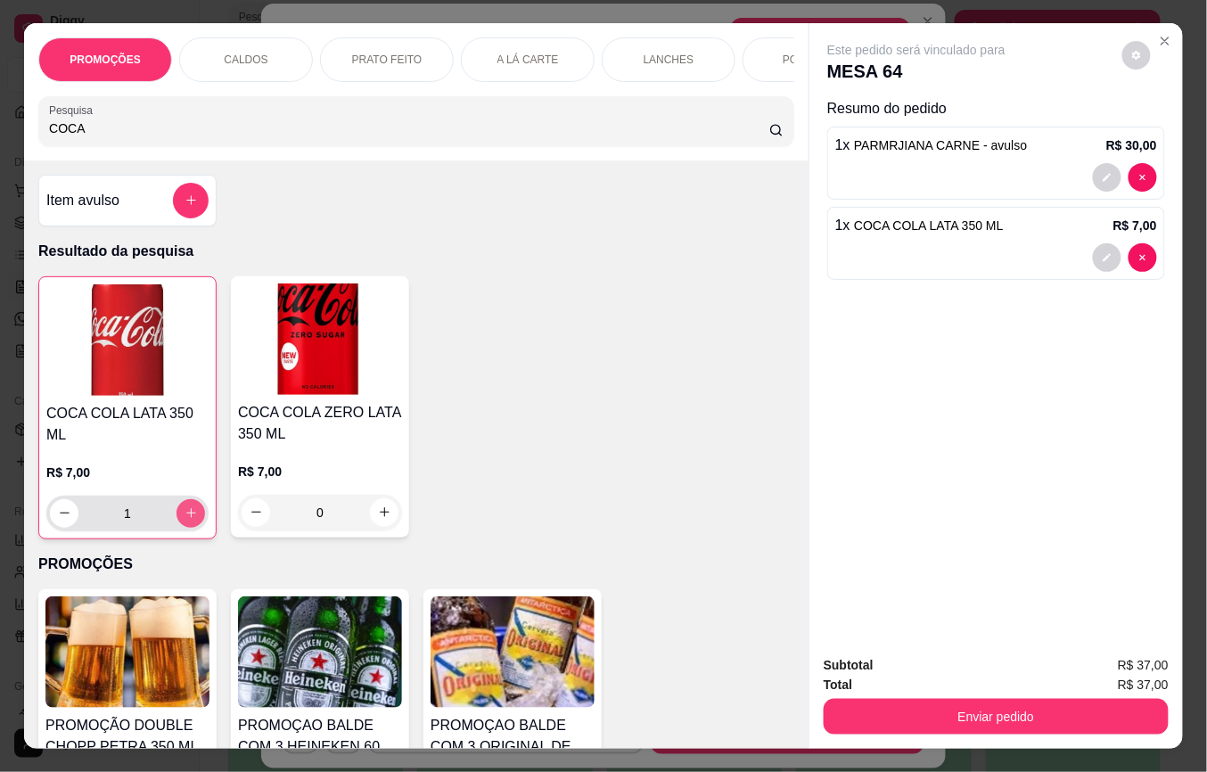
click at [186, 519] on icon "increase-product-quantity" at bounding box center [191, 514] width 10 height 10
type input "2"
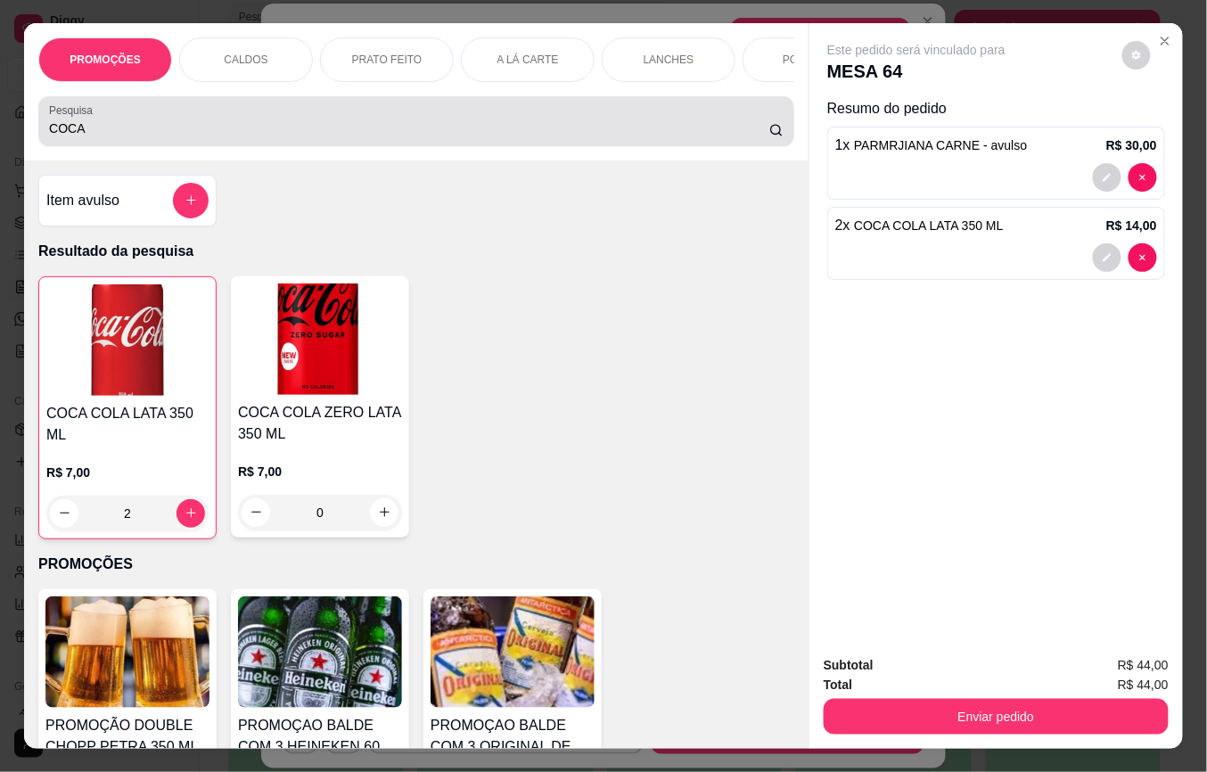
click at [202, 136] on input "COCA" at bounding box center [409, 128] width 720 height 18
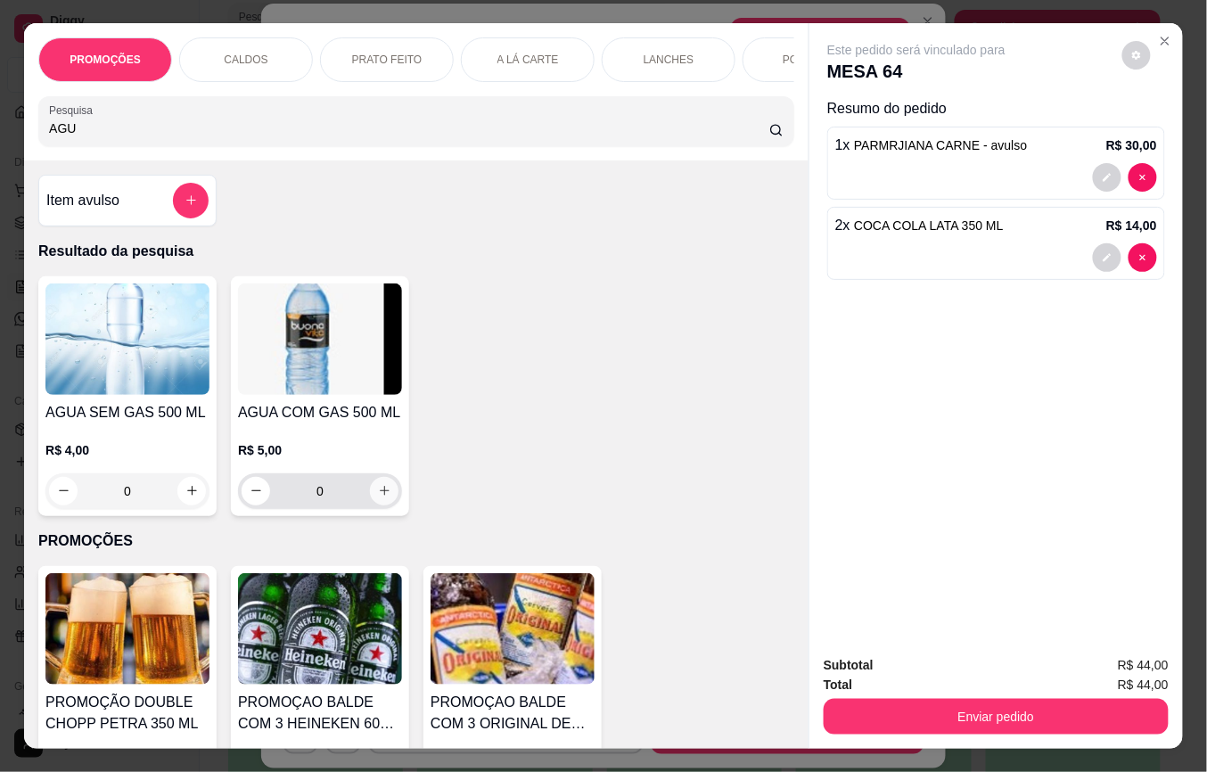
type input "AGU"
click at [378, 498] on icon "increase-product-quantity" at bounding box center [384, 490] width 13 height 13
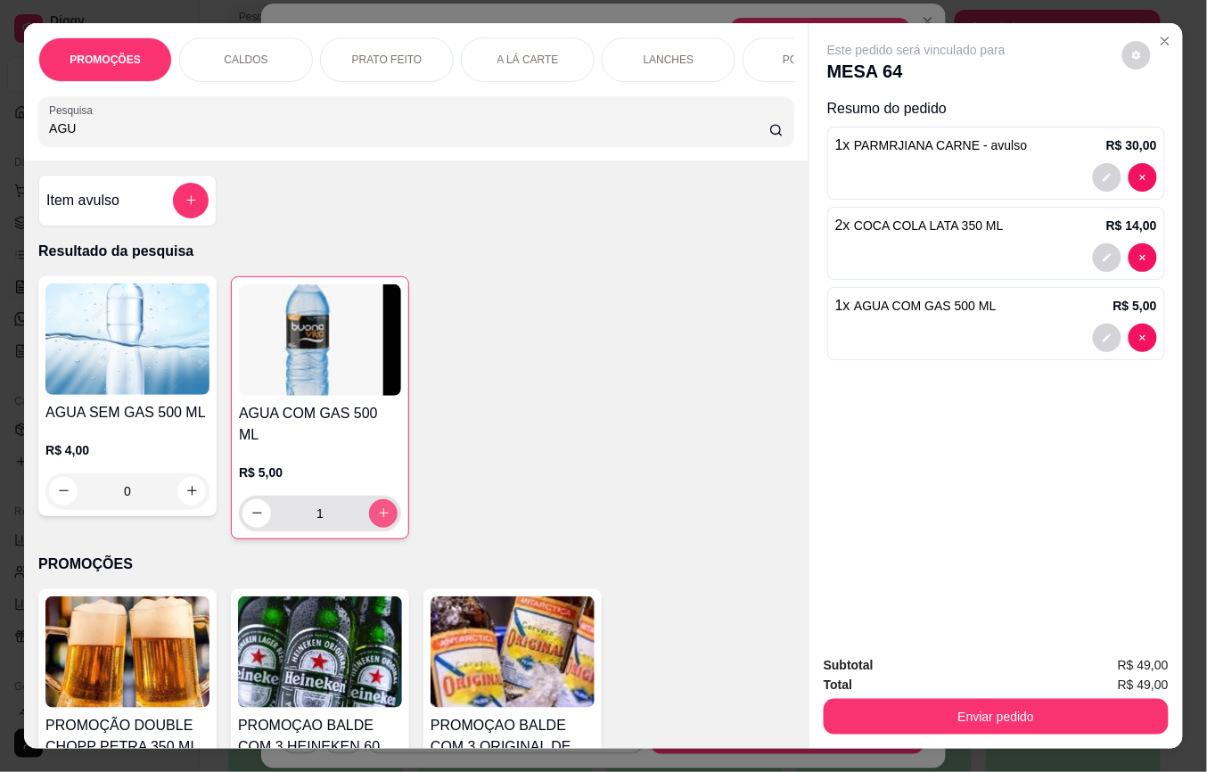
type input "1"
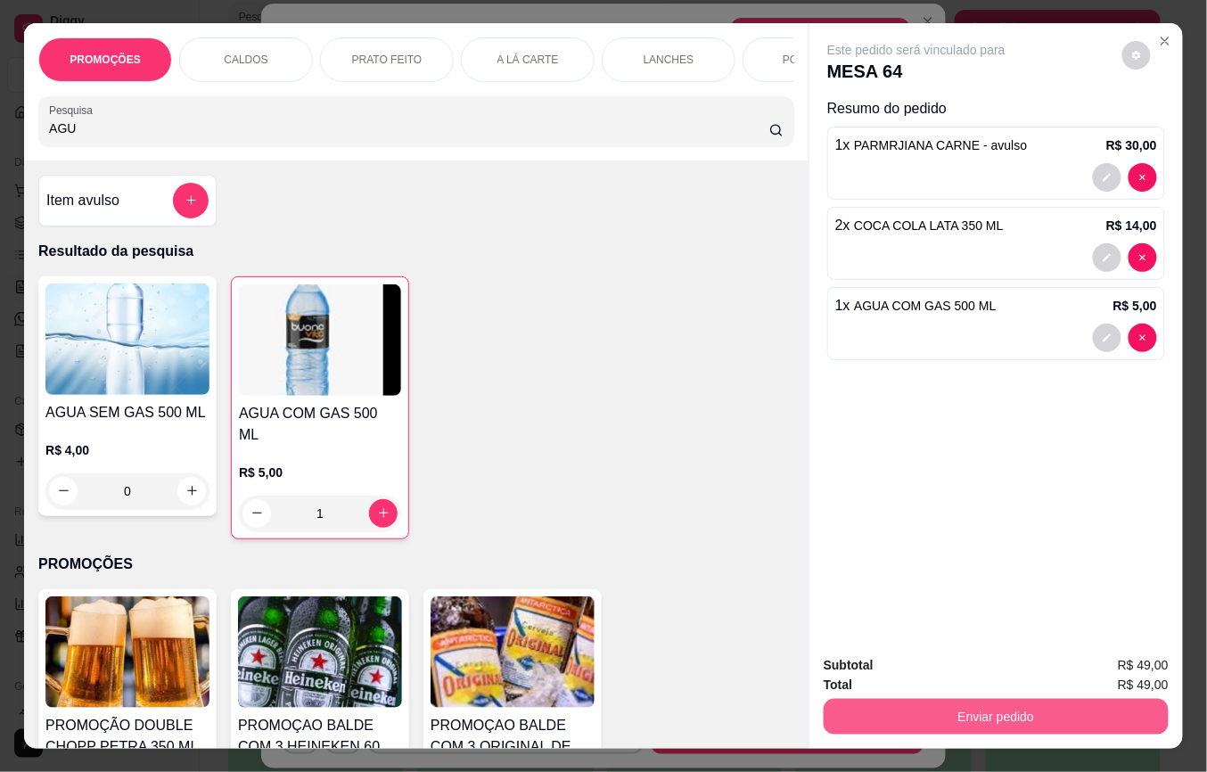
click at [1008, 699] on button "Enviar pedido" at bounding box center [996, 717] width 345 height 36
click at [997, 665] on button "Não registrar e enviar pedido" at bounding box center [936, 664] width 180 height 33
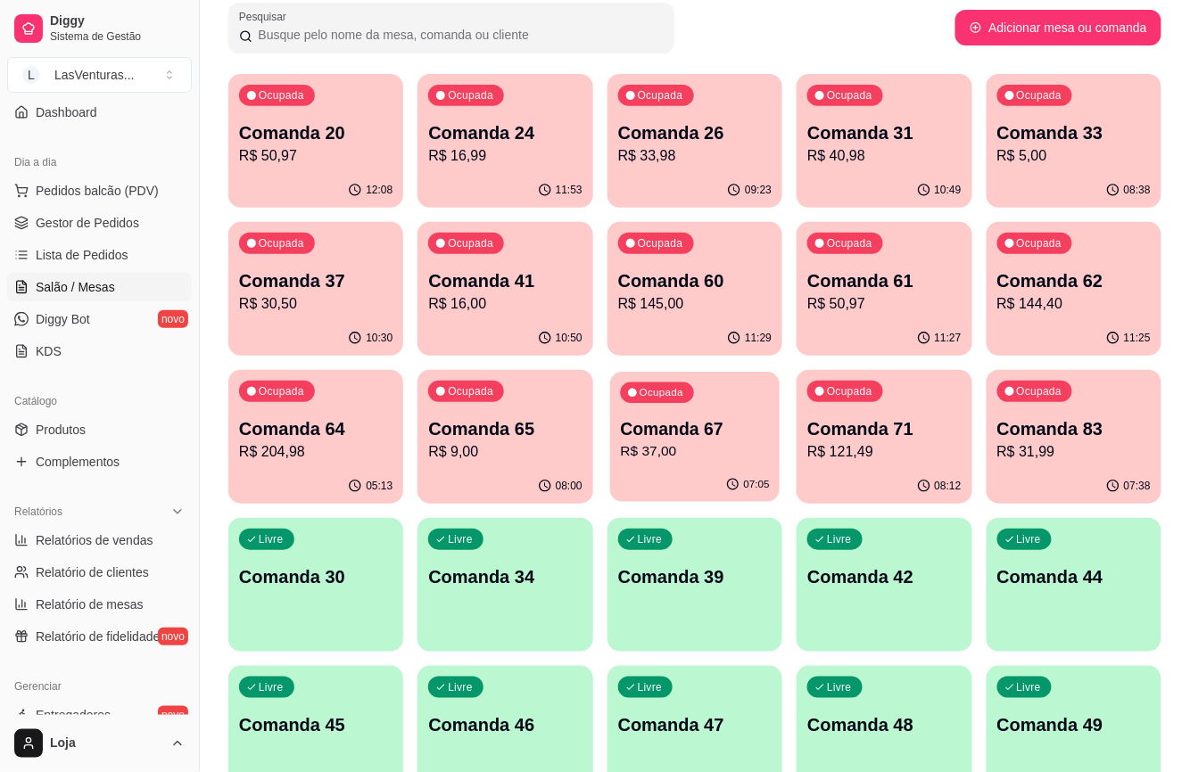
click at [678, 449] on p "R$ 37,00" at bounding box center [694, 451] width 149 height 21
click at [1064, 462] on div "Ocupada Comanda 83 R$ 31,99" at bounding box center [1073, 419] width 175 height 99
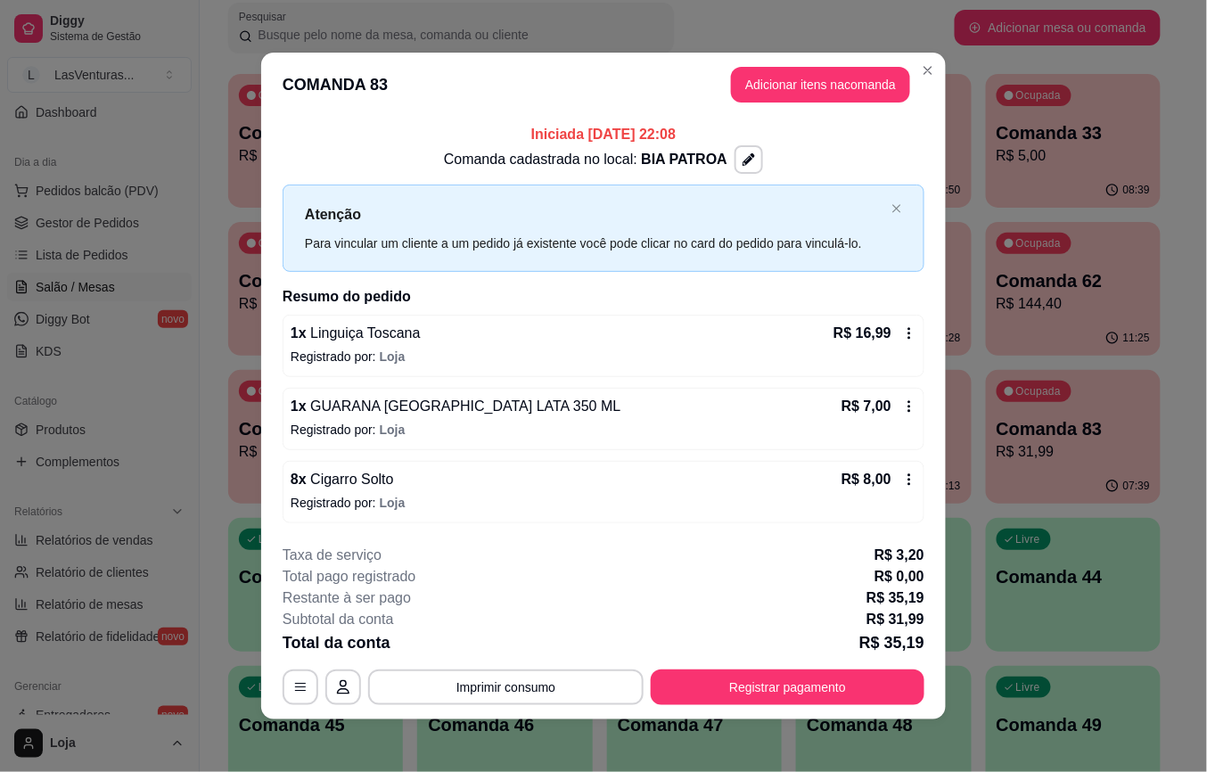
scroll to position [4, 0]
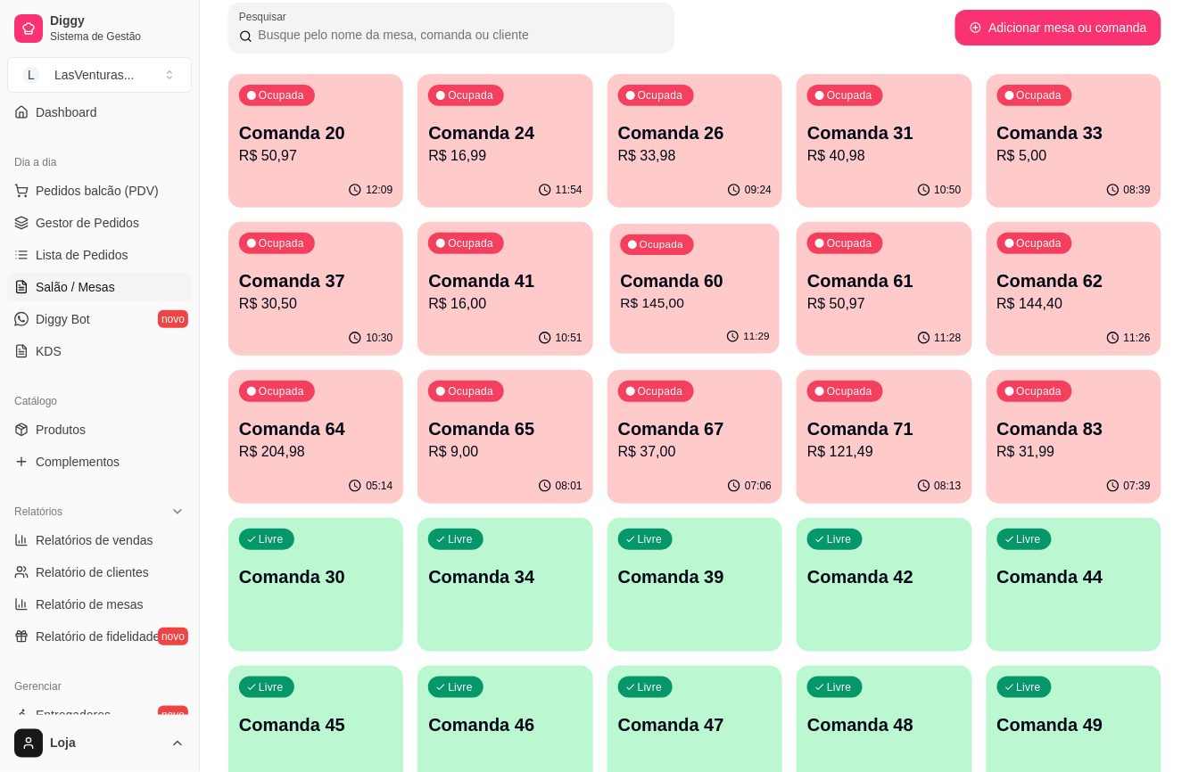
click at [704, 290] on p "Comanda 60" at bounding box center [694, 281] width 149 height 24
click at [1070, 293] on div "Comanda 62 R$ 144,40" at bounding box center [1073, 291] width 153 height 46
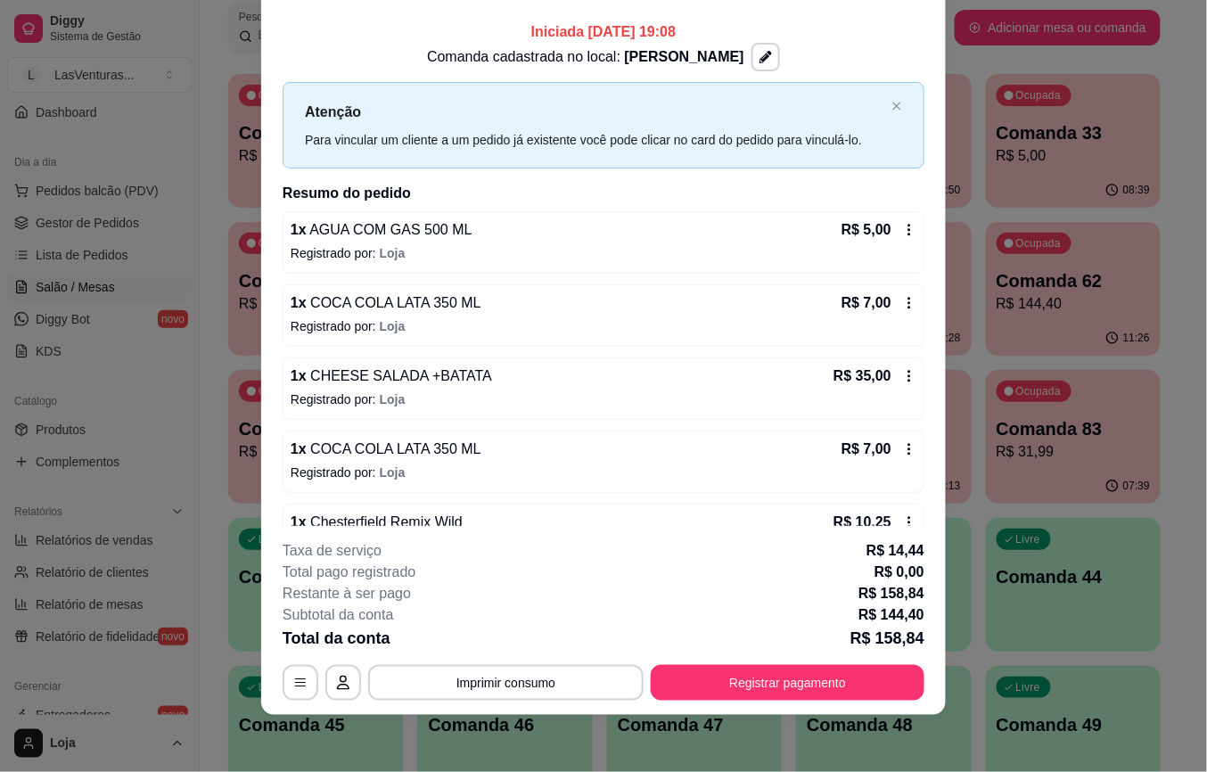
scroll to position [0, 0]
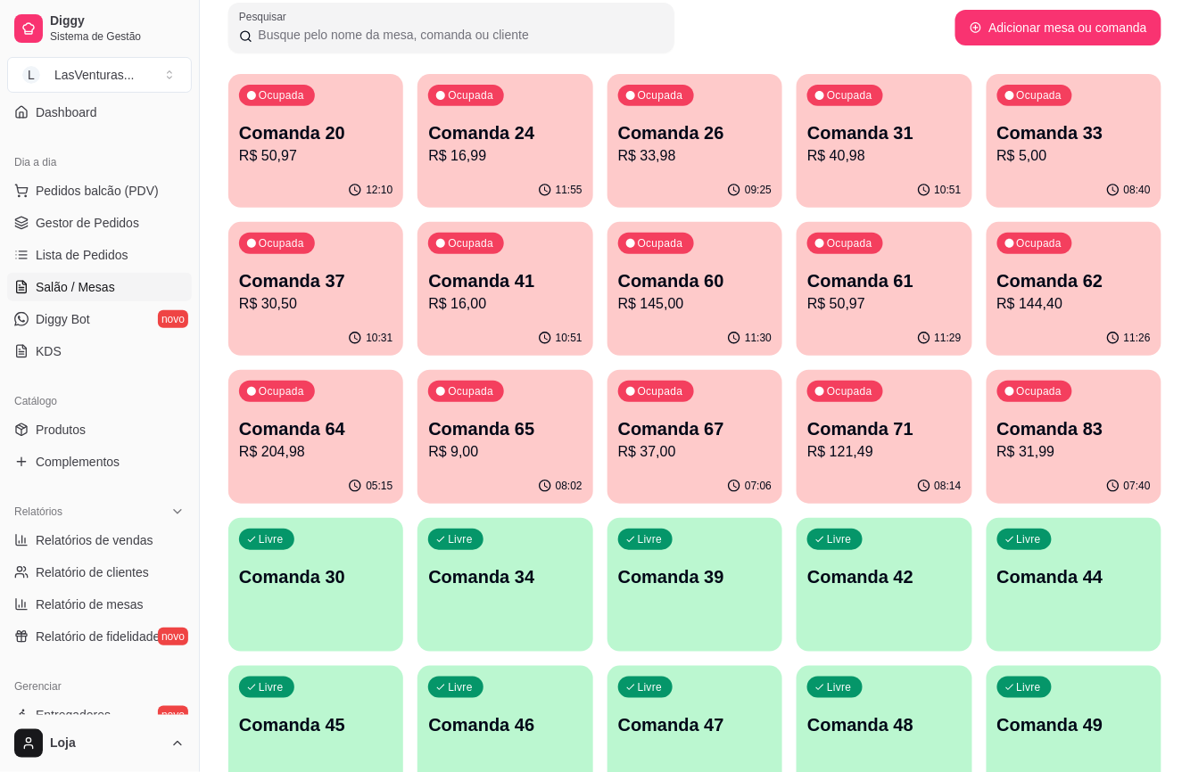
click at [1046, 158] on p "R$ 5,00" at bounding box center [1073, 155] width 153 height 21
click at [901, 164] on p "R$ 40,98" at bounding box center [884, 155] width 149 height 21
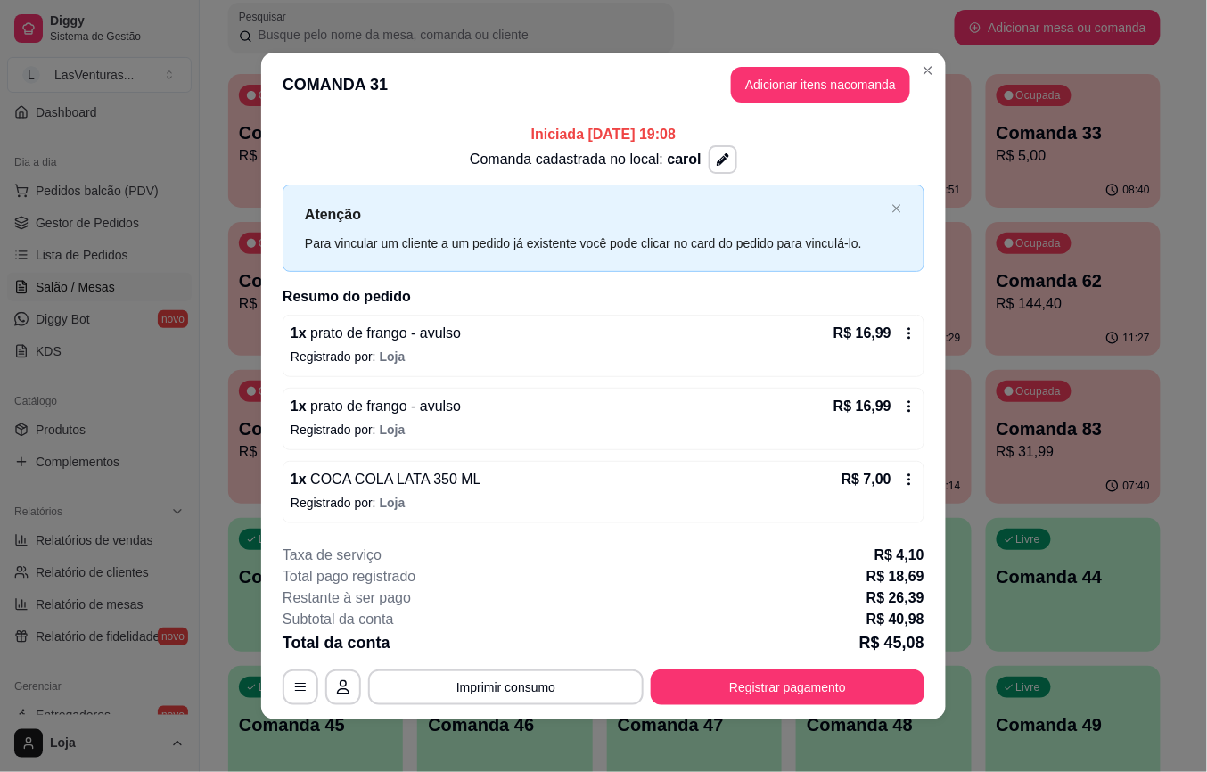
scroll to position [4, 0]
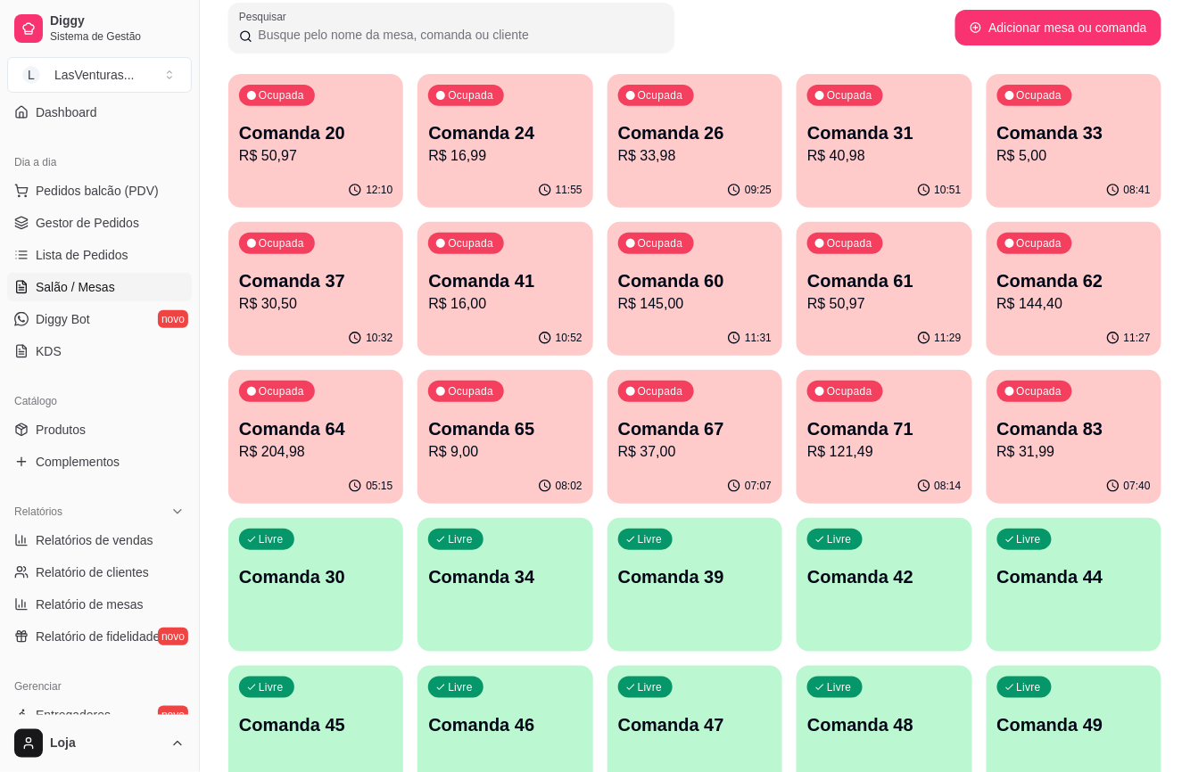
click at [674, 144] on p "Comanda 26" at bounding box center [694, 132] width 153 height 25
click at [528, 161] on p "R$ 16,99" at bounding box center [504, 155] width 153 height 21
click at [304, 151] on p "R$ 50,97" at bounding box center [315, 155] width 153 height 21
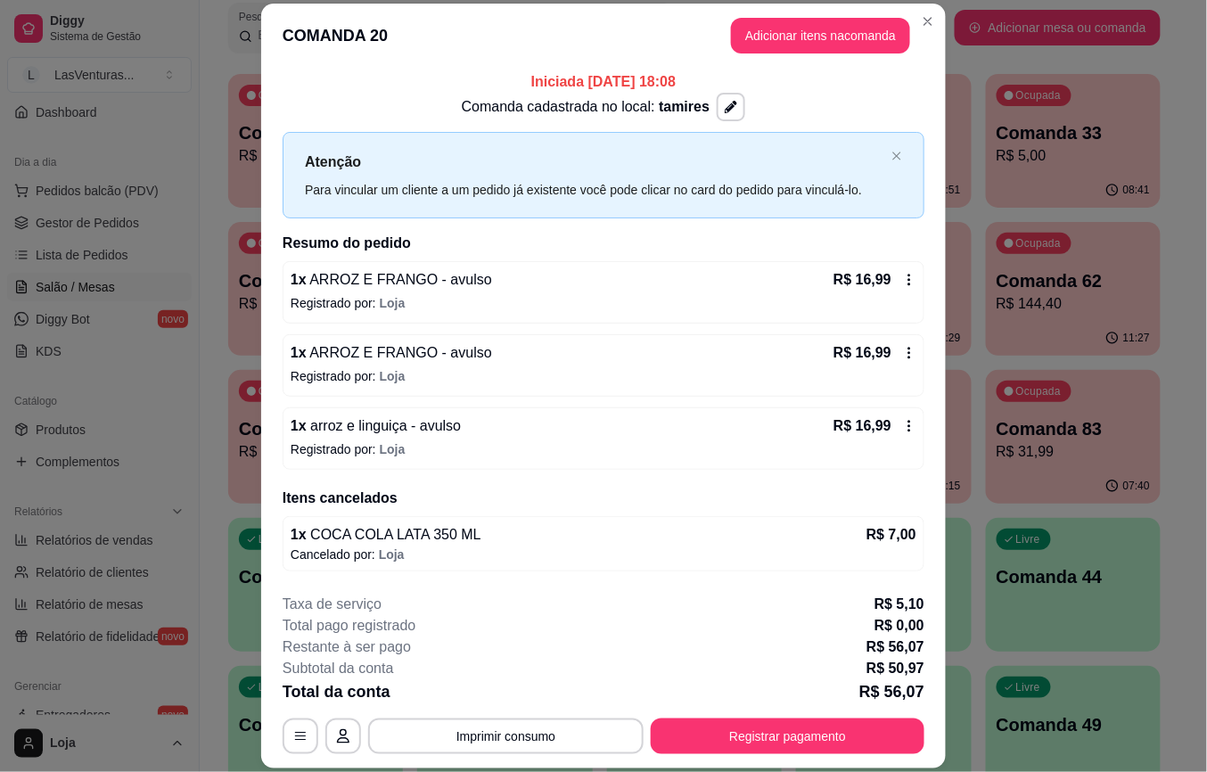
scroll to position [0, 0]
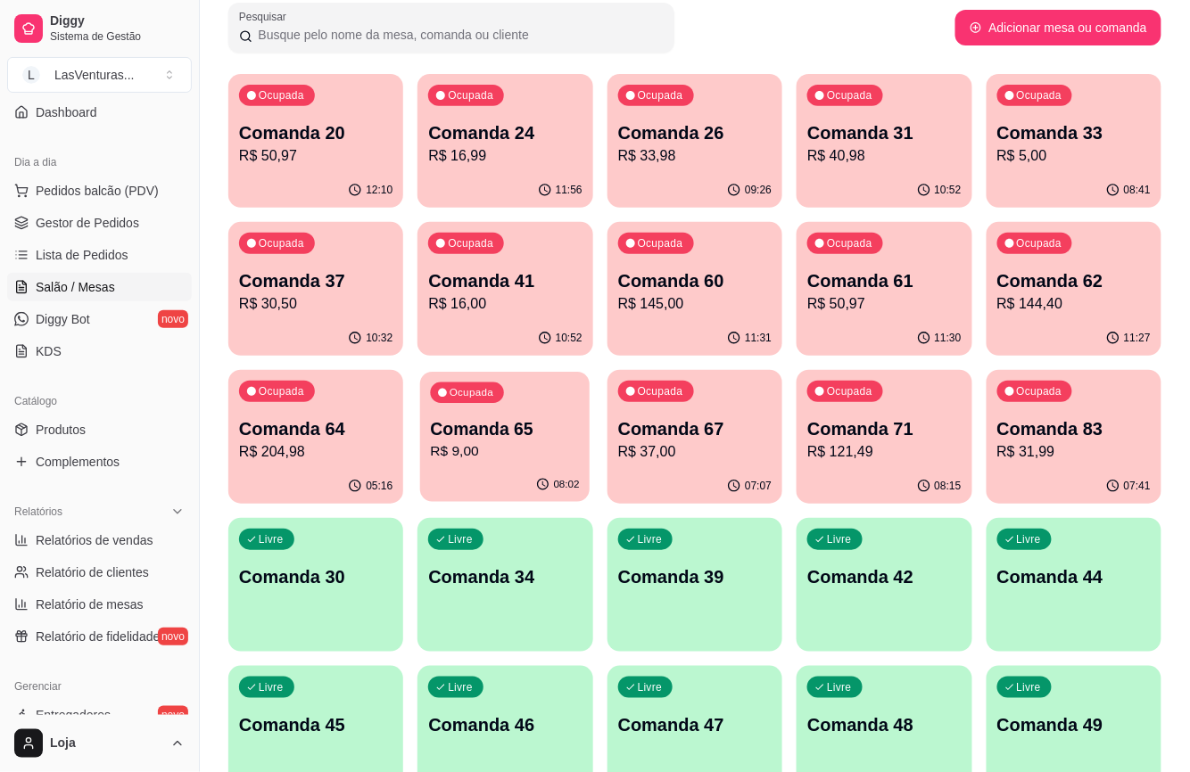
click at [572, 441] on p "R$ 9,00" at bounding box center [505, 451] width 149 height 21
click at [447, 432] on p "Comanda 65" at bounding box center [505, 429] width 149 height 24
click at [474, 348] on div "10:53" at bounding box center [505, 337] width 170 height 34
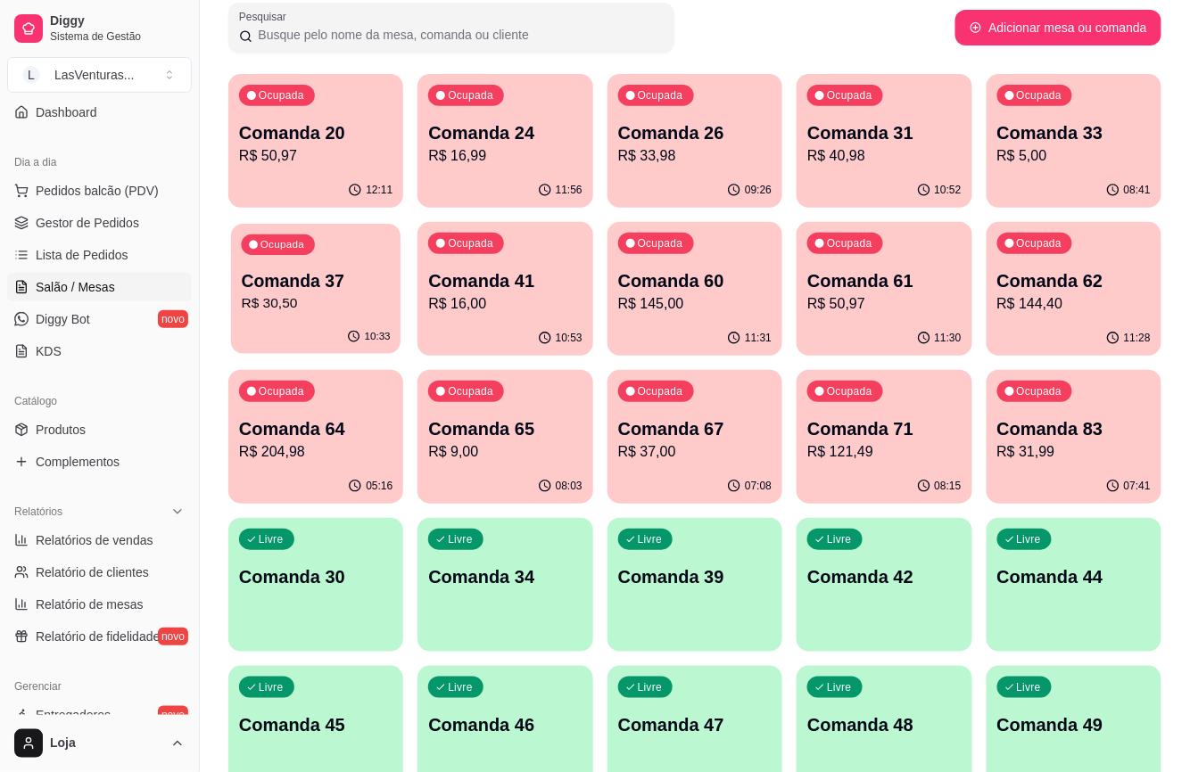
click at [247, 322] on div "10:33" at bounding box center [315, 337] width 169 height 34
click at [286, 444] on p "R$ 204,98" at bounding box center [315, 451] width 153 height 21
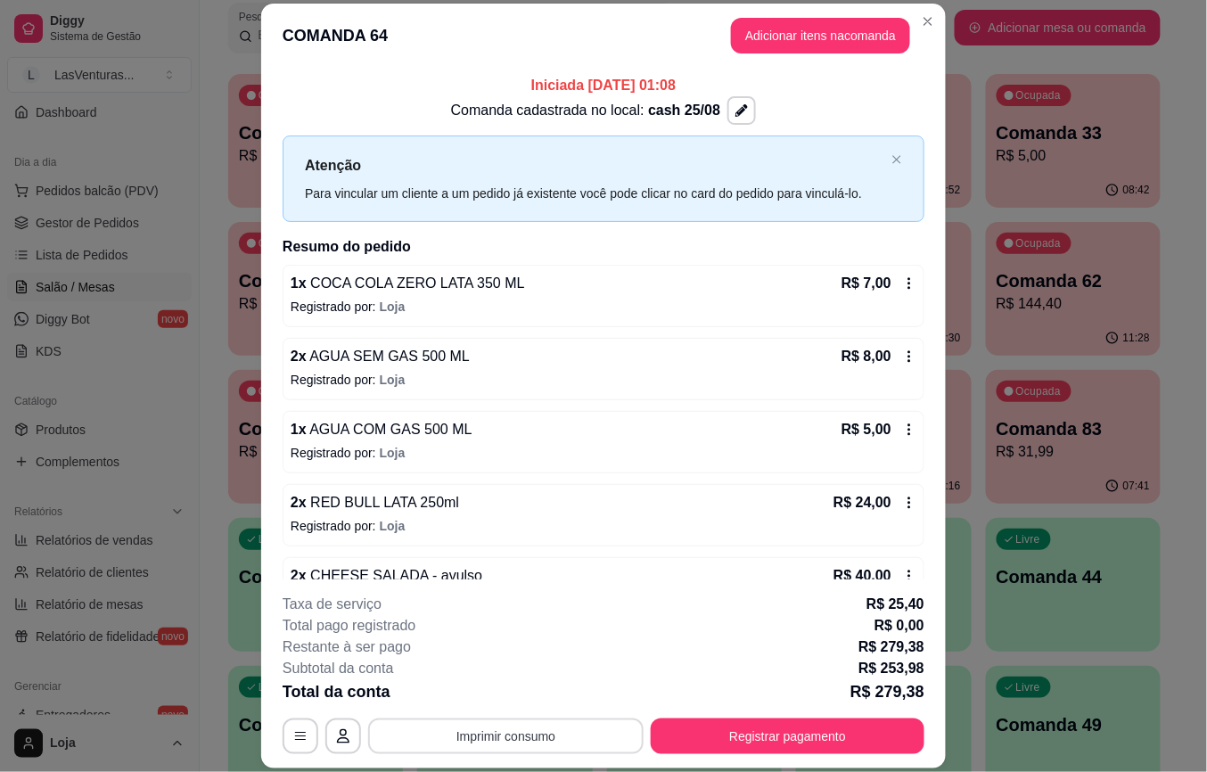
click at [476, 724] on button "Imprimir consumo" at bounding box center [506, 737] width 276 height 36
click at [479, 697] on button "IMPRESSORA" at bounding box center [503, 696] width 129 height 29
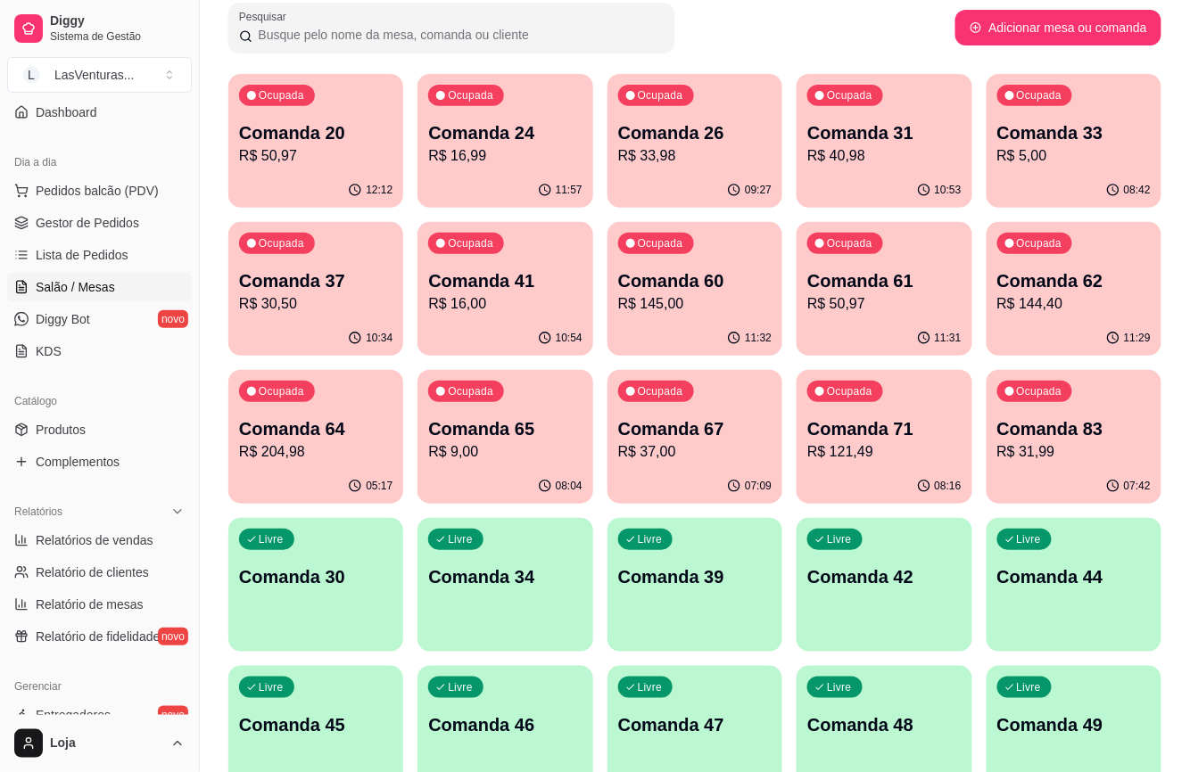
click at [720, 469] on div "07:09" at bounding box center [694, 486] width 175 height 35
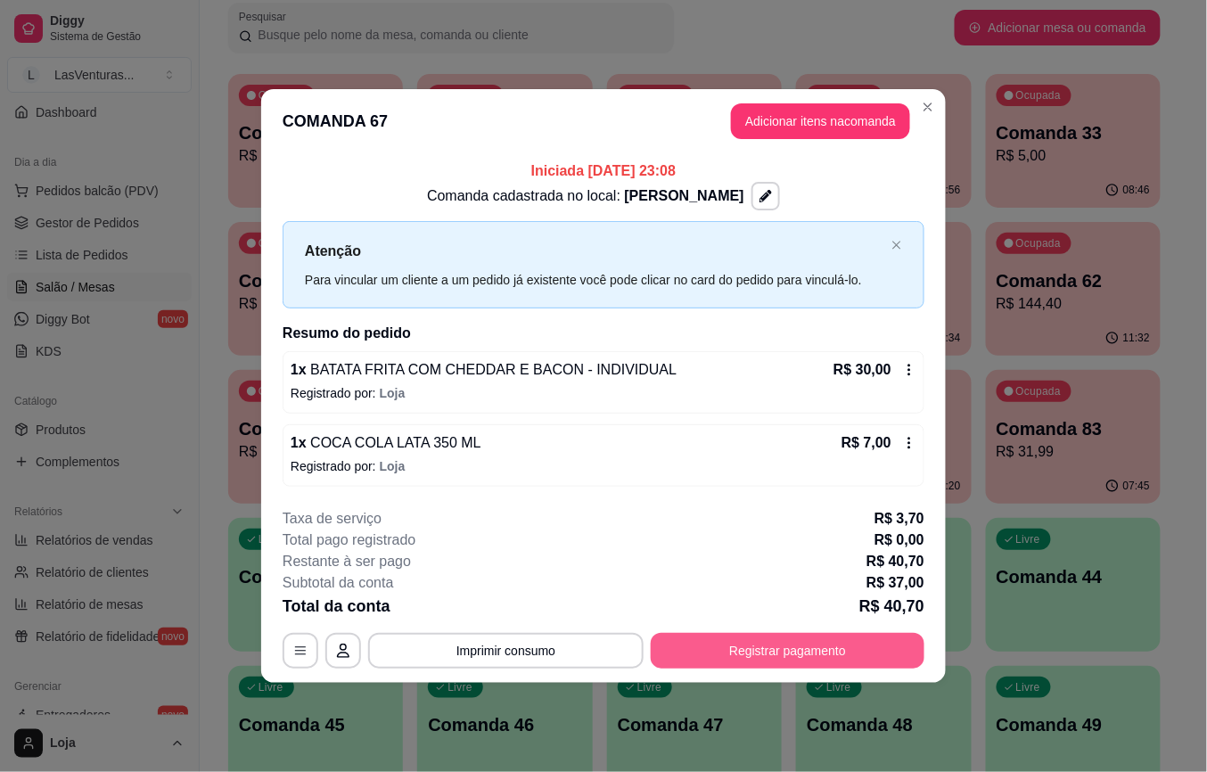
click at [740, 647] on button "Registrar pagamento" at bounding box center [788, 651] width 274 height 36
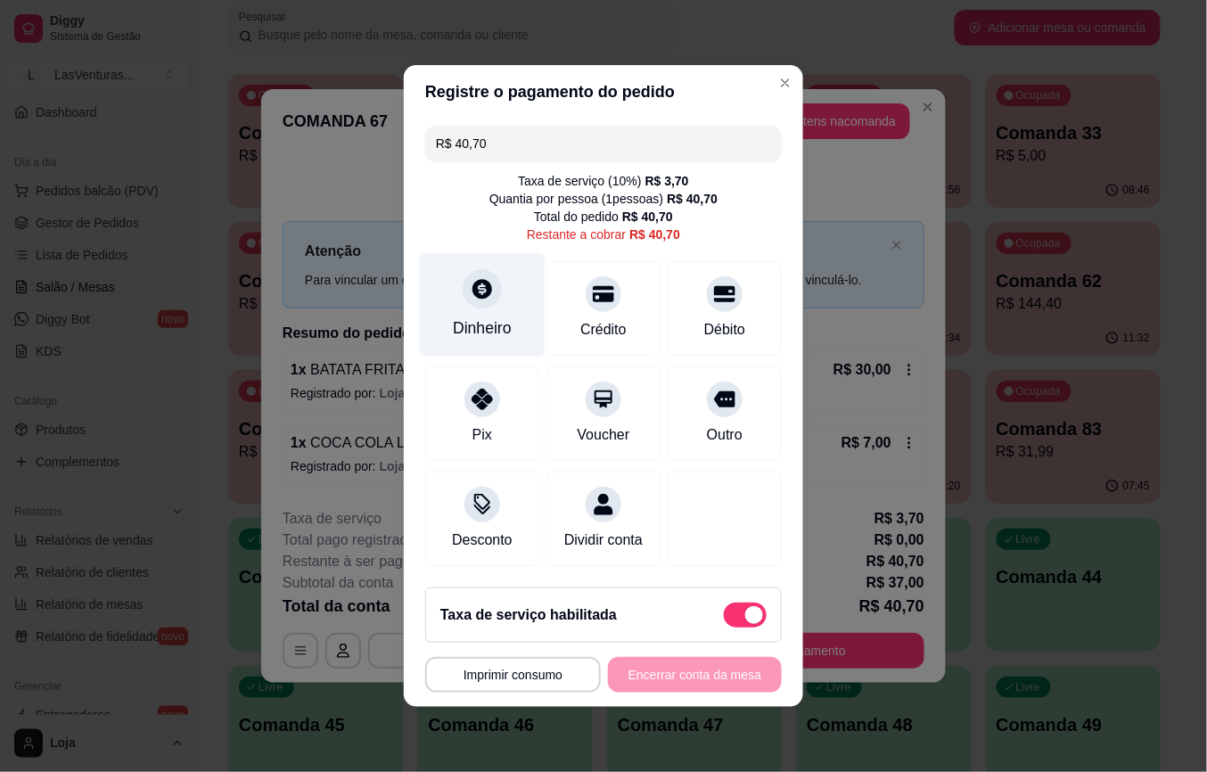
click at [462, 317] on div "Dinheiro" at bounding box center [482, 328] width 59 height 23
click at [490, 372] on input "0,00" at bounding box center [603, 369] width 357 height 36
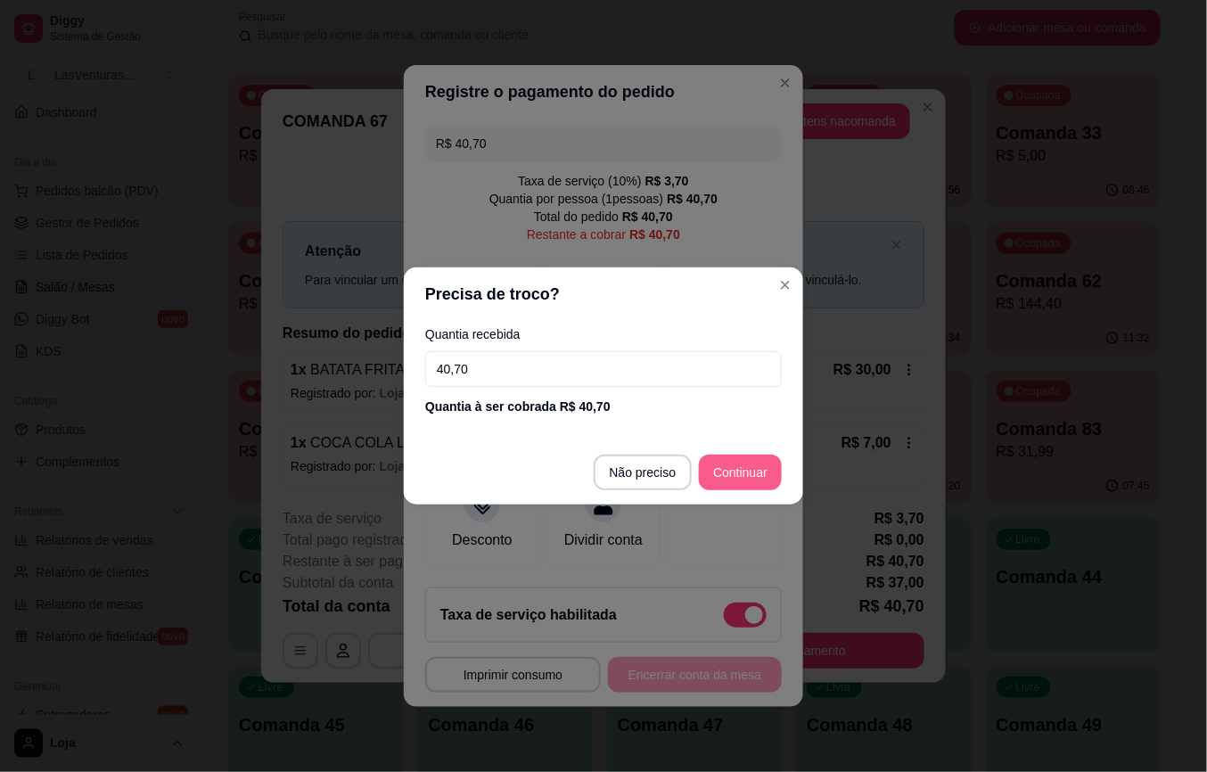
type input "40,70"
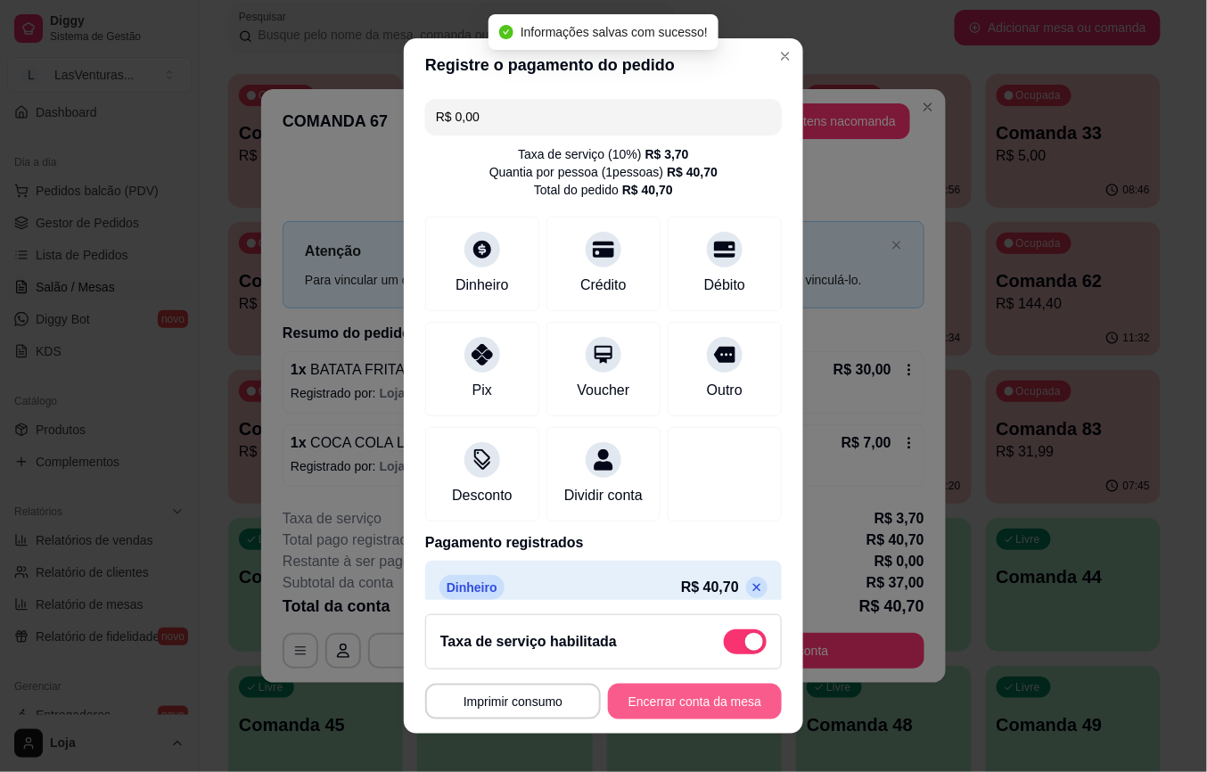
type input "R$ 0,00"
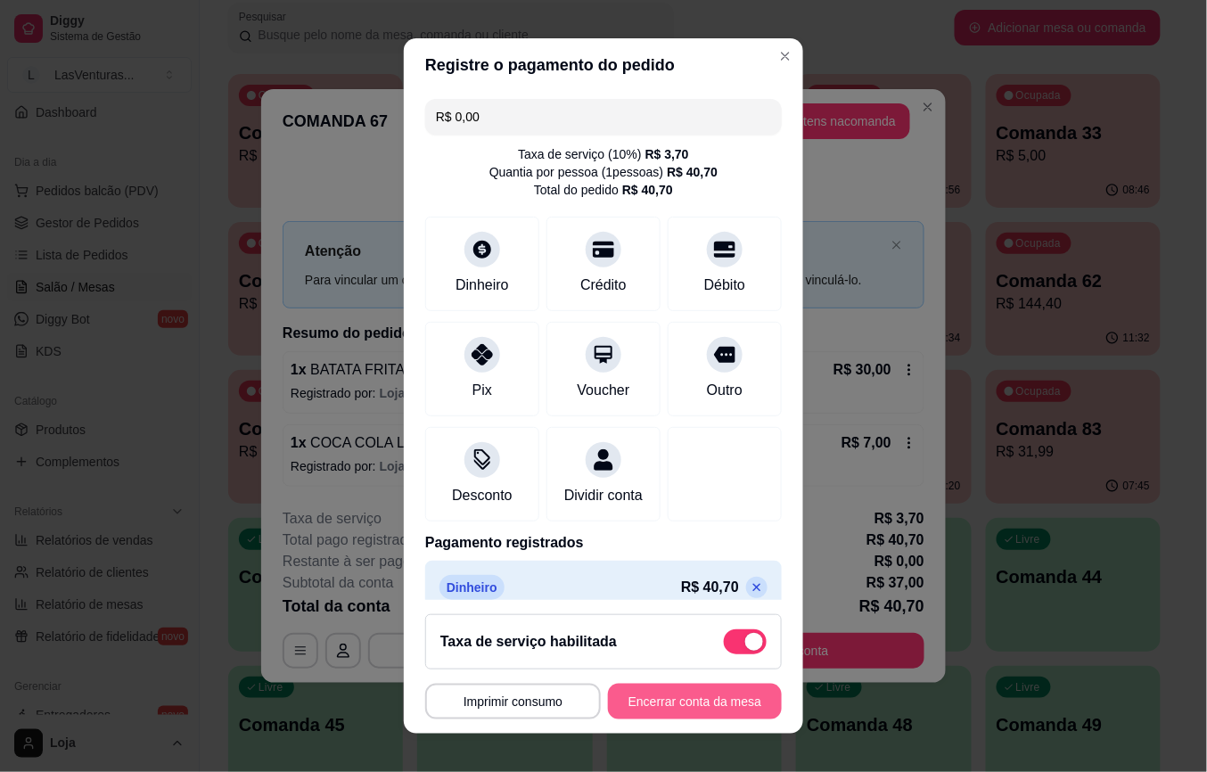
click at [654, 703] on button "Encerrar conta da mesa" at bounding box center [695, 702] width 174 height 36
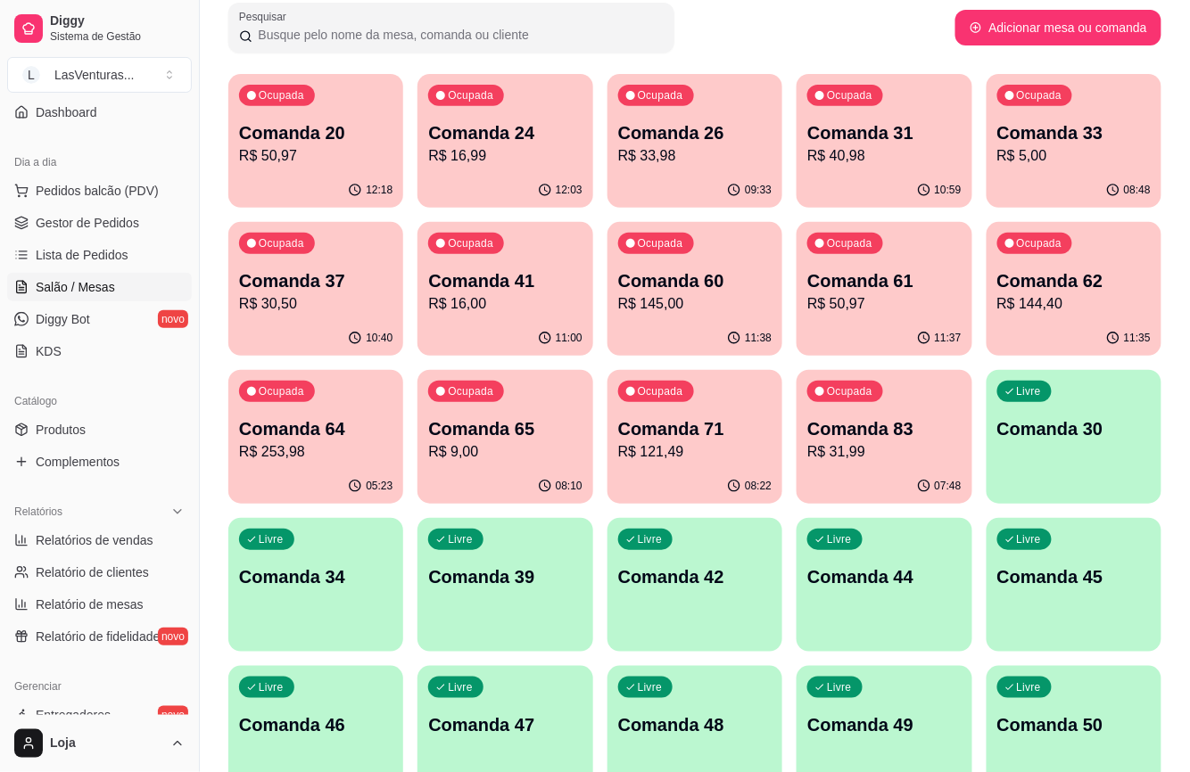
click at [845, 121] on p "Comanda 31" at bounding box center [883, 132] width 153 height 25
click at [1052, 152] on p "R$ 5,00" at bounding box center [1073, 155] width 153 height 21
click at [317, 275] on p "Comanda 37" at bounding box center [315, 280] width 153 height 25
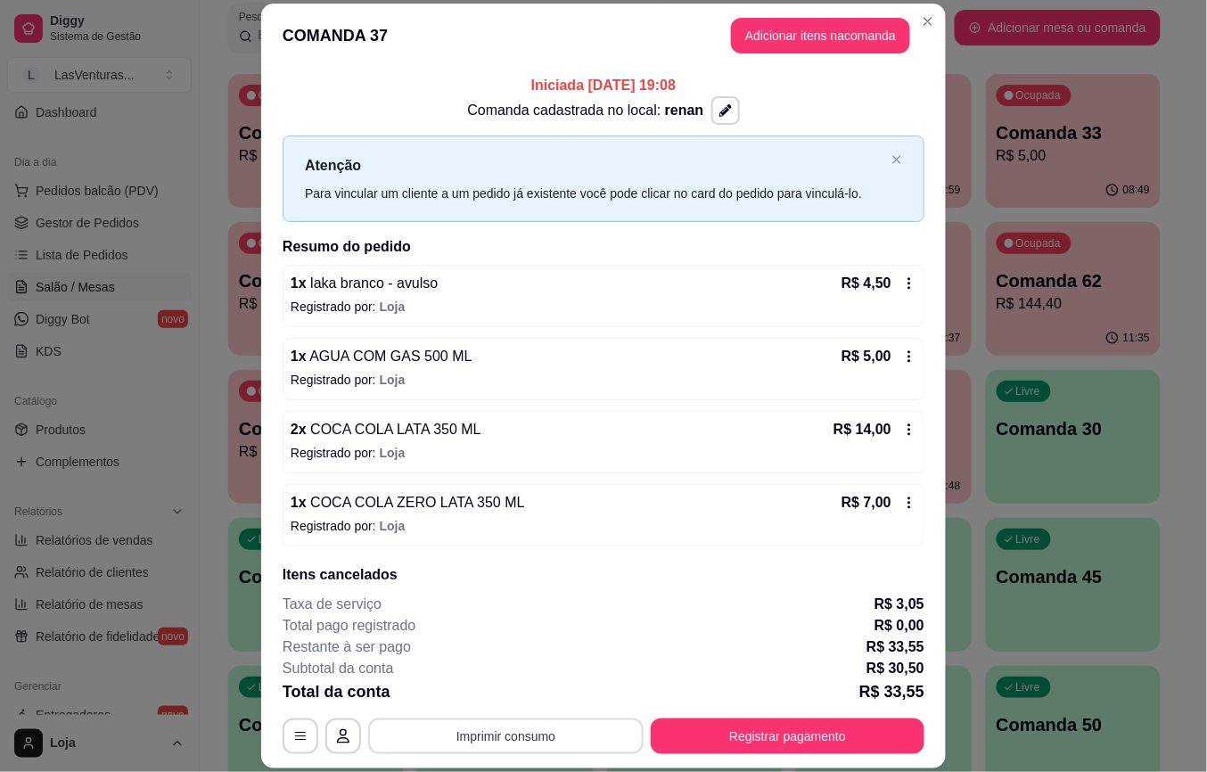
click at [530, 739] on button "Imprimir consumo" at bounding box center [506, 737] width 276 height 36
click at [472, 692] on button "IMPRESSORA" at bounding box center [503, 695] width 129 height 29
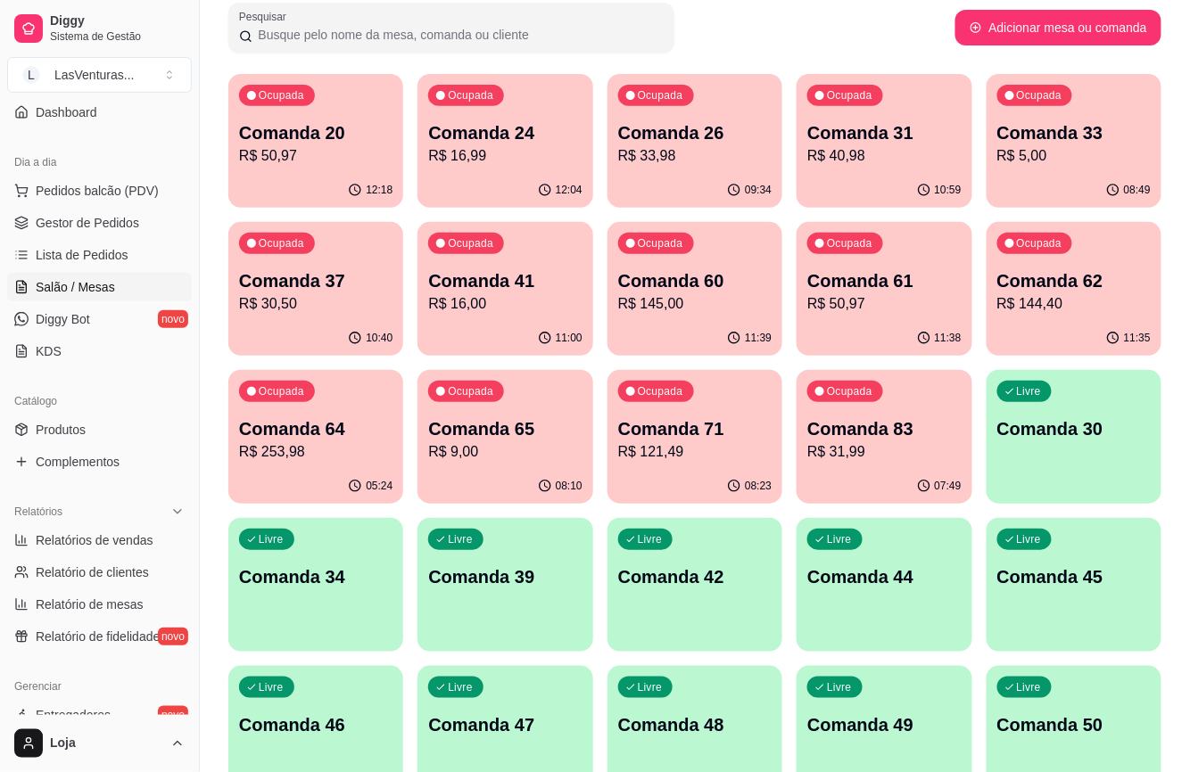
click at [480, 411] on div "Ocupada Comanda 65 R$ 9,00" at bounding box center [504, 419] width 175 height 99
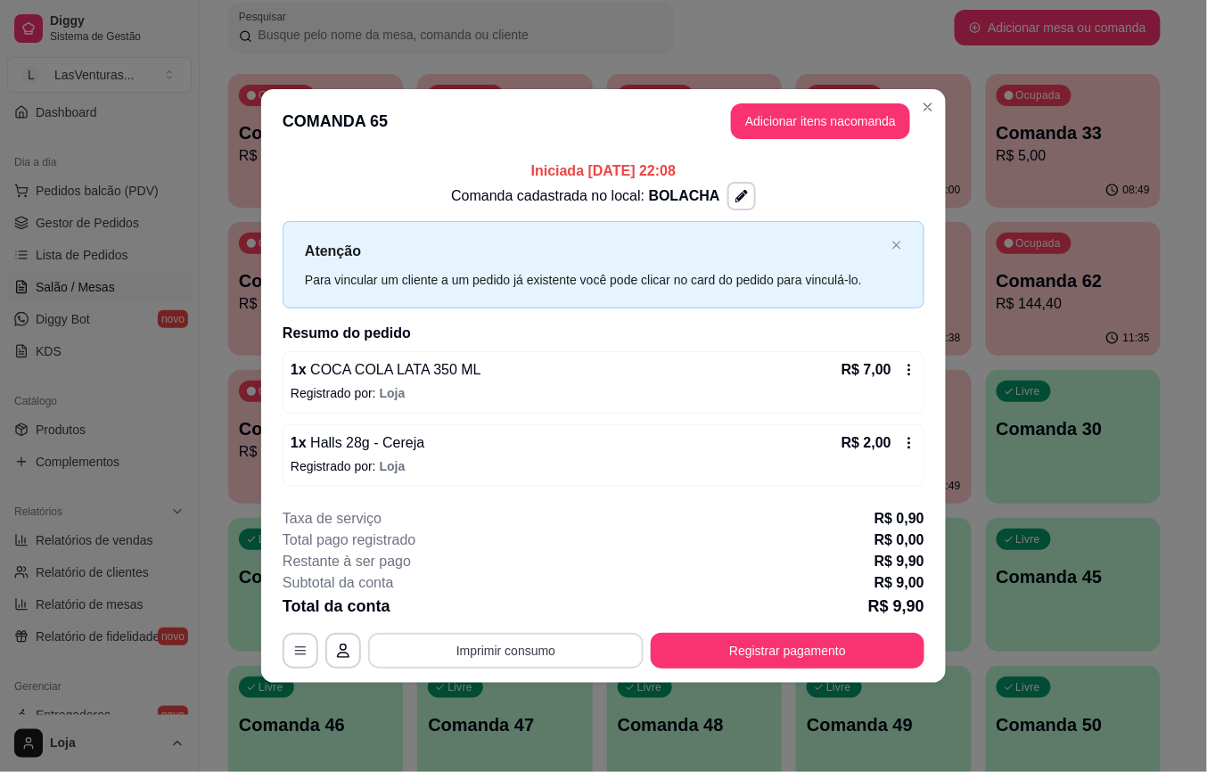
click at [517, 647] on button "Imprimir consumo" at bounding box center [506, 651] width 276 height 36
click at [511, 646] on button "Imprimir consumo" at bounding box center [507, 650] width 268 height 35
click at [523, 649] on button "Imprimir consumo" at bounding box center [506, 651] width 276 height 36
click at [522, 621] on button "IMPRESSORA" at bounding box center [511, 611] width 125 height 28
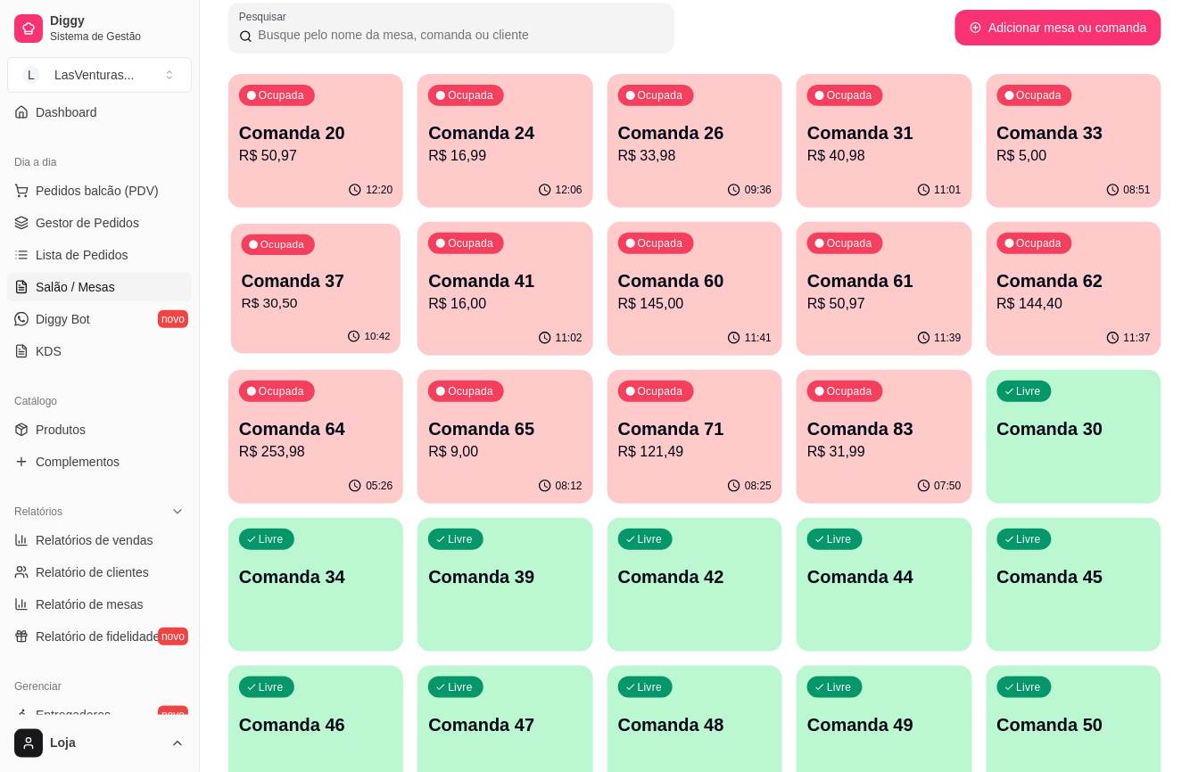
click at [285, 285] on p "Comanda 37" at bounding box center [316, 281] width 149 height 24
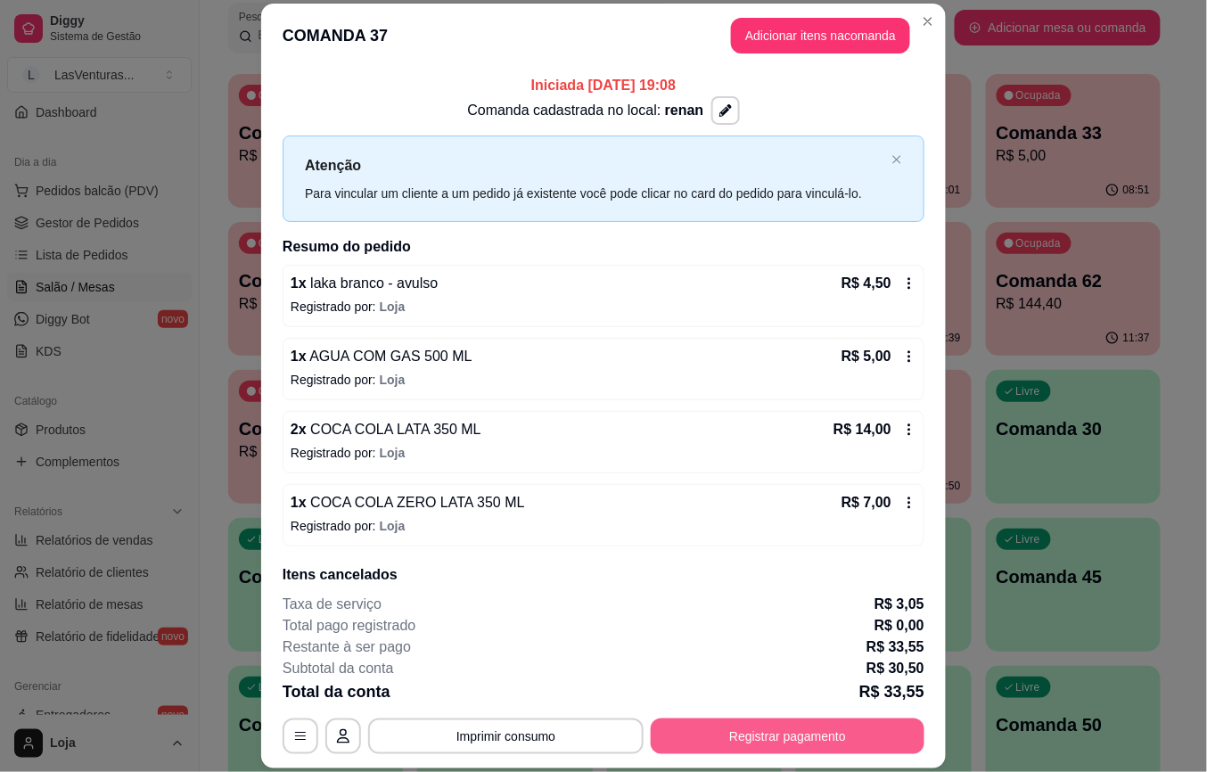
click at [704, 743] on button "Registrar pagamento" at bounding box center [788, 737] width 274 height 36
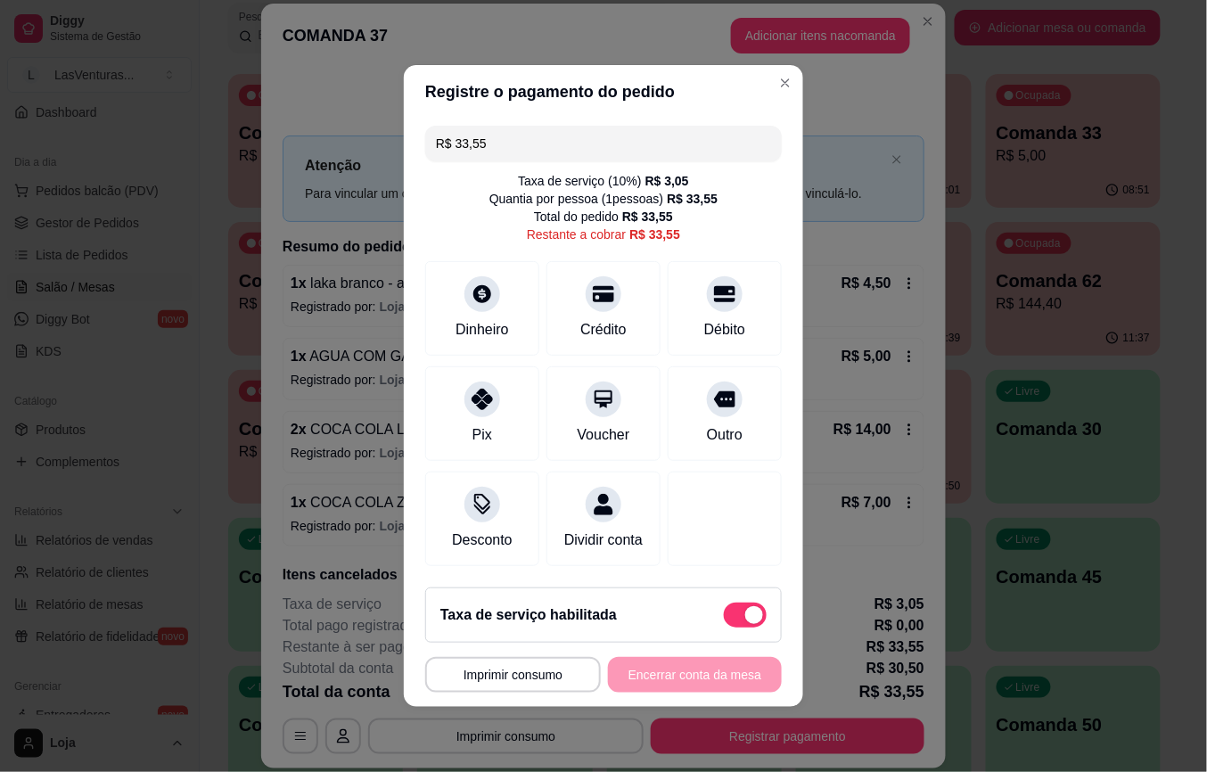
click at [725, 642] on div "Taxa de serviço habilitada" at bounding box center [603, 615] width 357 height 55
type input "R$ 30,50"
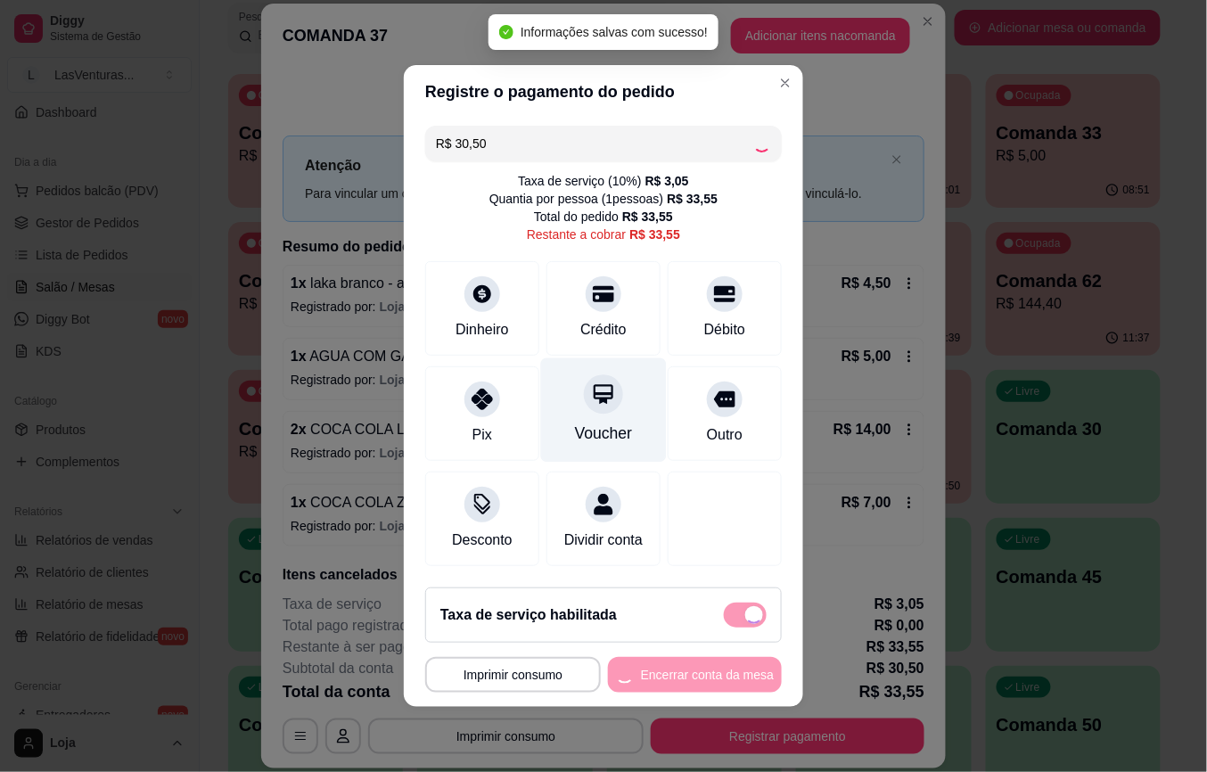
checkbox input "false"
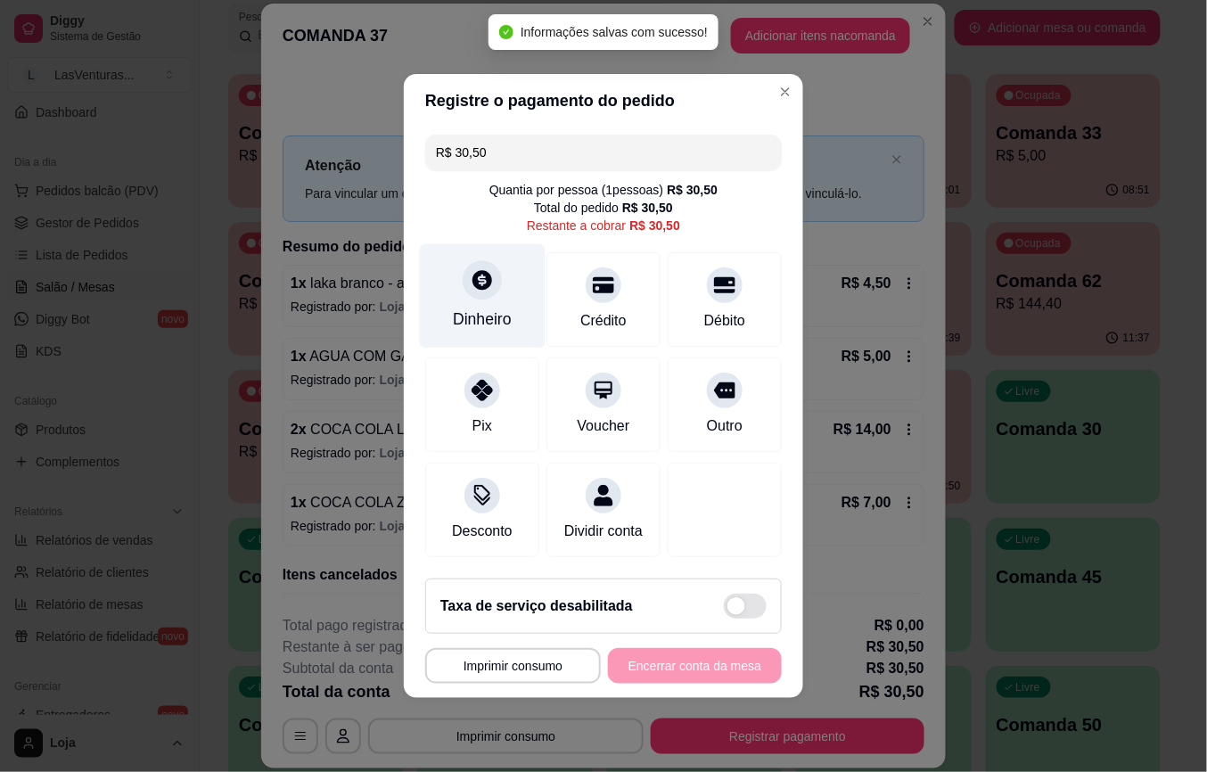
click at [496, 285] on div "Dinheiro" at bounding box center [483, 296] width 126 height 104
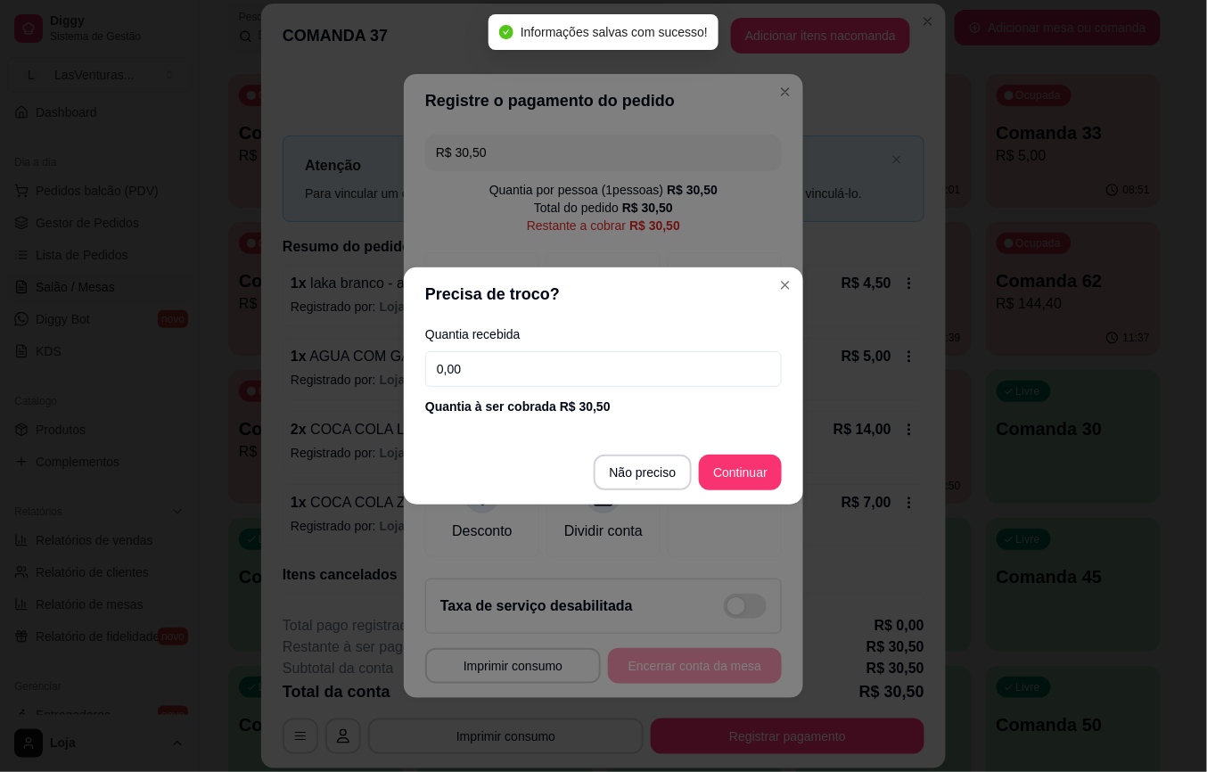
click at [480, 369] on input "0,00" at bounding box center [603, 369] width 357 height 36
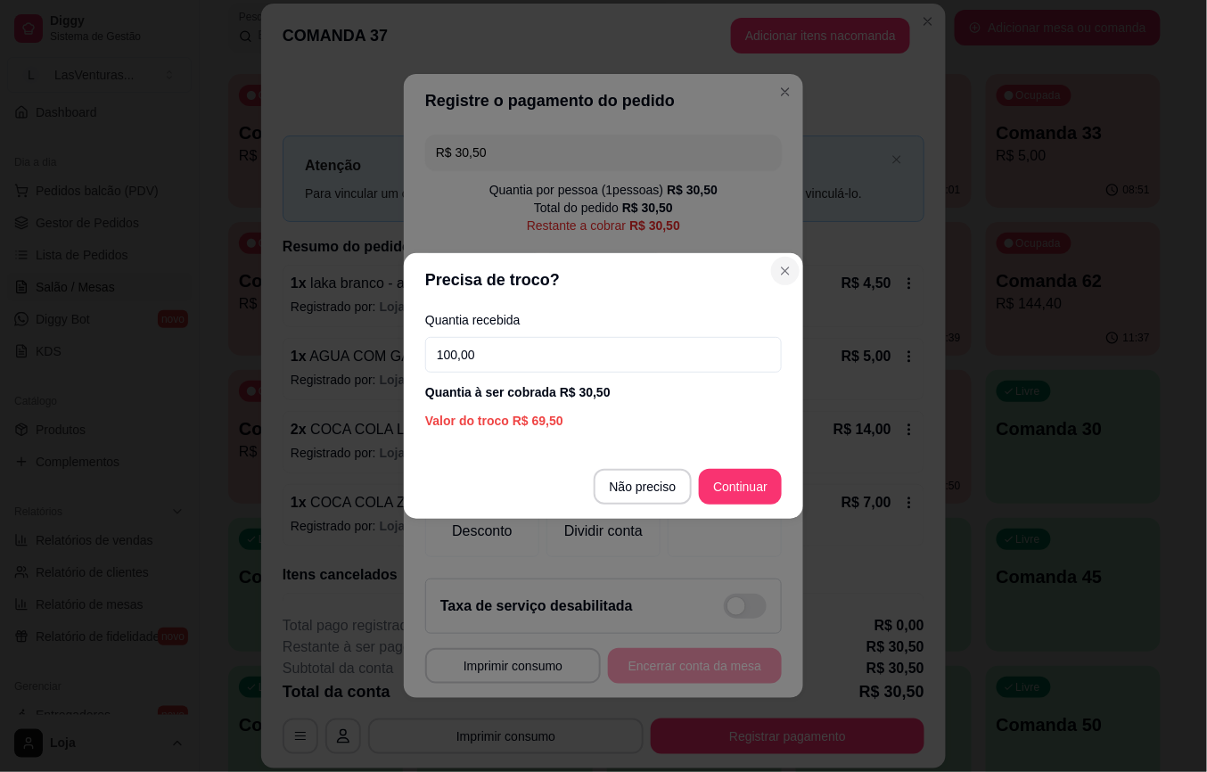
type input "100,00"
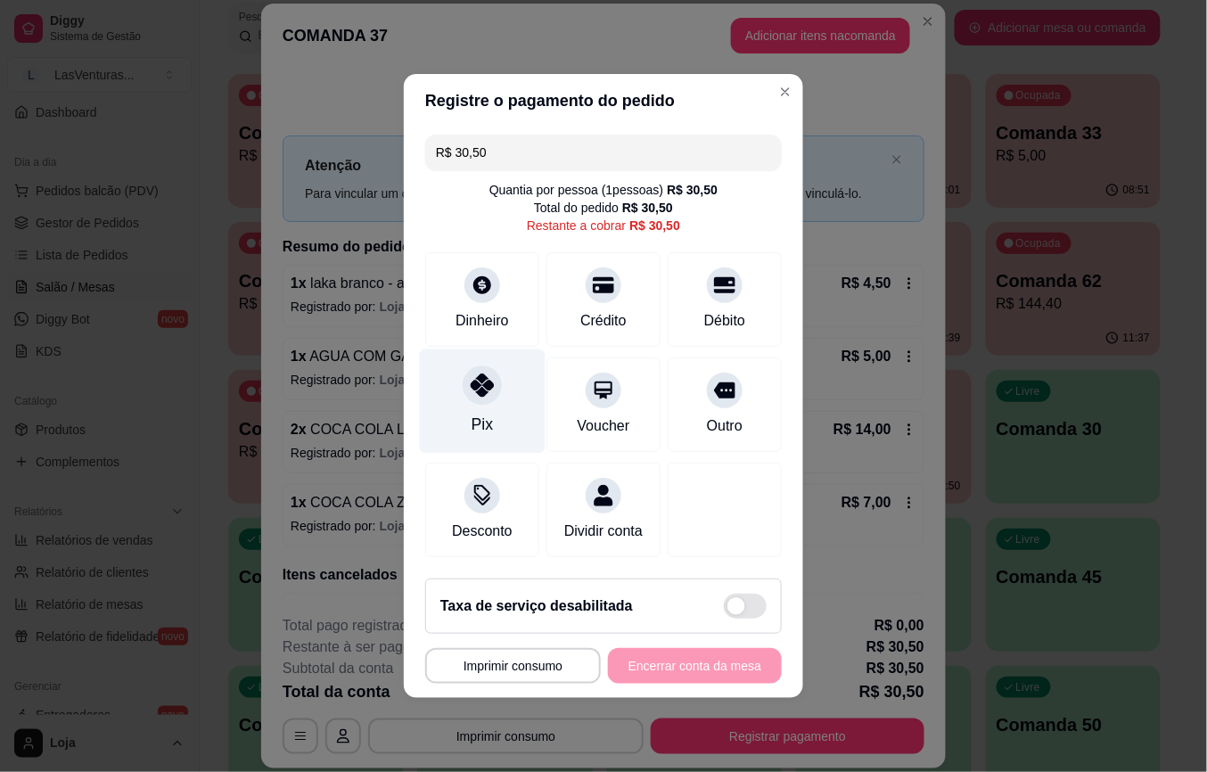
click at [465, 391] on div "Pix" at bounding box center [483, 402] width 126 height 104
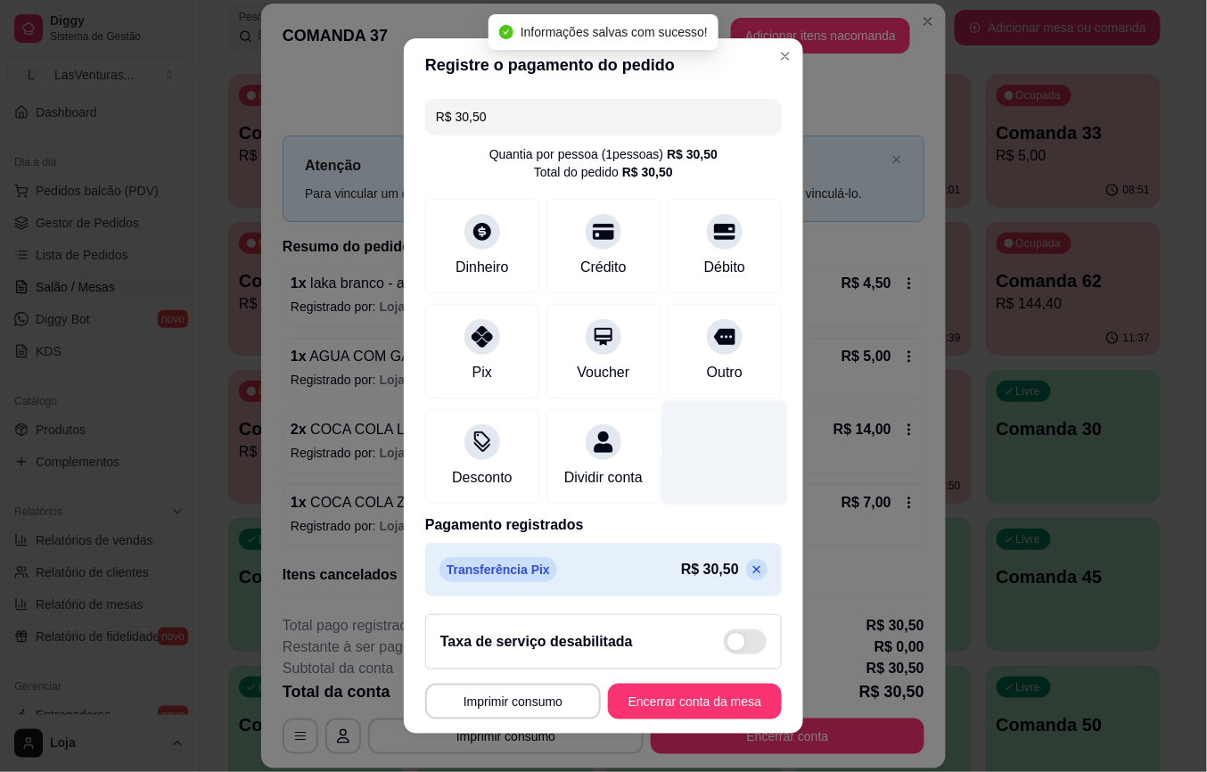
type input "R$ 0,00"
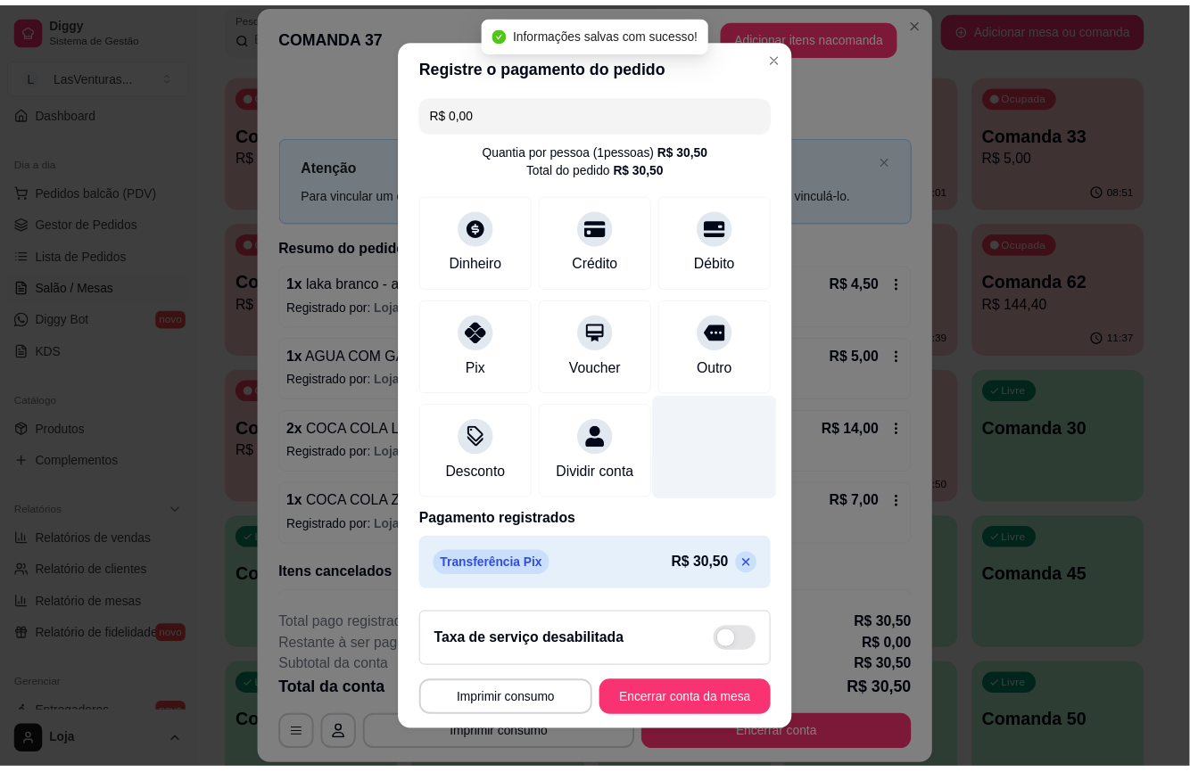
scroll to position [27, 0]
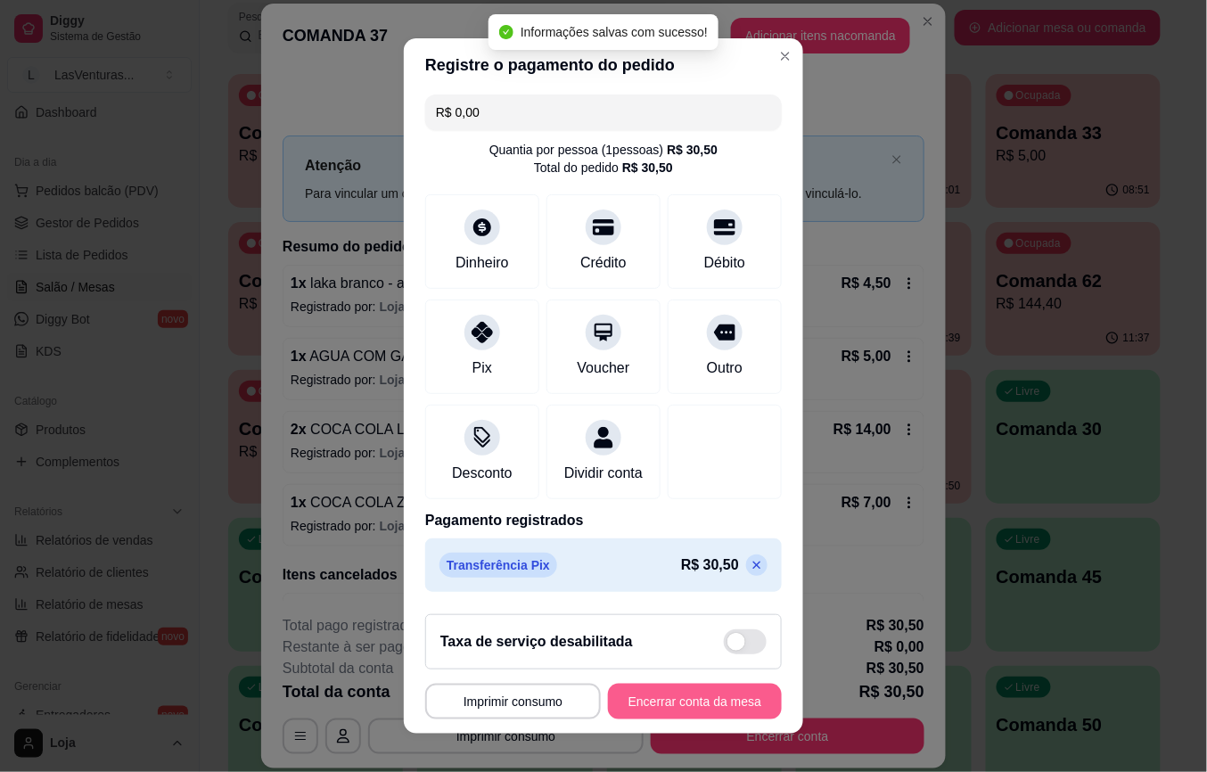
click at [646, 697] on button "Encerrar conta da mesa" at bounding box center [695, 702] width 174 height 36
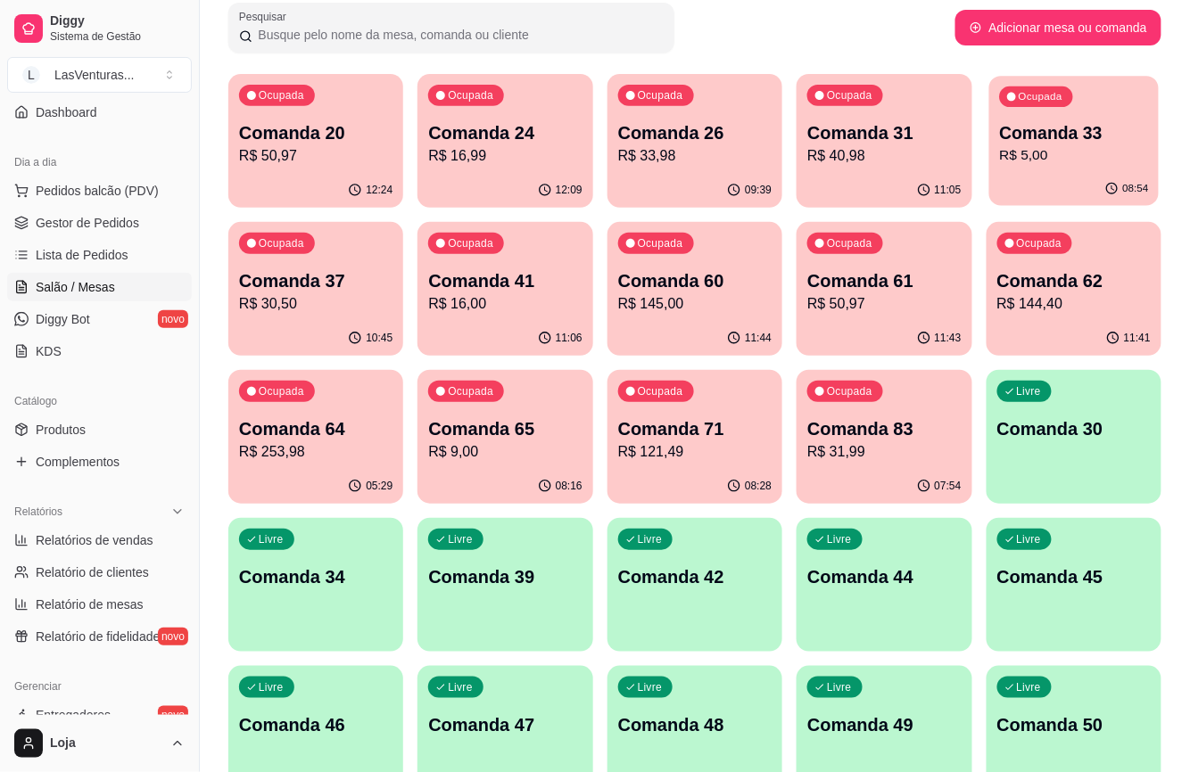
click at [1046, 136] on p "Comanda 33" at bounding box center [1073, 133] width 149 height 24
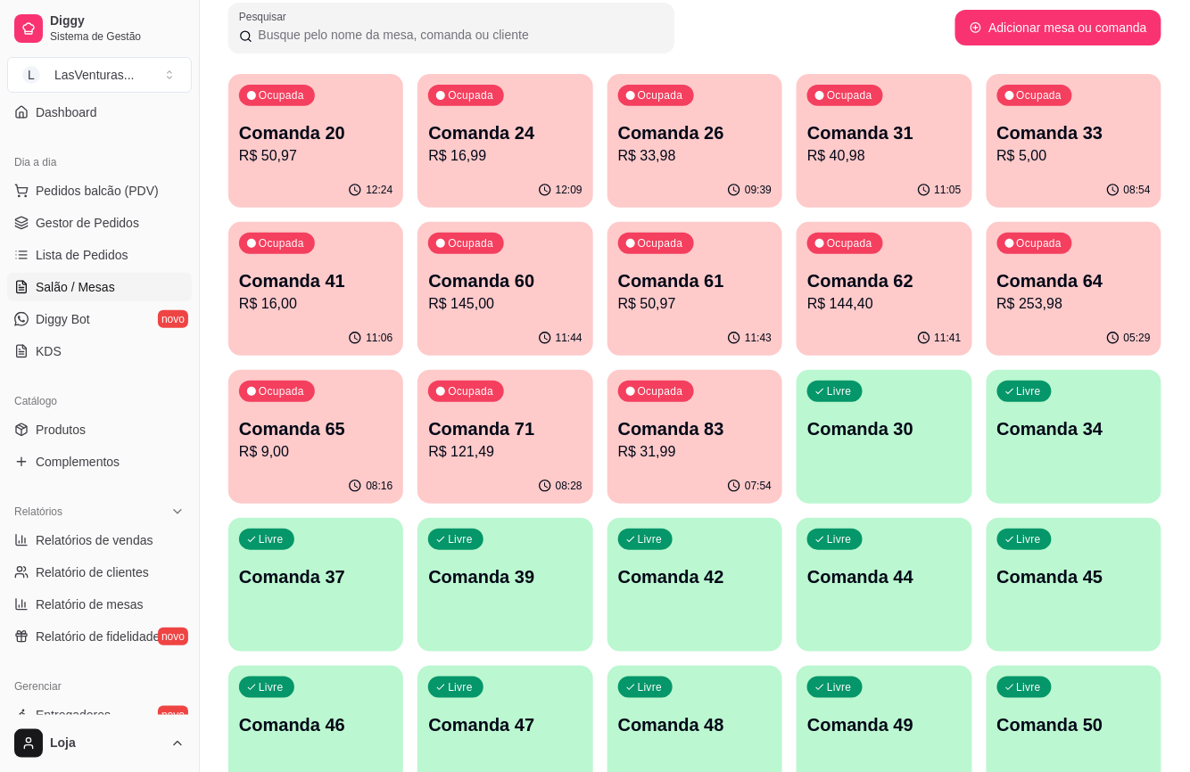
click at [350, 307] on p "R$ 16,00" at bounding box center [315, 303] width 153 height 21
click at [537, 301] on p "R$ 145,00" at bounding box center [504, 303] width 153 height 21
click at [618, 293] on p "R$ 50,97" at bounding box center [694, 303] width 153 height 21
click at [842, 304] on p "R$ 144,40" at bounding box center [883, 303] width 153 height 21
click at [1032, 304] on p "R$ 253,98" at bounding box center [1073, 303] width 153 height 21
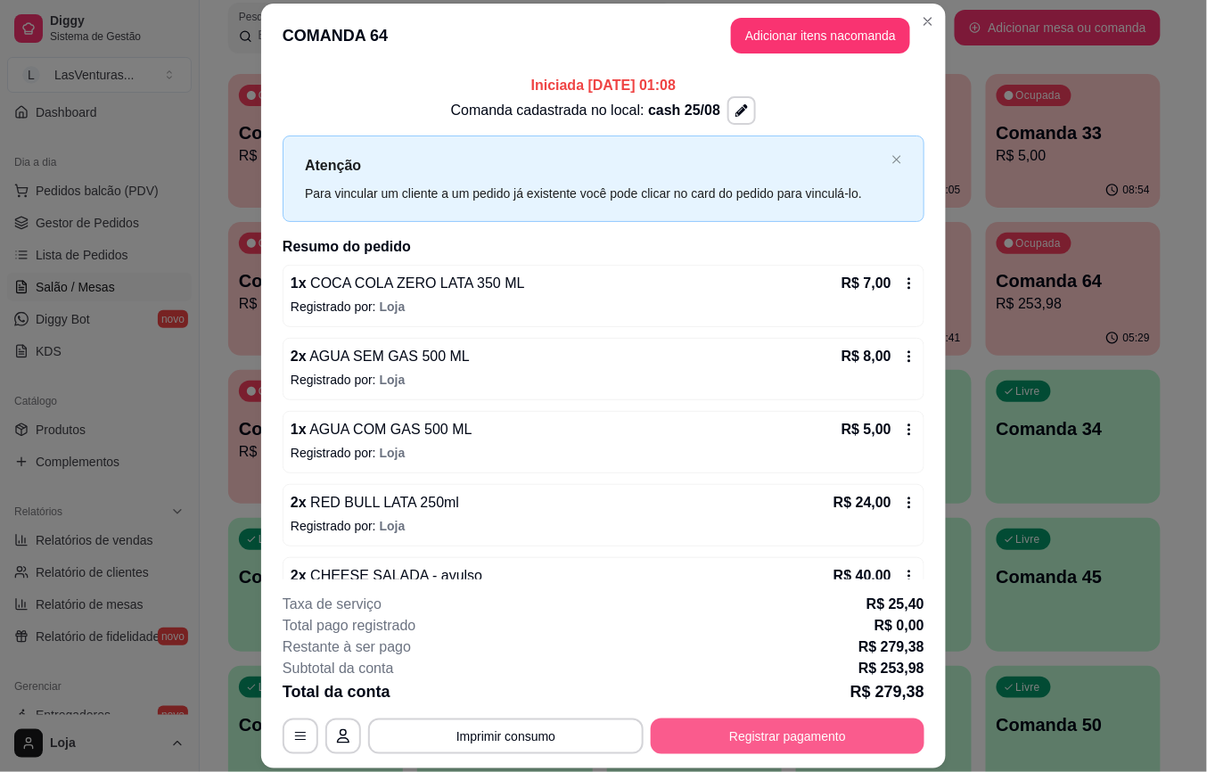
click at [765, 736] on button "Registrar pagamento" at bounding box center [788, 737] width 274 height 36
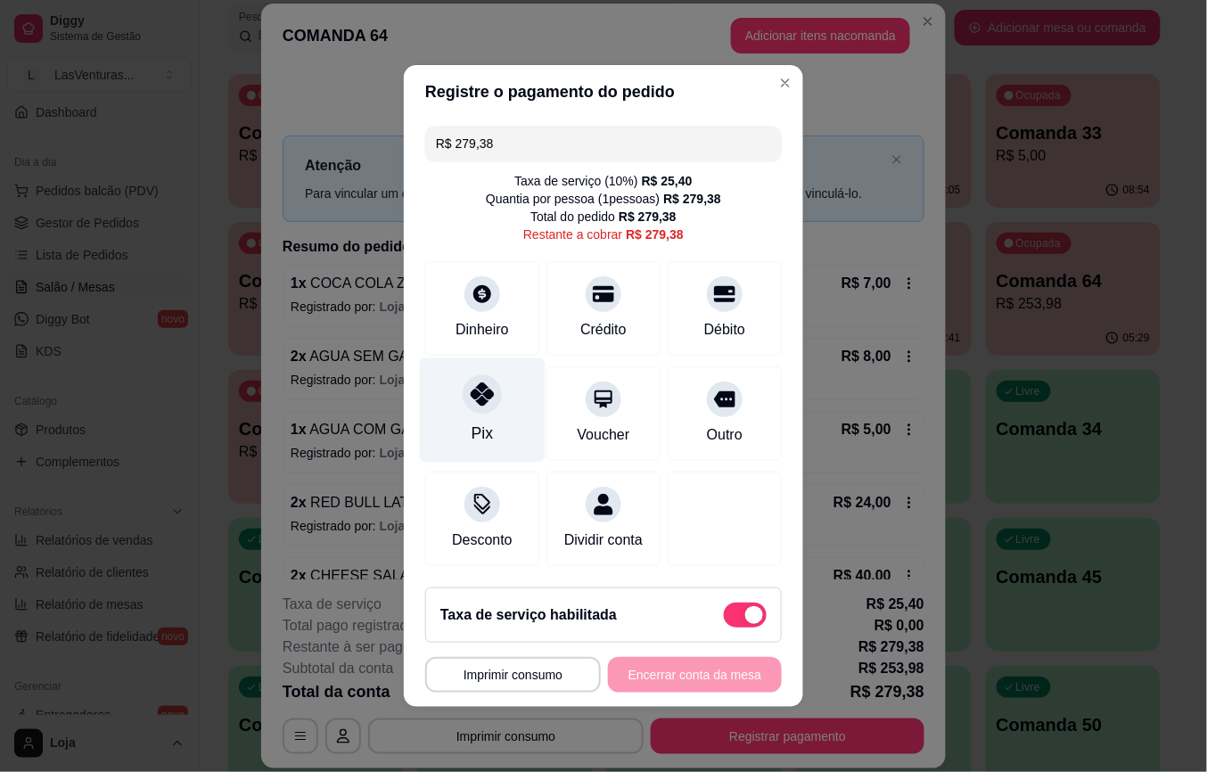
click at [478, 394] on icon at bounding box center [482, 394] width 23 height 23
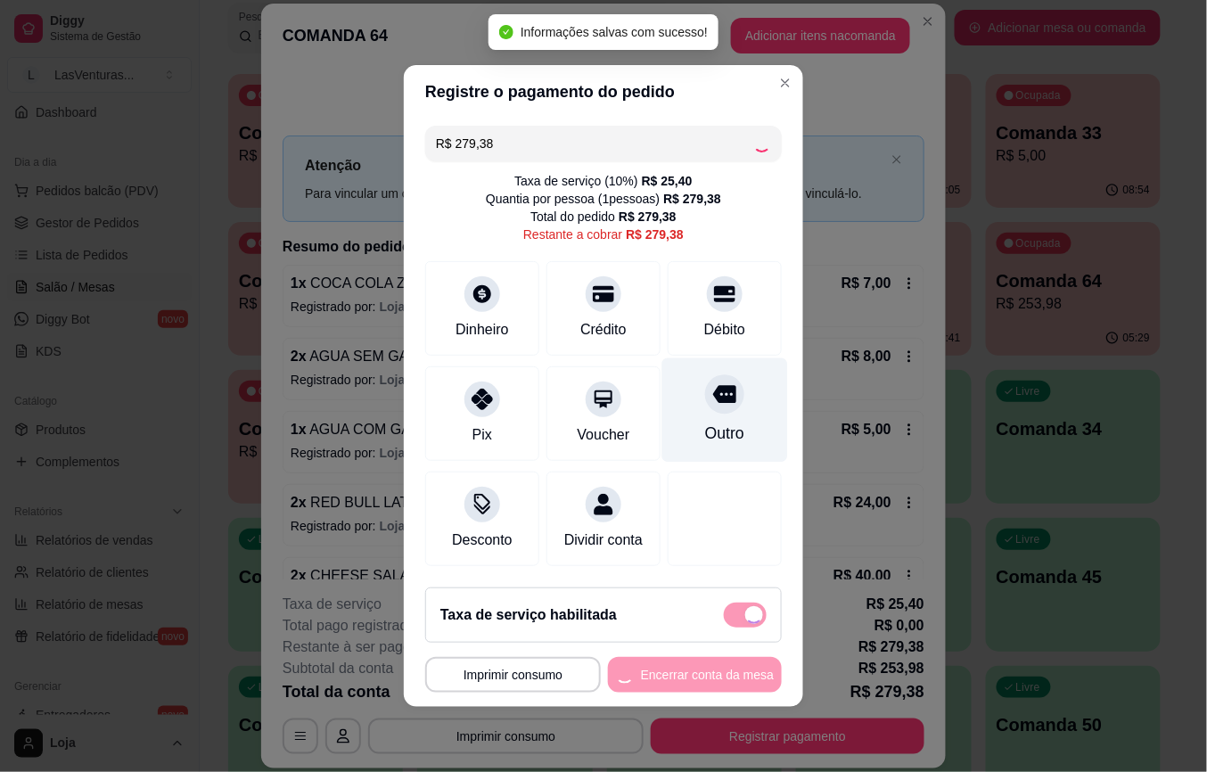
type input "R$ 0,00"
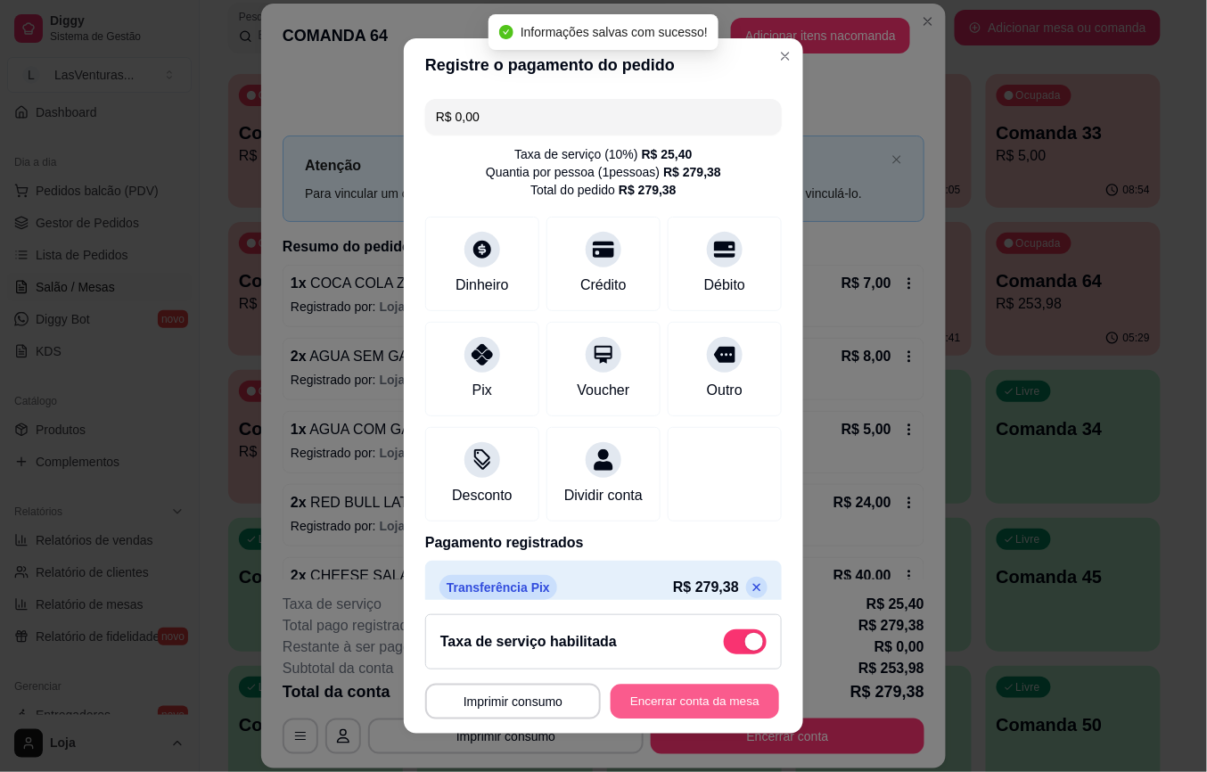
click at [668, 692] on button "Encerrar conta da mesa" at bounding box center [695, 701] width 169 height 35
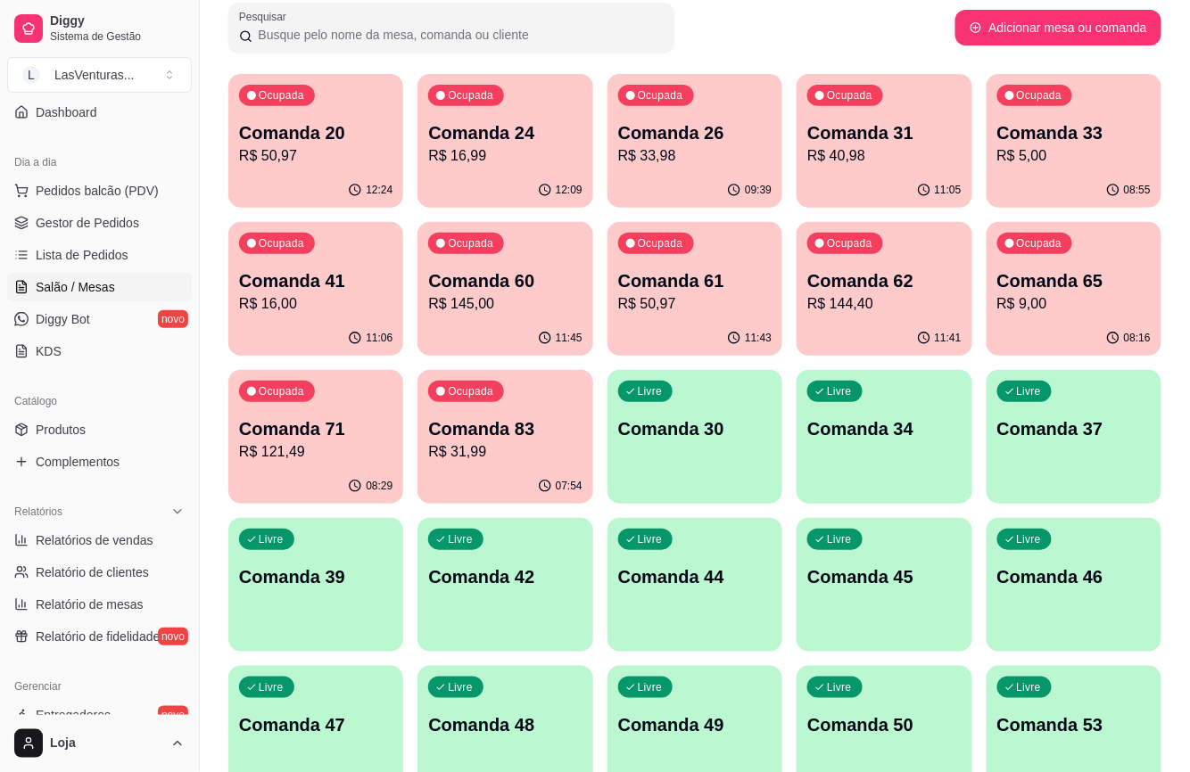
click at [1015, 287] on p "Comanda 65" at bounding box center [1073, 280] width 153 height 25
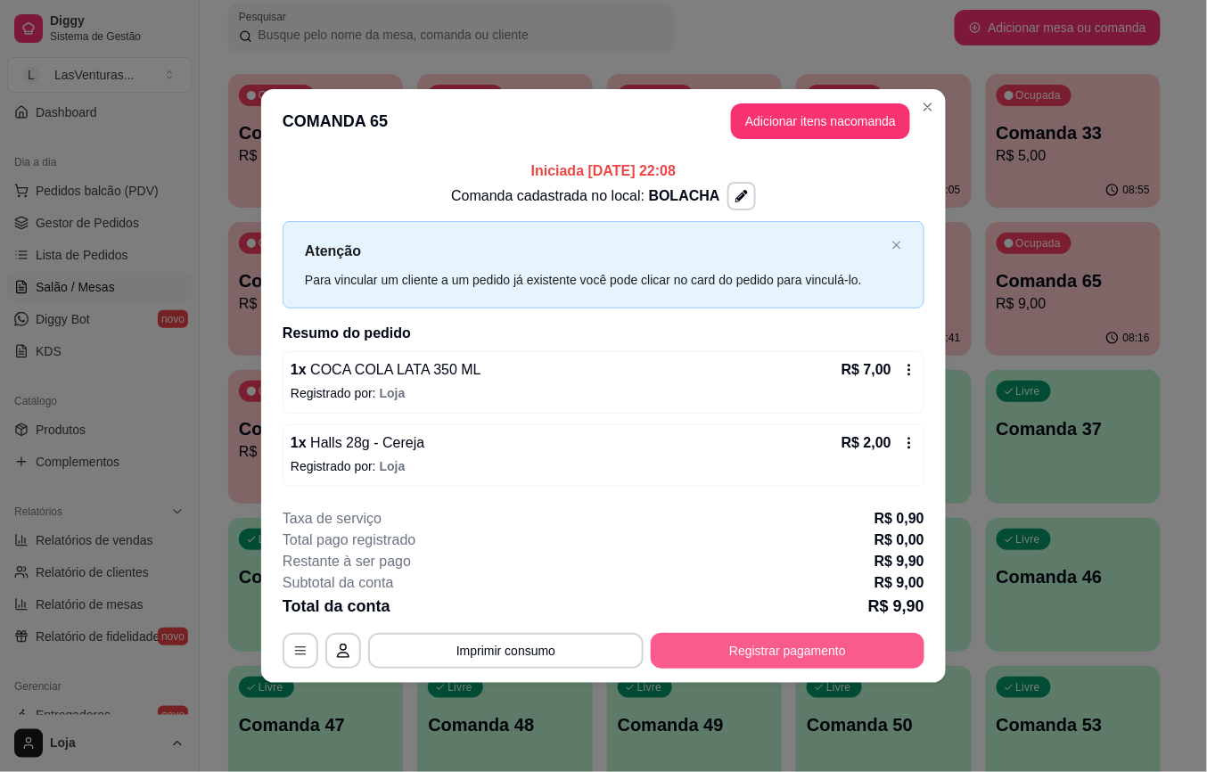
click at [793, 661] on button "Registrar pagamento" at bounding box center [788, 651] width 274 height 36
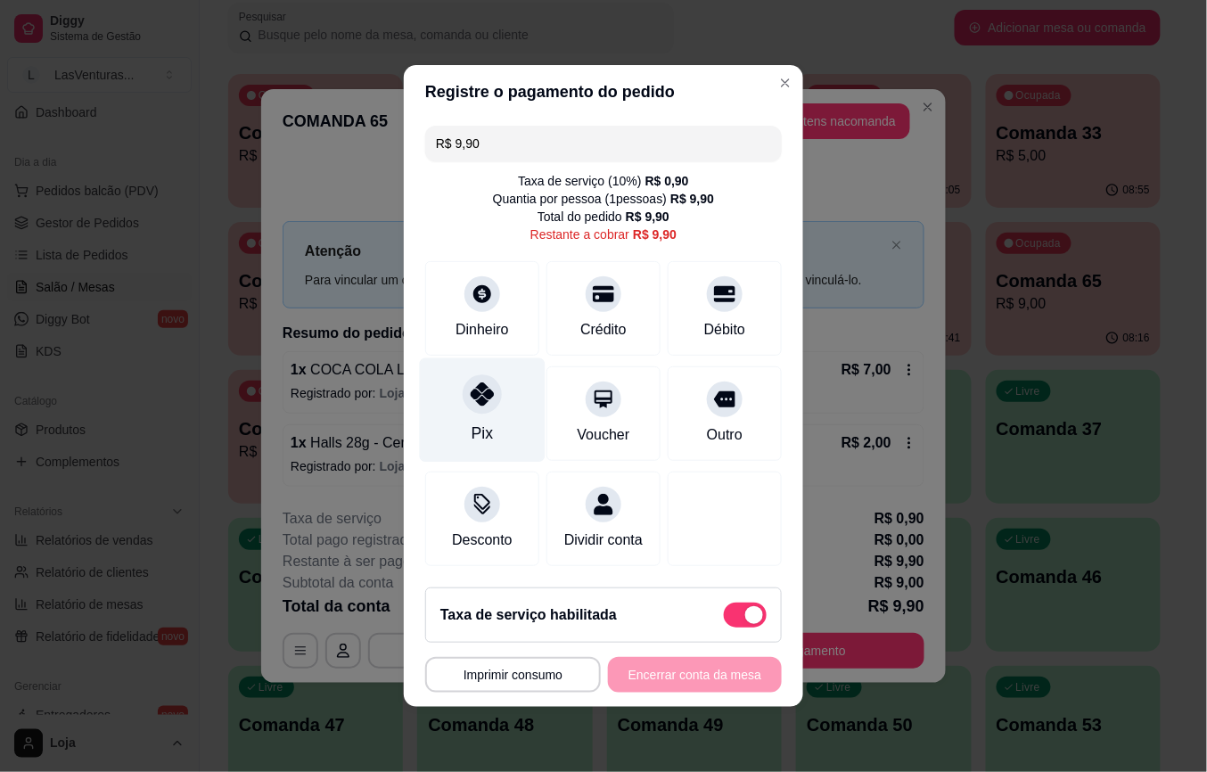
click at [472, 422] on div "Pix" at bounding box center [482, 433] width 21 height 23
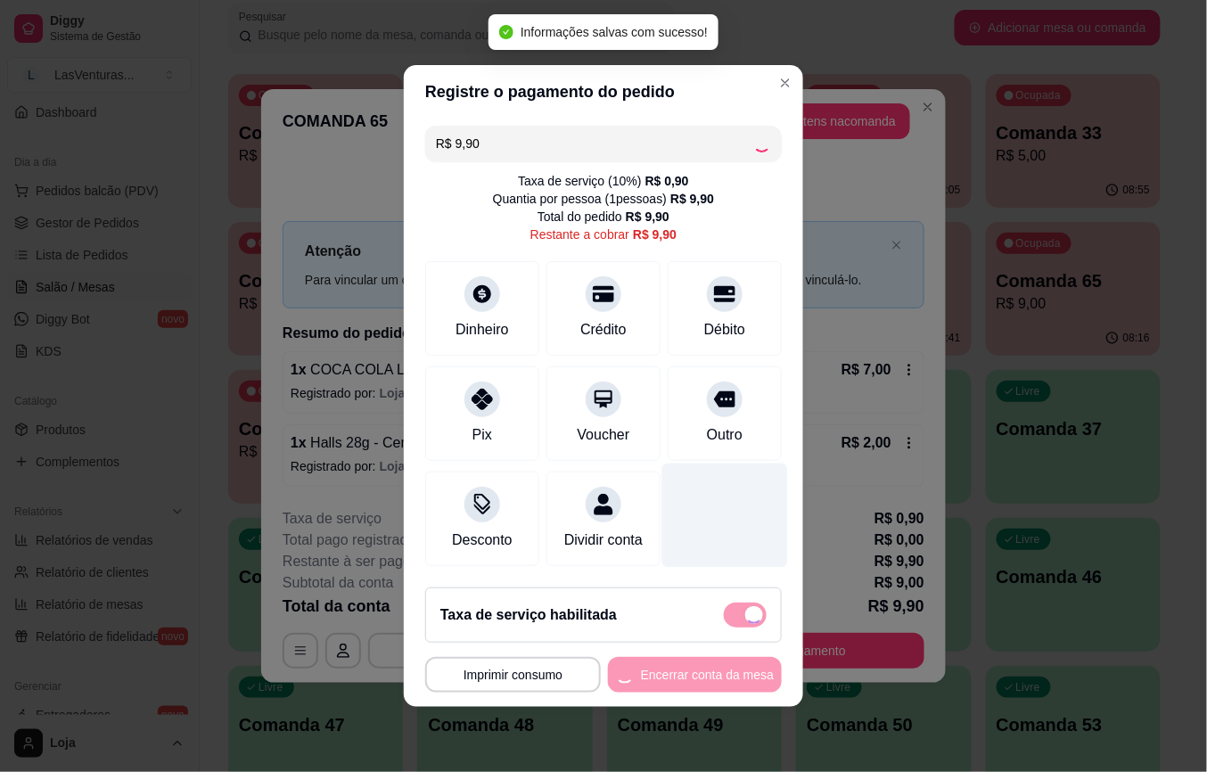
type input "R$ 0,00"
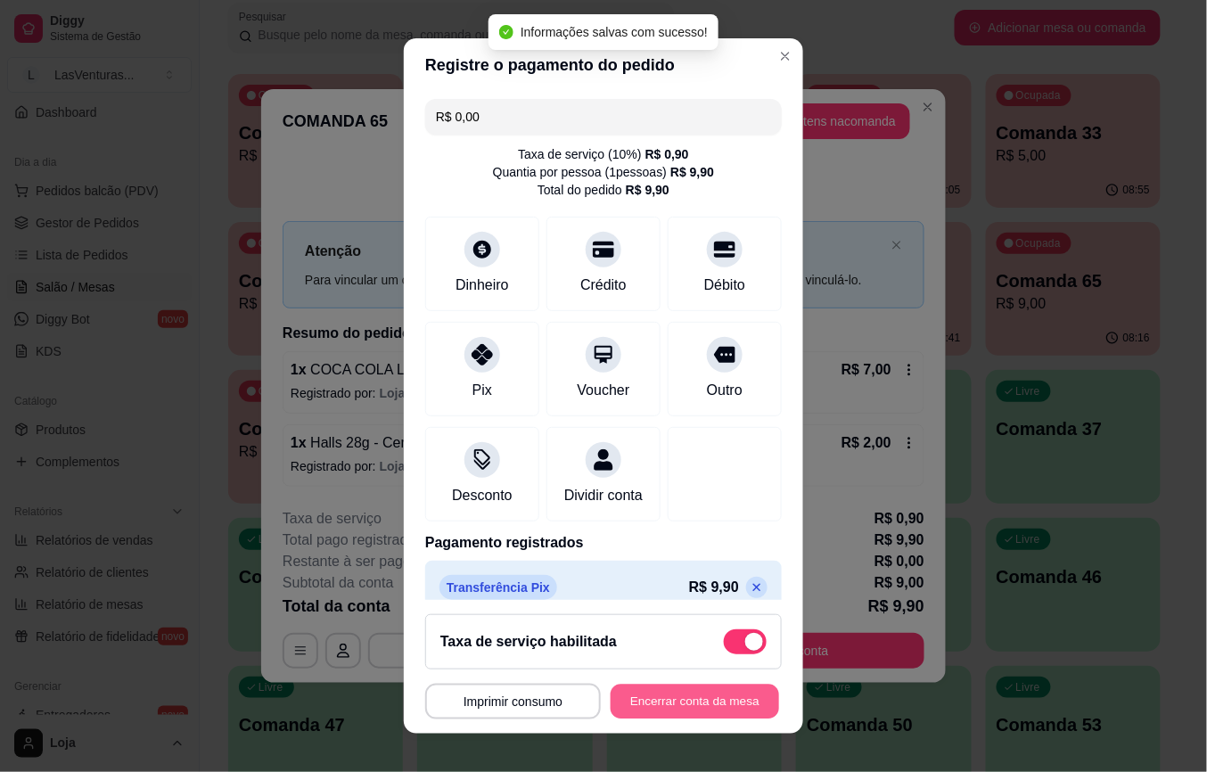
click at [693, 693] on button "Encerrar conta da mesa" at bounding box center [695, 701] width 169 height 35
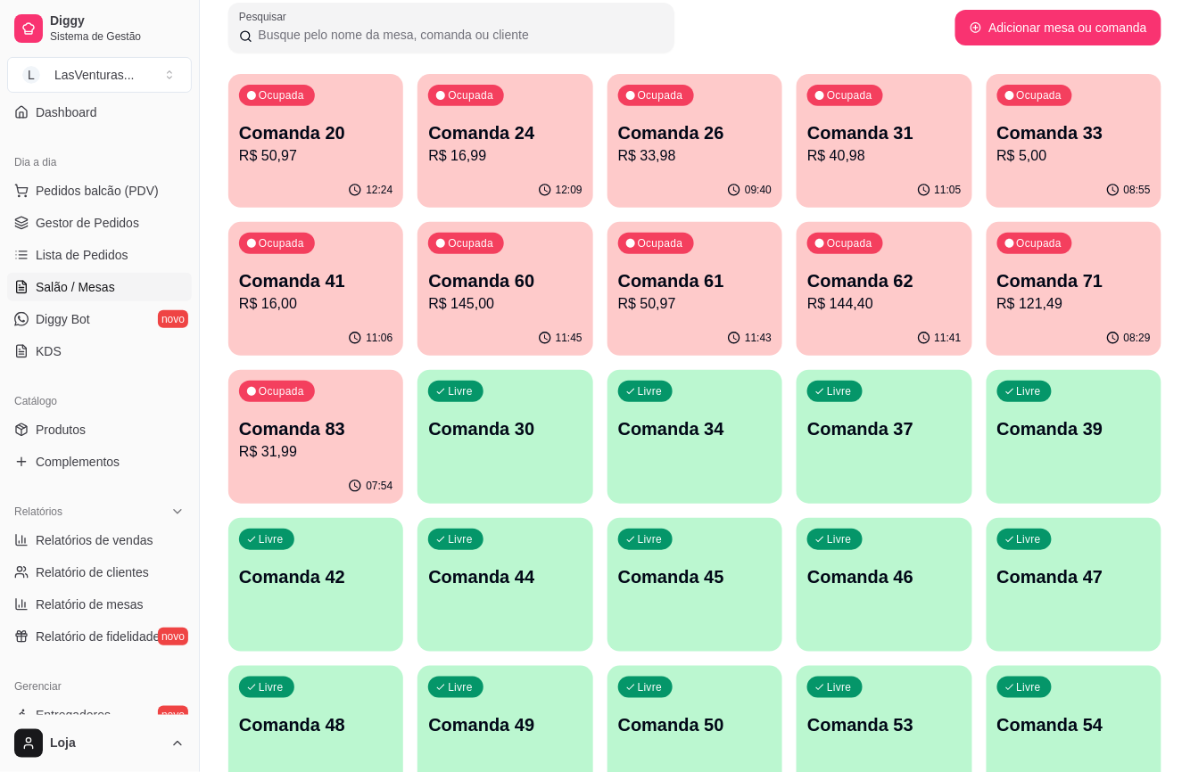
click at [315, 497] on div "07:54" at bounding box center [315, 486] width 175 height 35
click at [1036, 289] on p "Comanda 71" at bounding box center [1073, 280] width 153 height 25
click at [910, 298] on p "R$ 144,40" at bounding box center [883, 303] width 153 height 21
click at [654, 286] on p "Comanda 61" at bounding box center [694, 281] width 149 height 24
click at [533, 287] on p "Comanda 60" at bounding box center [504, 280] width 153 height 25
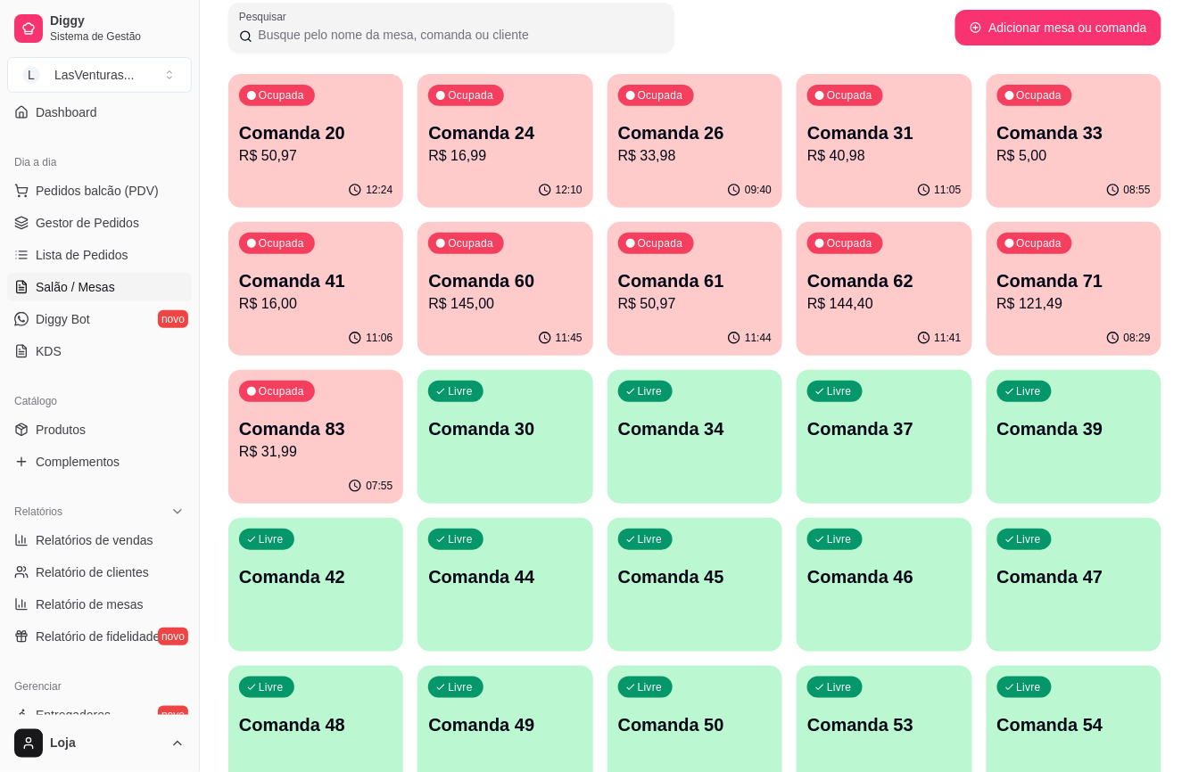
click at [321, 278] on p "Comanda 41" at bounding box center [315, 280] width 153 height 25
click at [1033, 169] on div "Ocupada Comanda 33 R$ 5,00" at bounding box center [1073, 124] width 169 height 96
click at [895, 164] on p "R$ 40,98" at bounding box center [884, 155] width 149 height 21
